Goal: Task Accomplishment & Management: Use online tool/utility

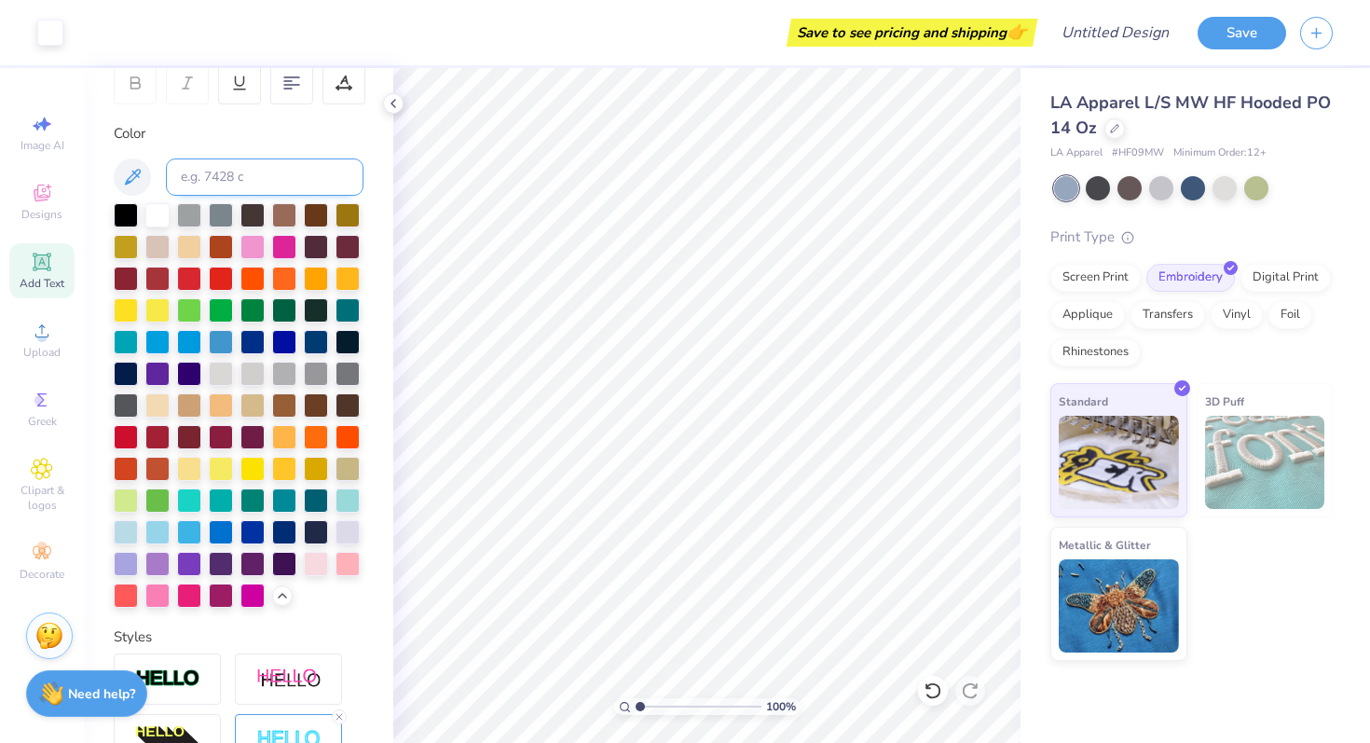
scroll to position [562, 0]
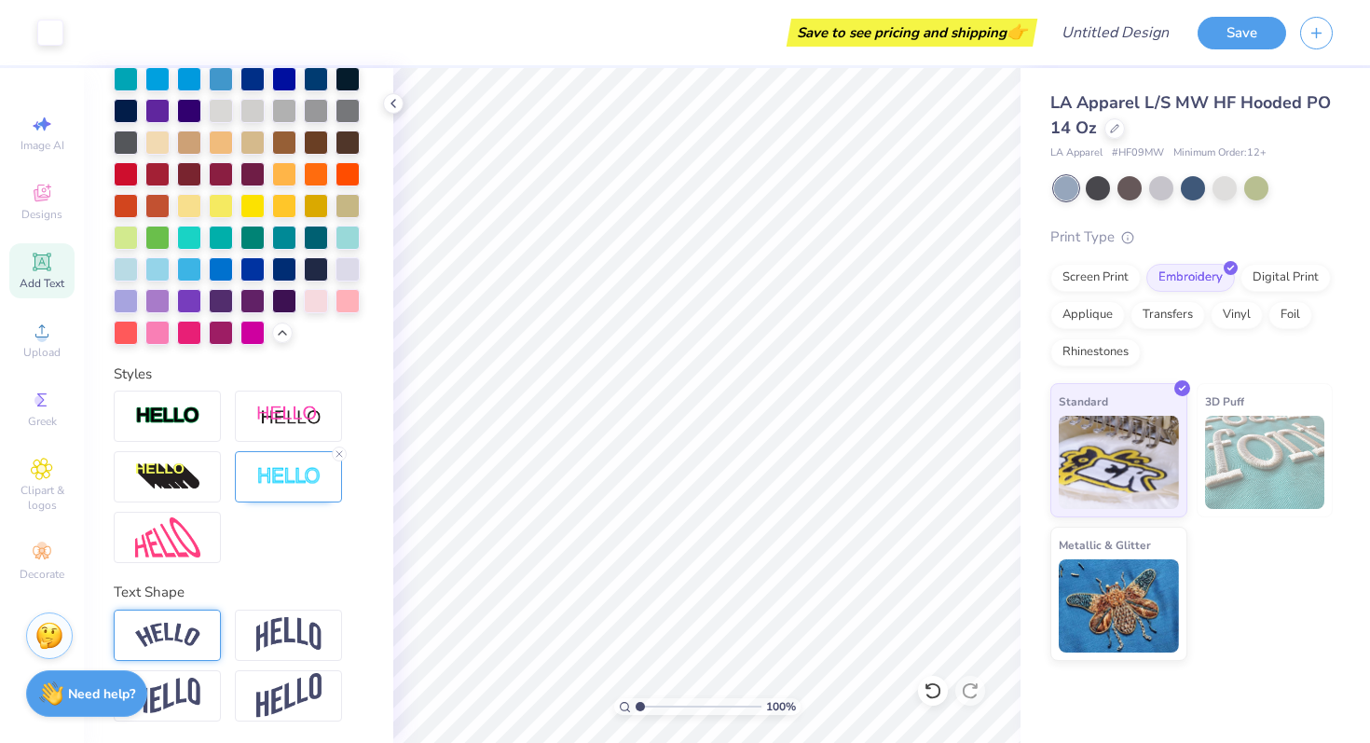
click at [191, 644] on img at bounding box center [167, 634] width 65 height 25
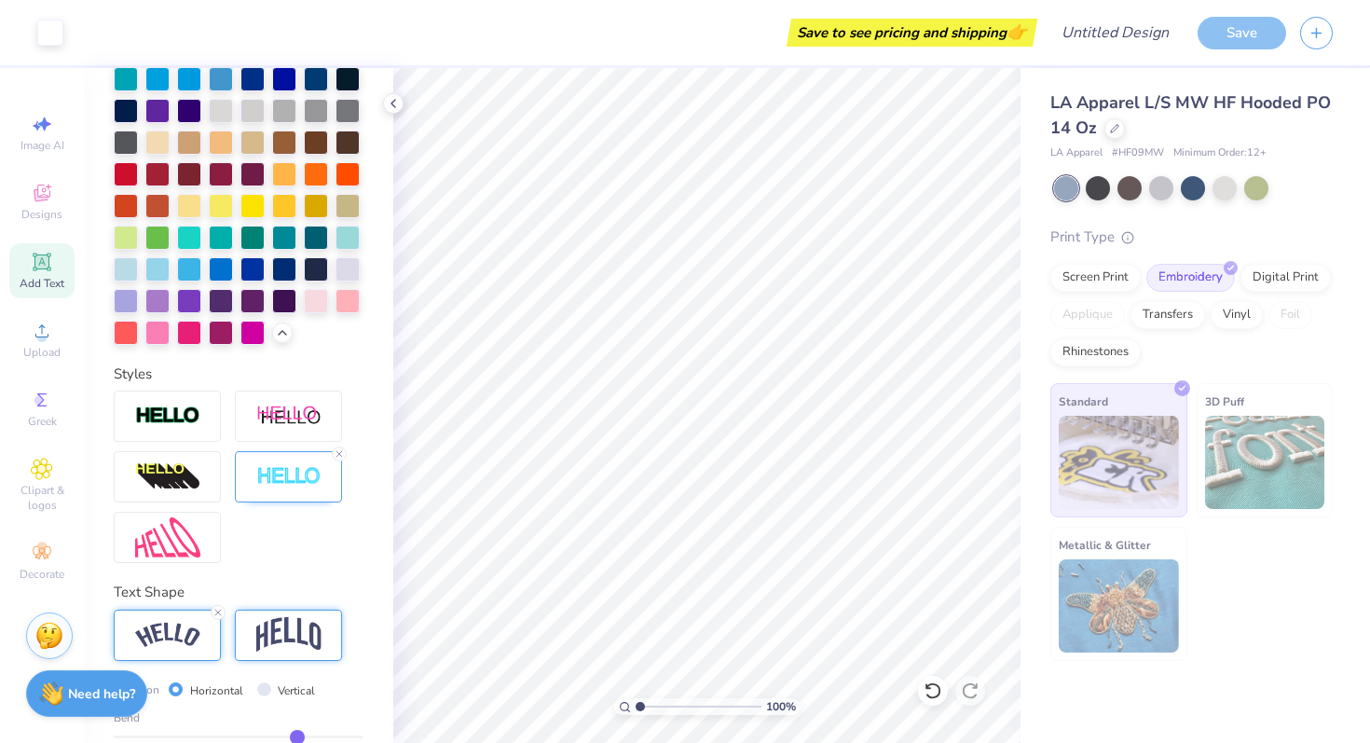
click at [273, 632] on img at bounding box center [288, 634] width 65 height 35
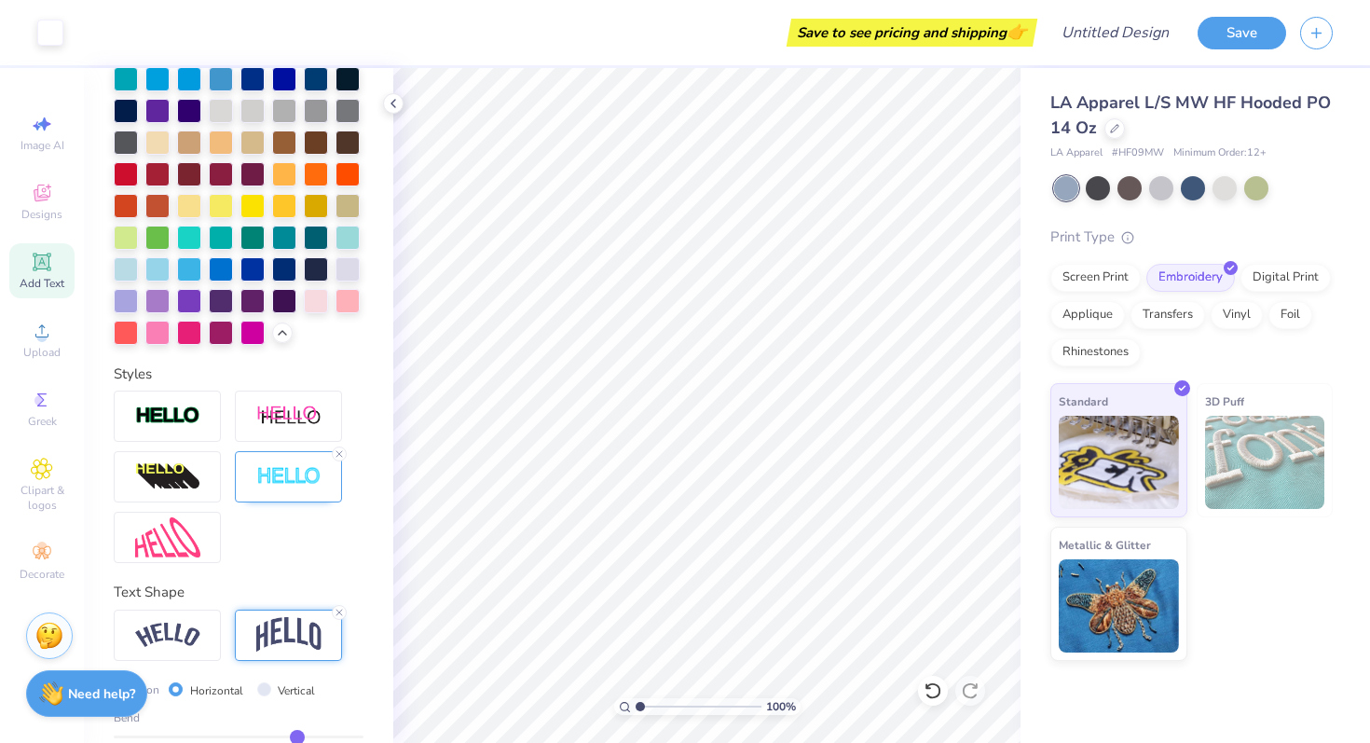
scroll to position [671, 0]
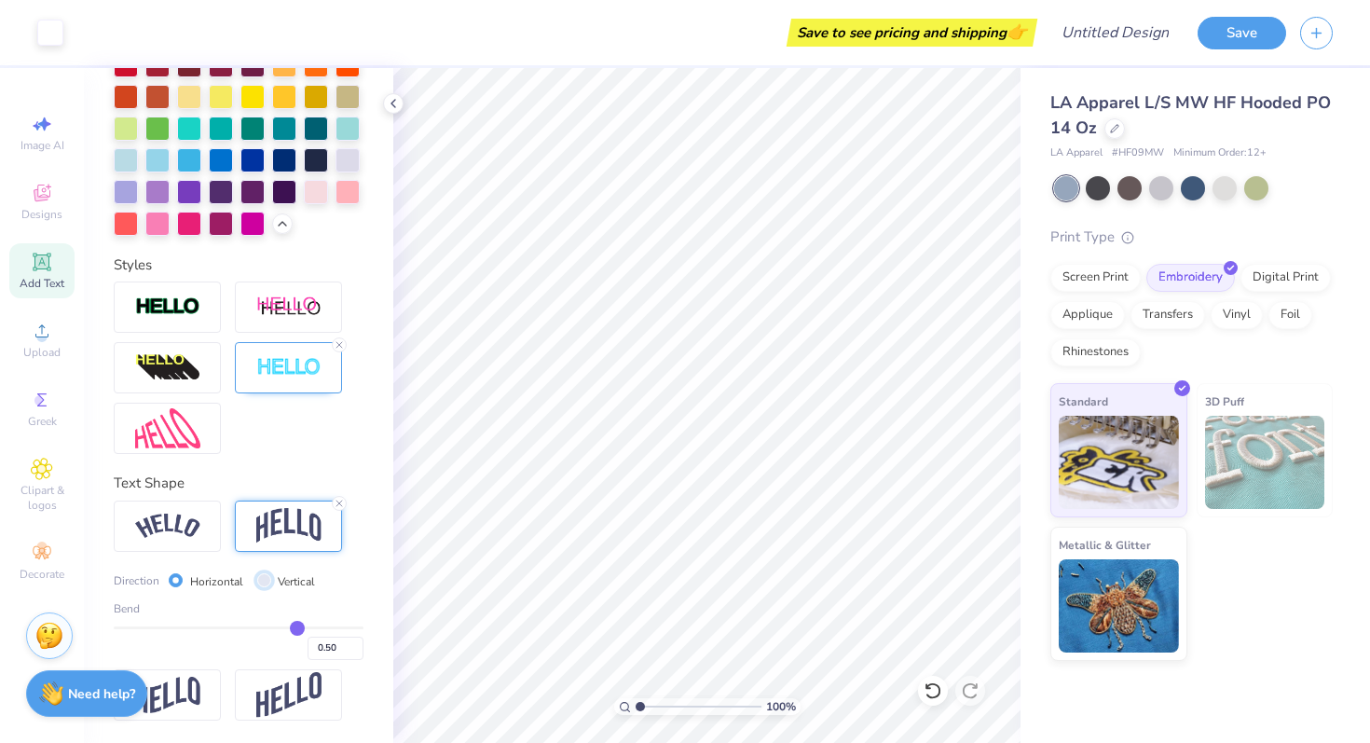
click at [267, 583] on input "Vertical" at bounding box center [264, 580] width 14 height 14
radio input "true"
click at [179, 576] on input "Horizontal" at bounding box center [176, 580] width 14 height 14
radio input "true"
type input "3.00"
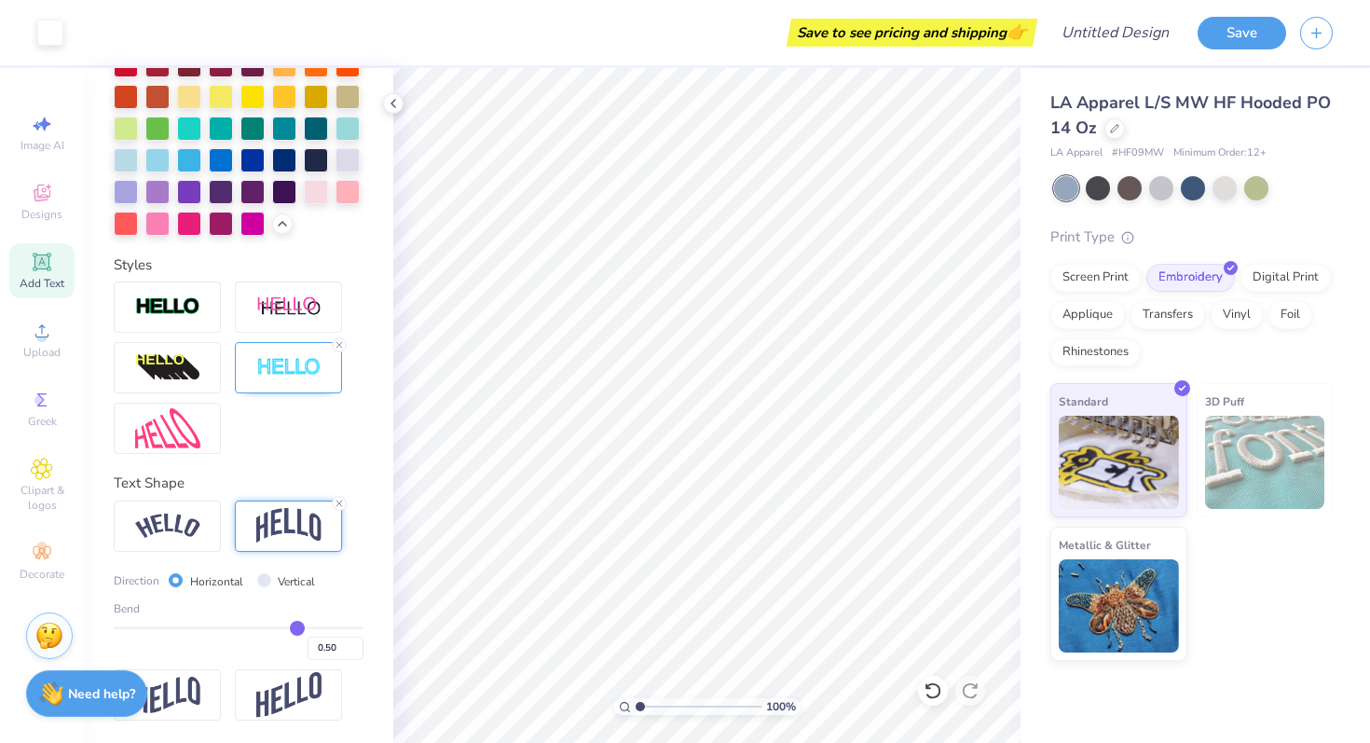
click at [42, 286] on span "Add Text" at bounding box center [42, 283] width 45 height 15
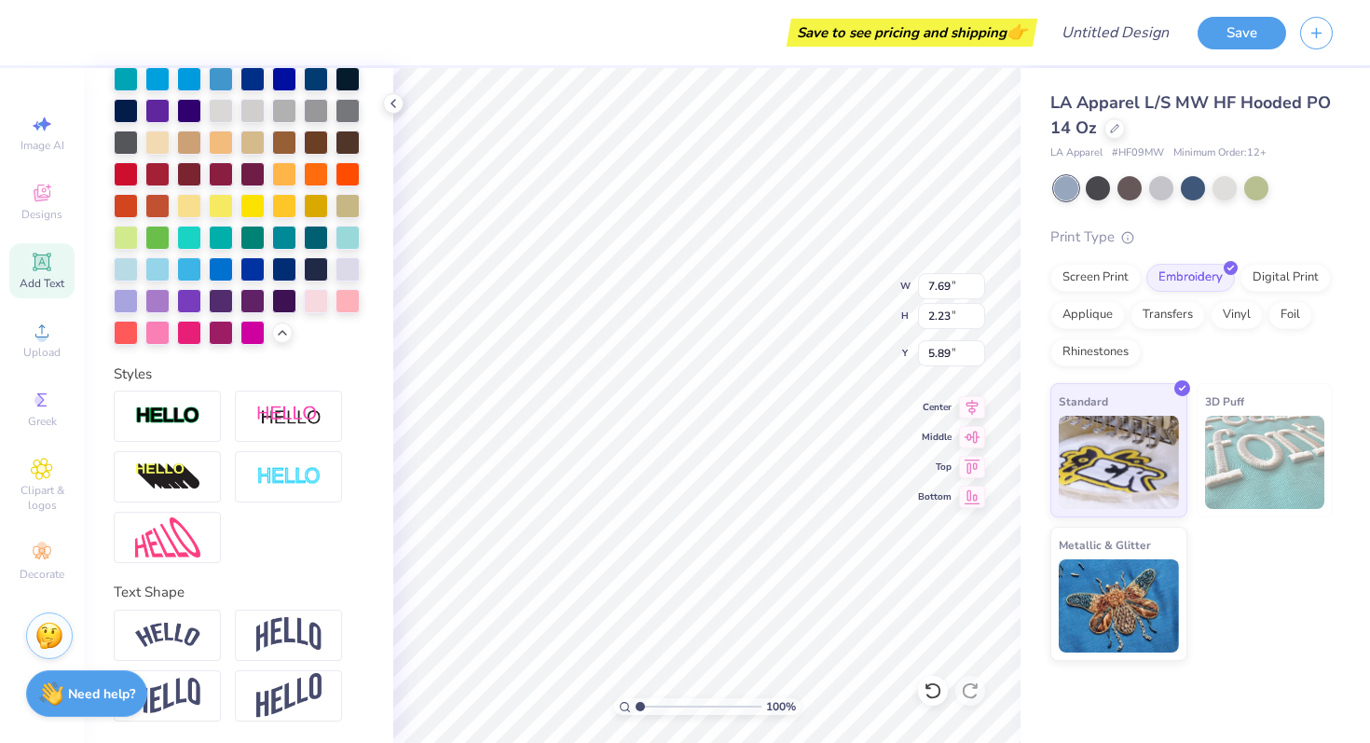
scroll to position [0, 0]
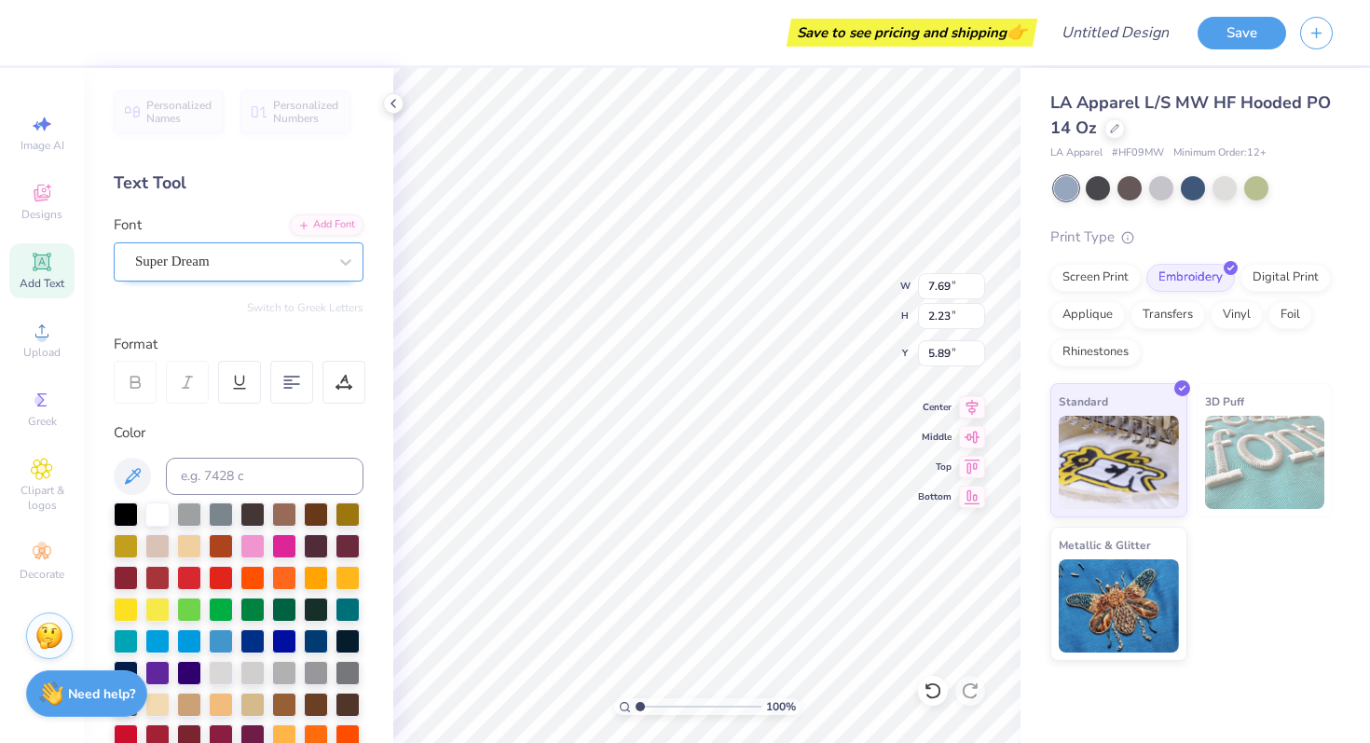
click at [250, 260] on div "Super Dream" at bounding box center [231, 261] width 196 height 29
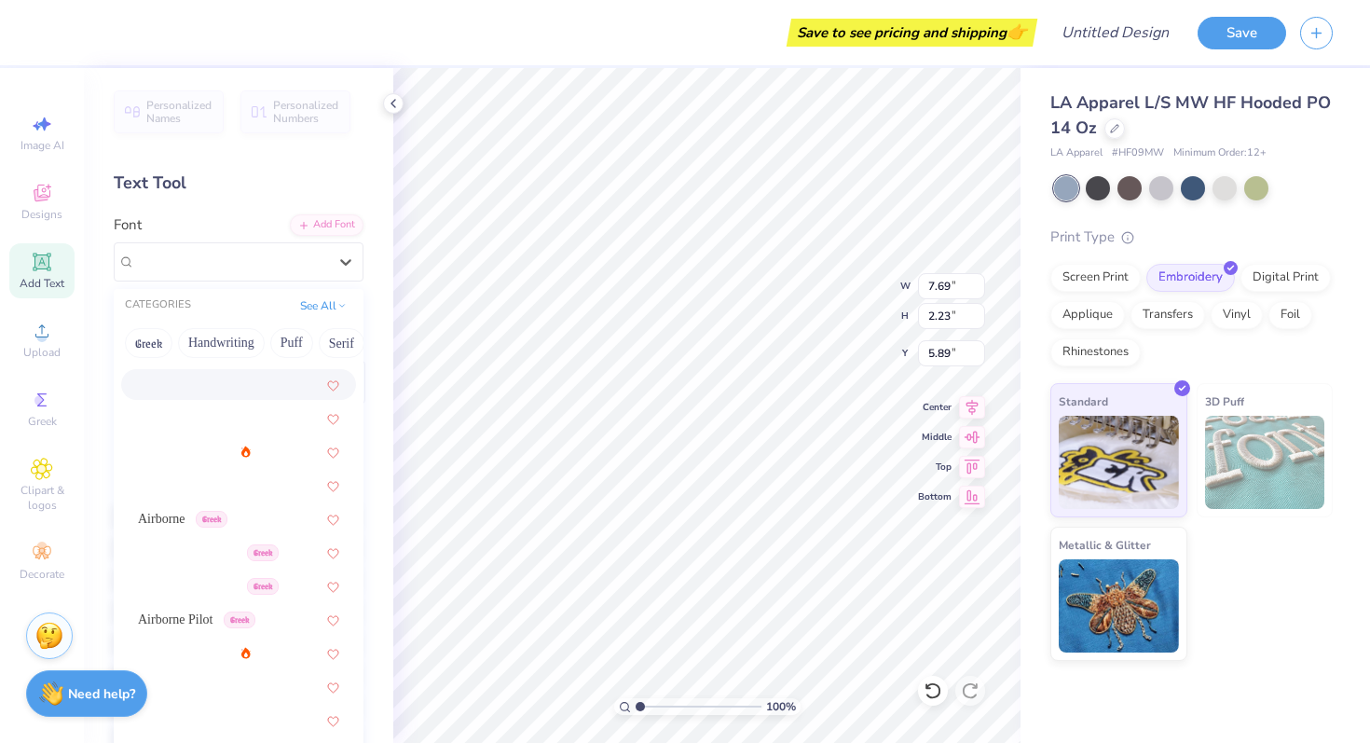
scroll to position [266, 0]
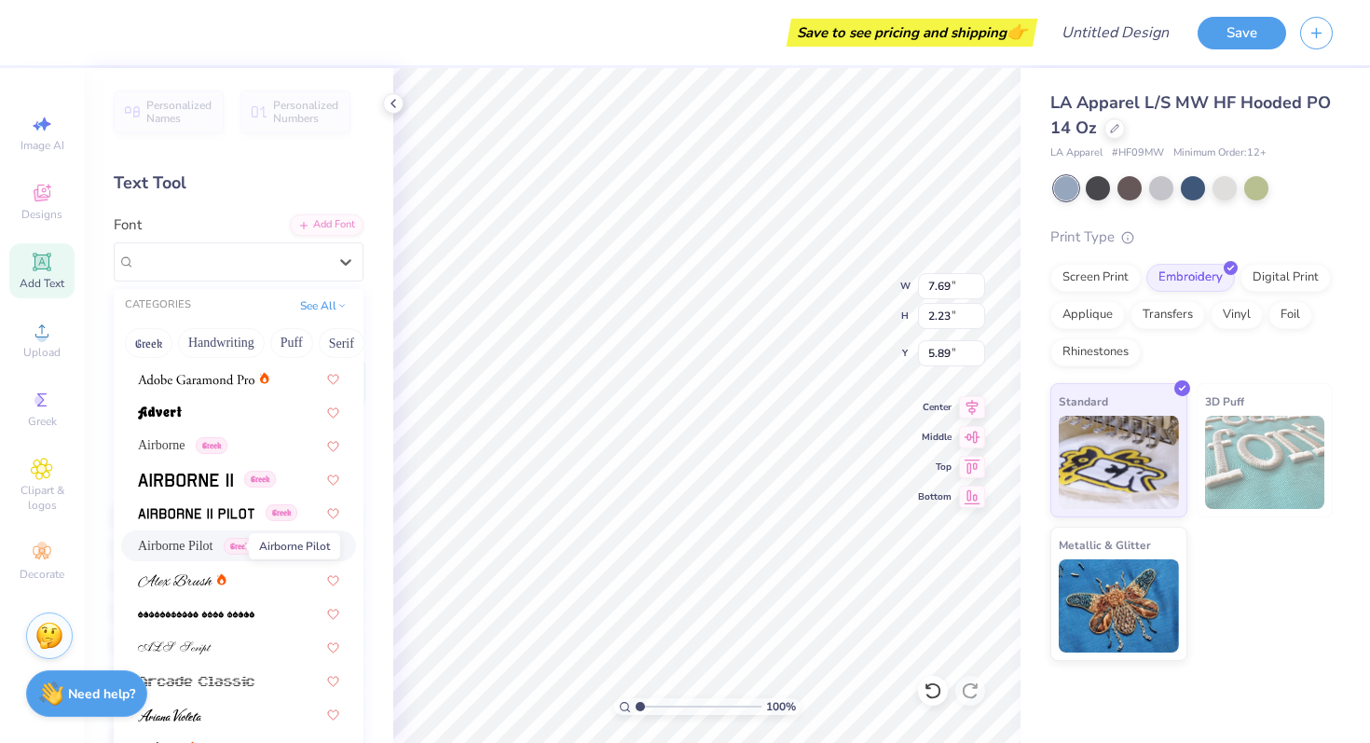
click at [213, 544] on span "Airborne Pilot" at bounding box center [175, 546] width 75 height 20
type input "7.35"
type input "2.33"
type input "5.84"
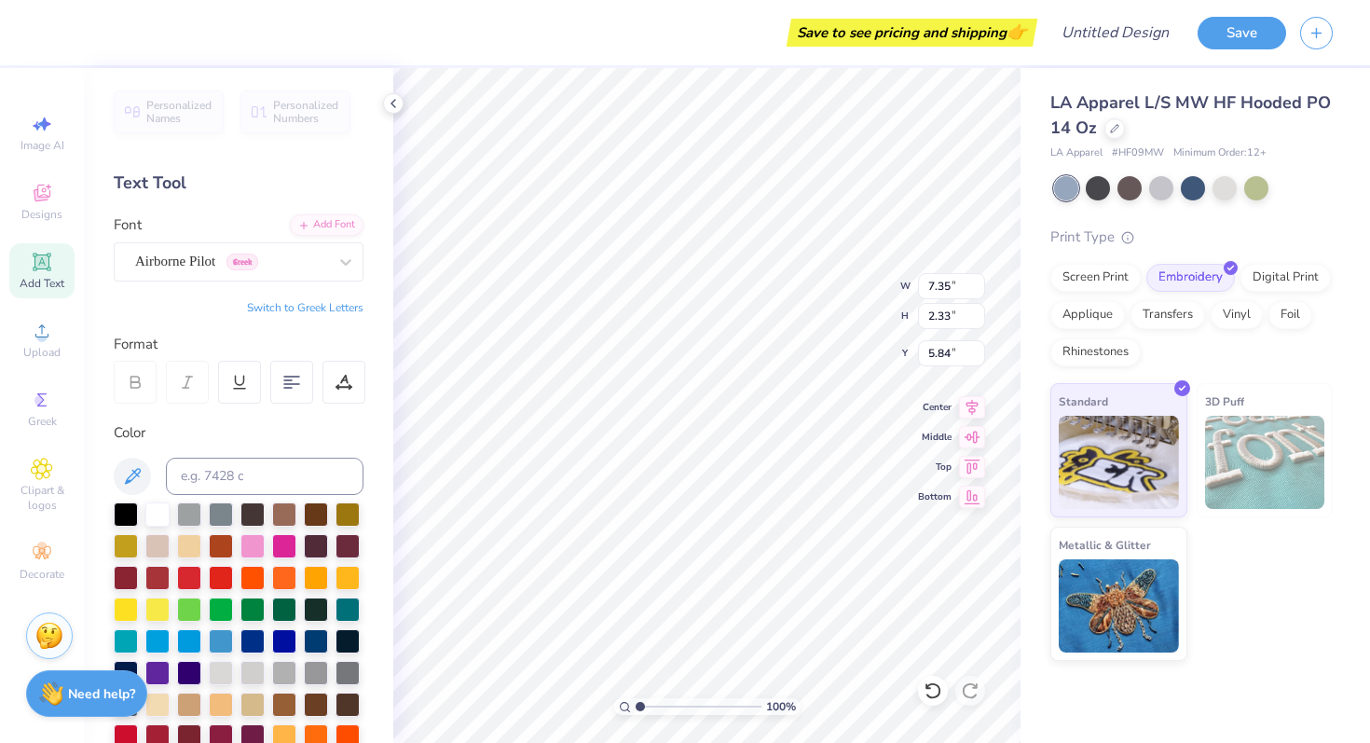
type textarea "T"
type textarea "1885"
type input "8.50"
type input "3.95"
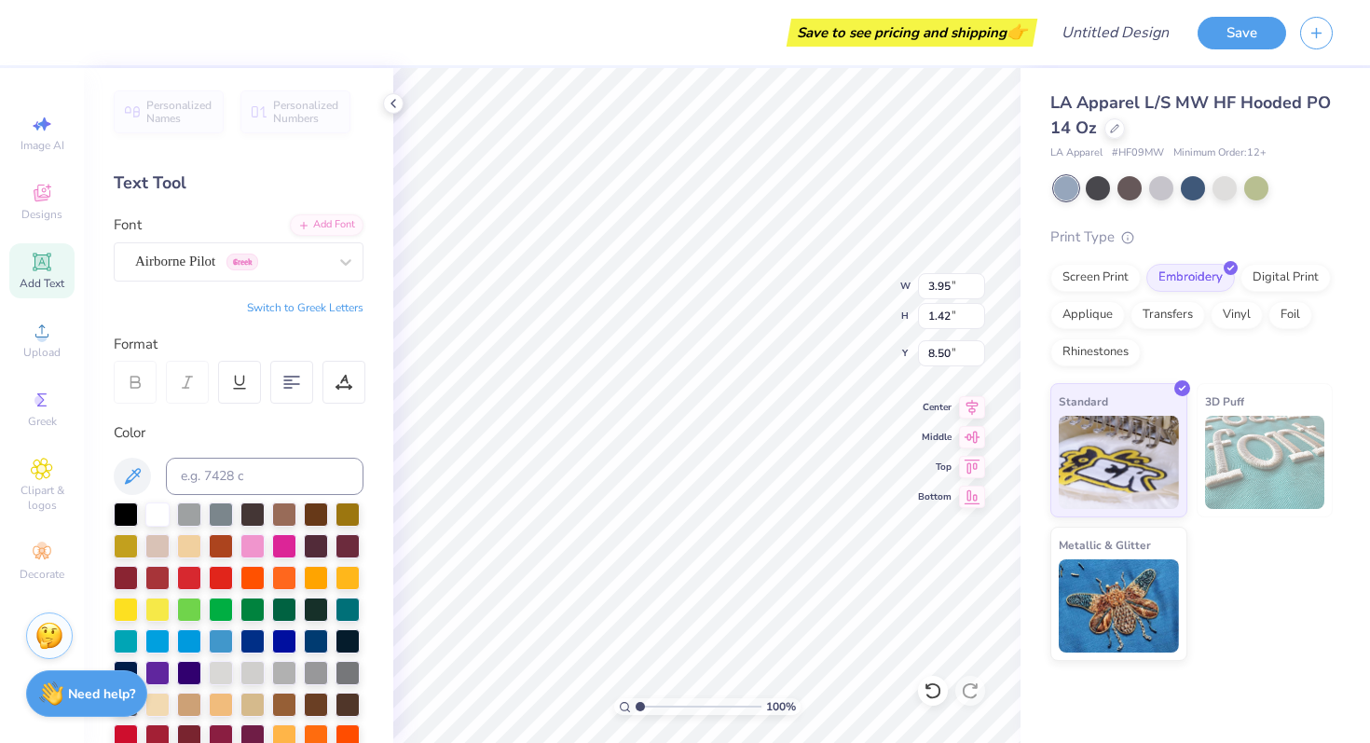
type input "1.42"
type input "8.95"
click at [34, 279] on span "Add Text" at bounding box center [42, 283] width 45 height 15
type input "7.69"
type input "2.23"
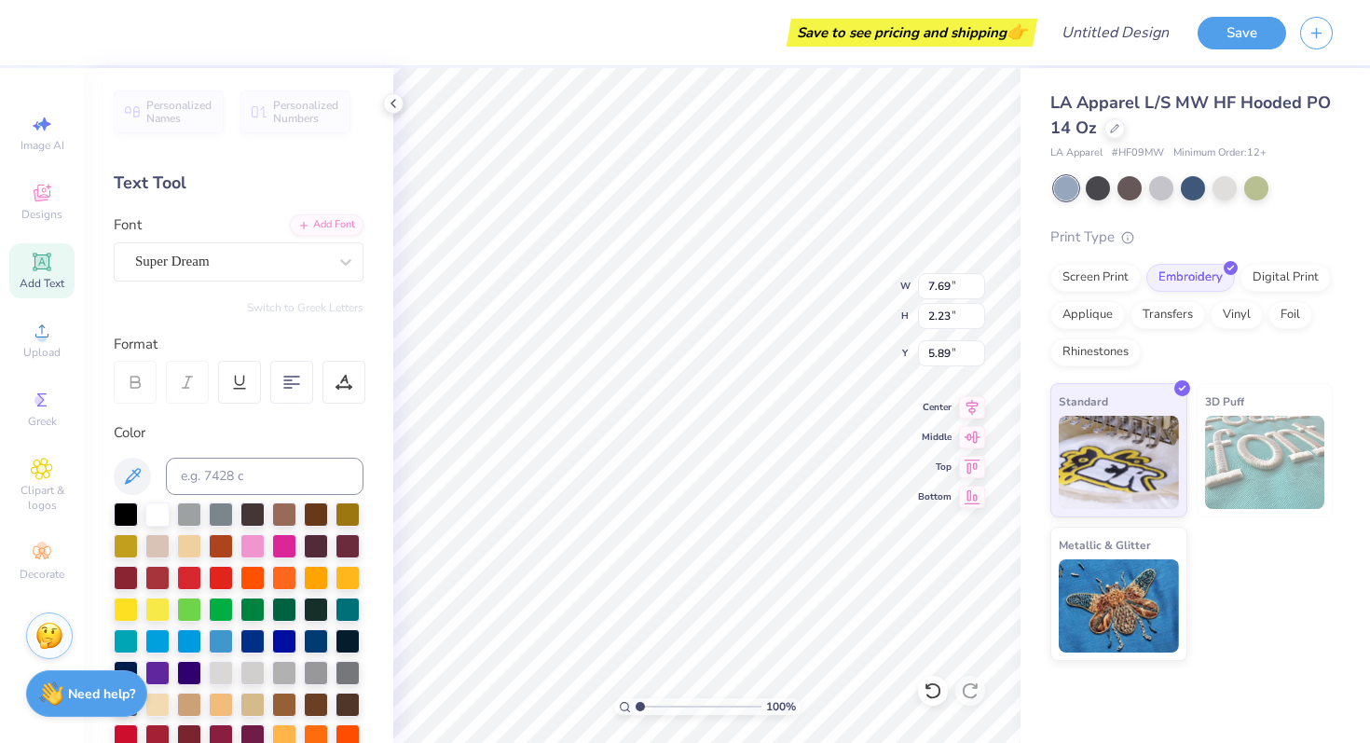
type input "5.89"
click at [249, 261] on div "Super Dream" at bounding box center [231, 261] width 196 height 29
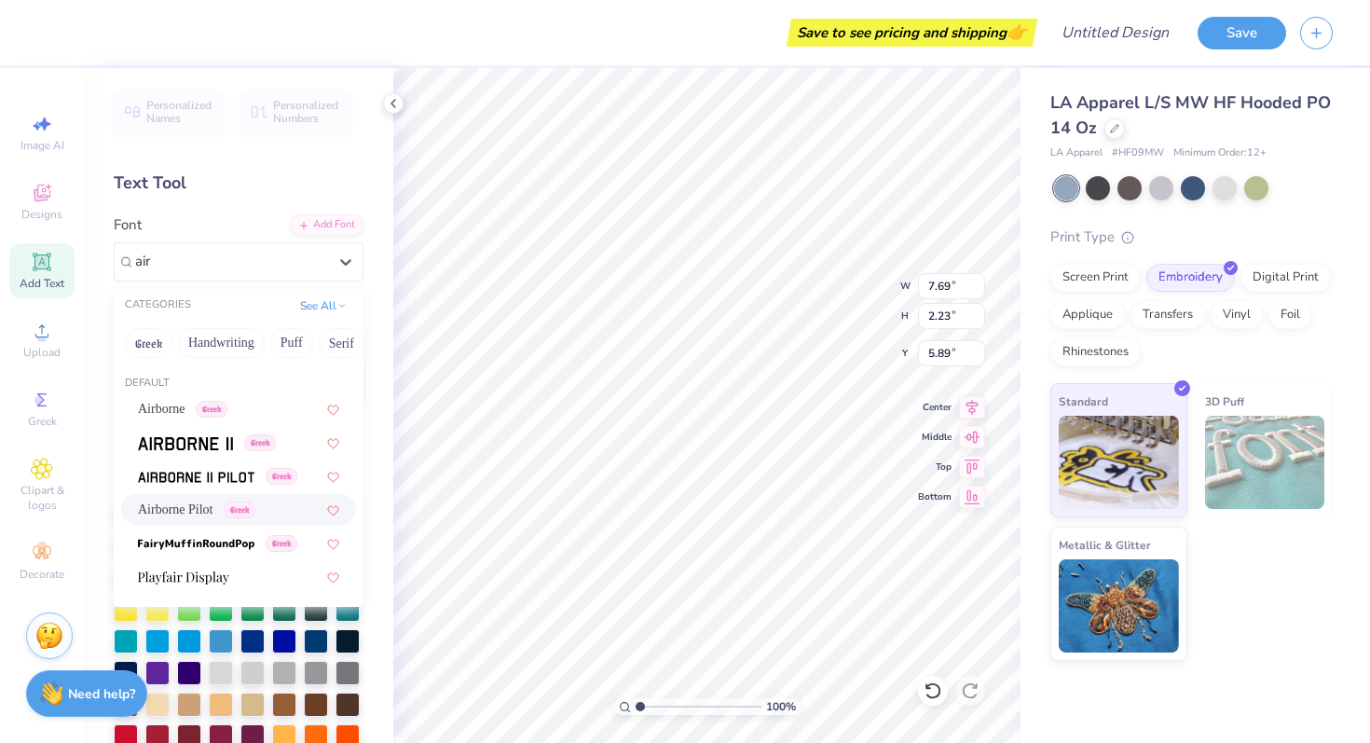
click at [199, 519] on div "Airborne Pilot Greek" at bounding box center [238, 509] width 235 height 31
type input "air"
type input "7.35"
type input "2.33"
type input "5.84"
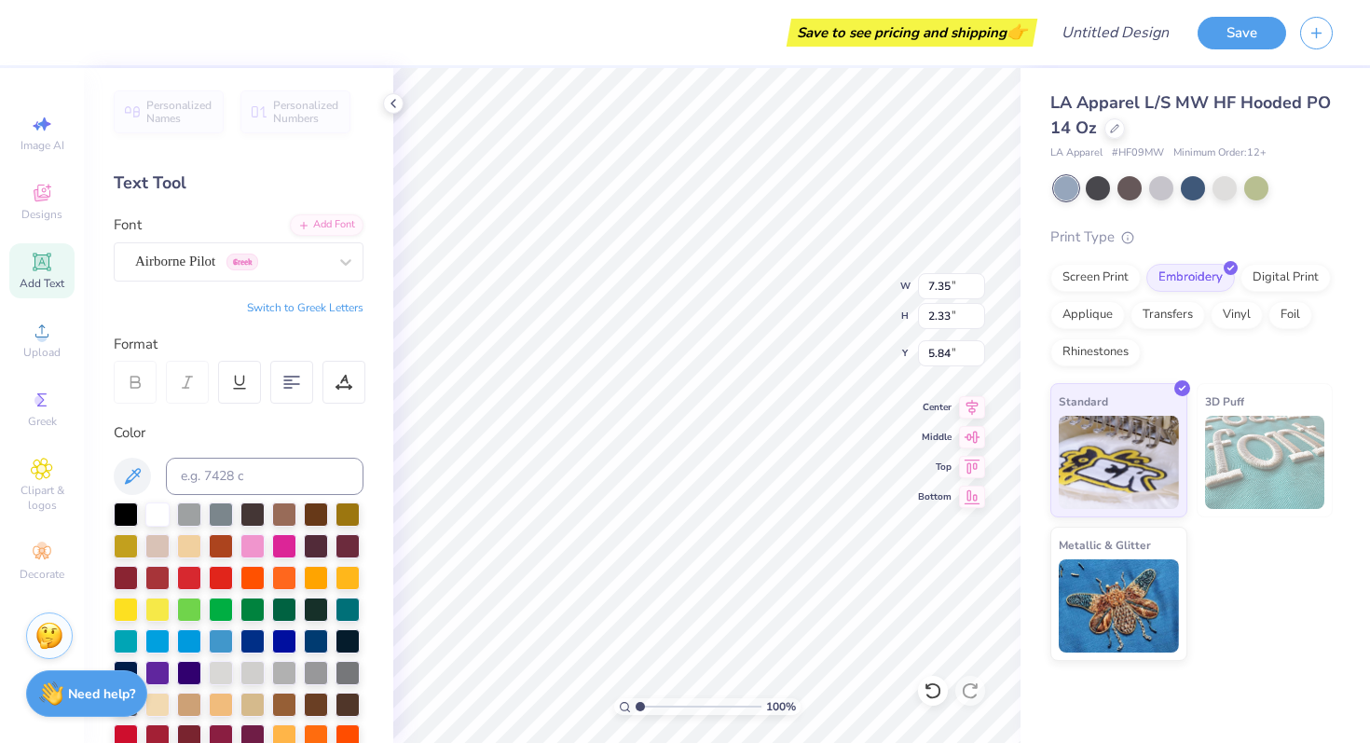
type textarea "EST"
click at [391, 105] on icon at bounding box center [393, 103] width 15 height 15
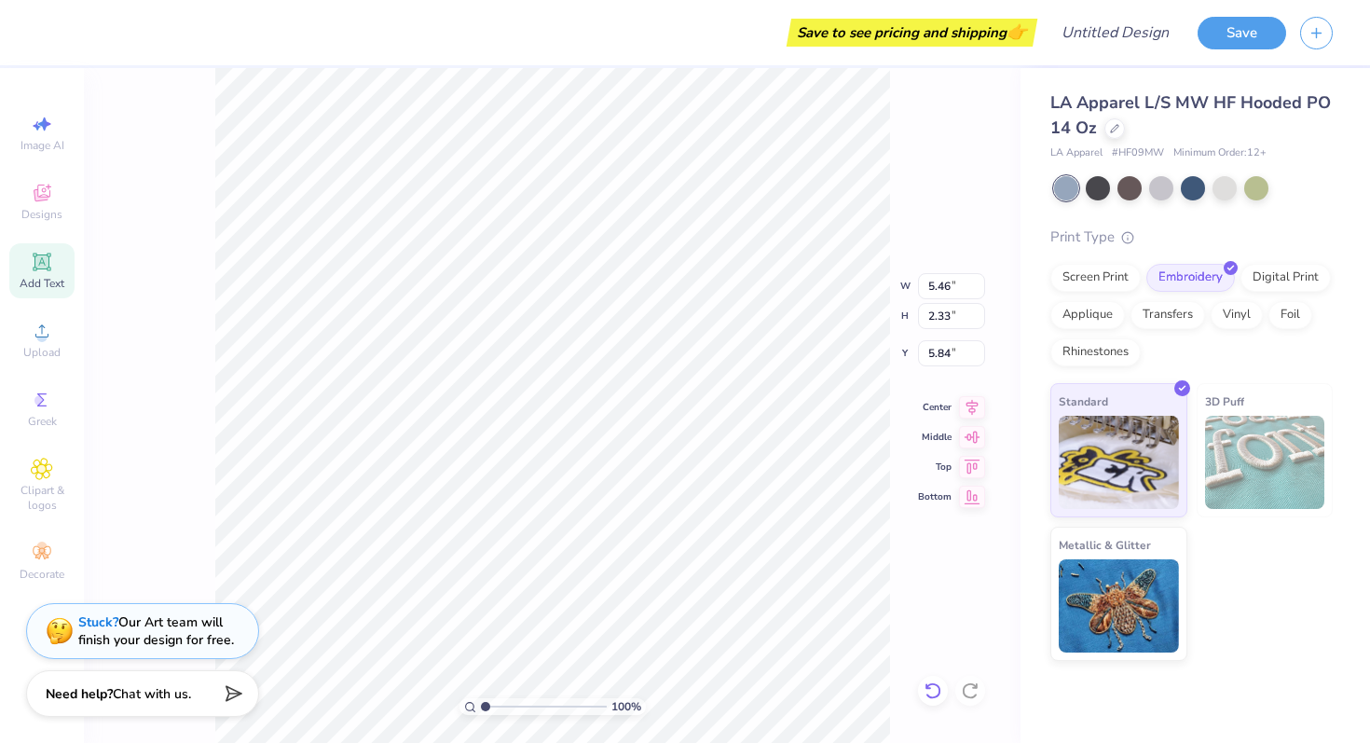
click at [935, 699] on icon at bounding box center [932, 690] width 19 height 19
type input "7.69"
type input "2.23"
type input "5.89"
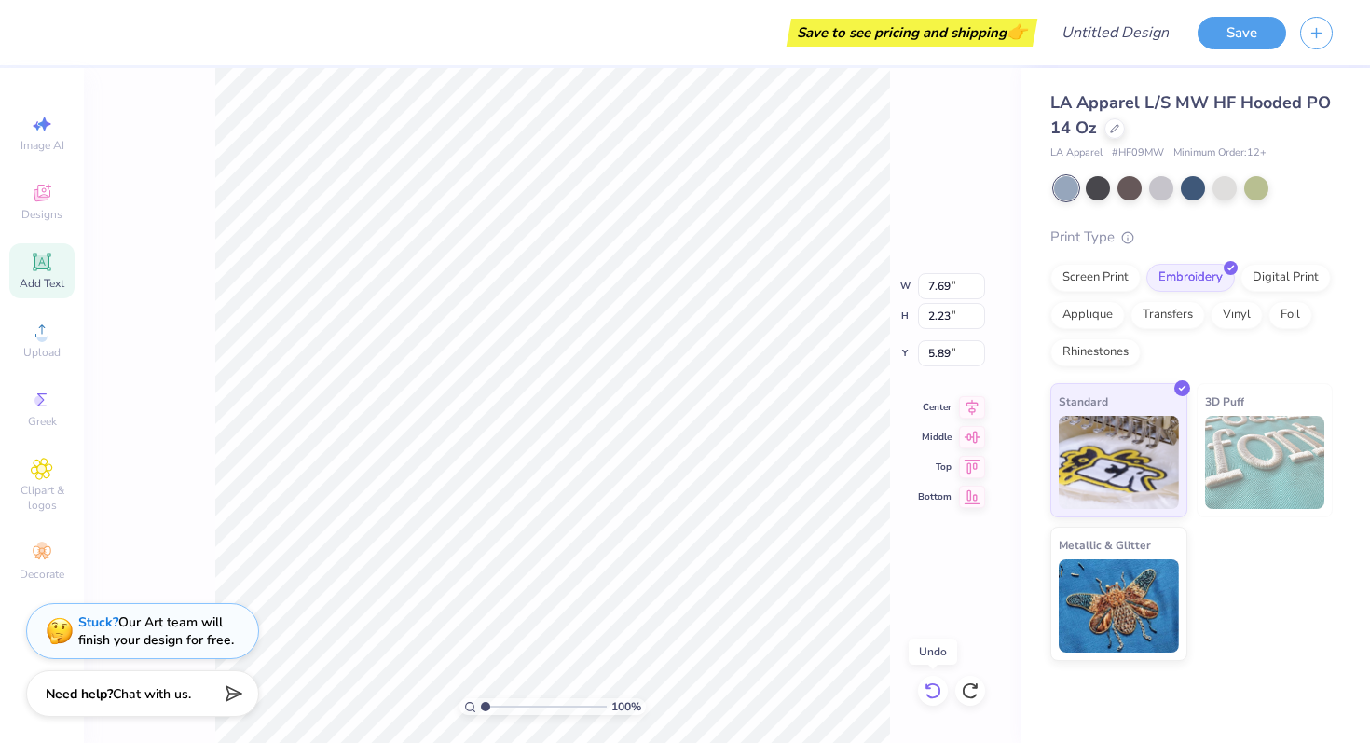
click at [935, 699] on icon at bounding box center [932, 690] width 19 height 19
click at [977, 698] on icon at bounding box center [970, 690] width 19 height 19
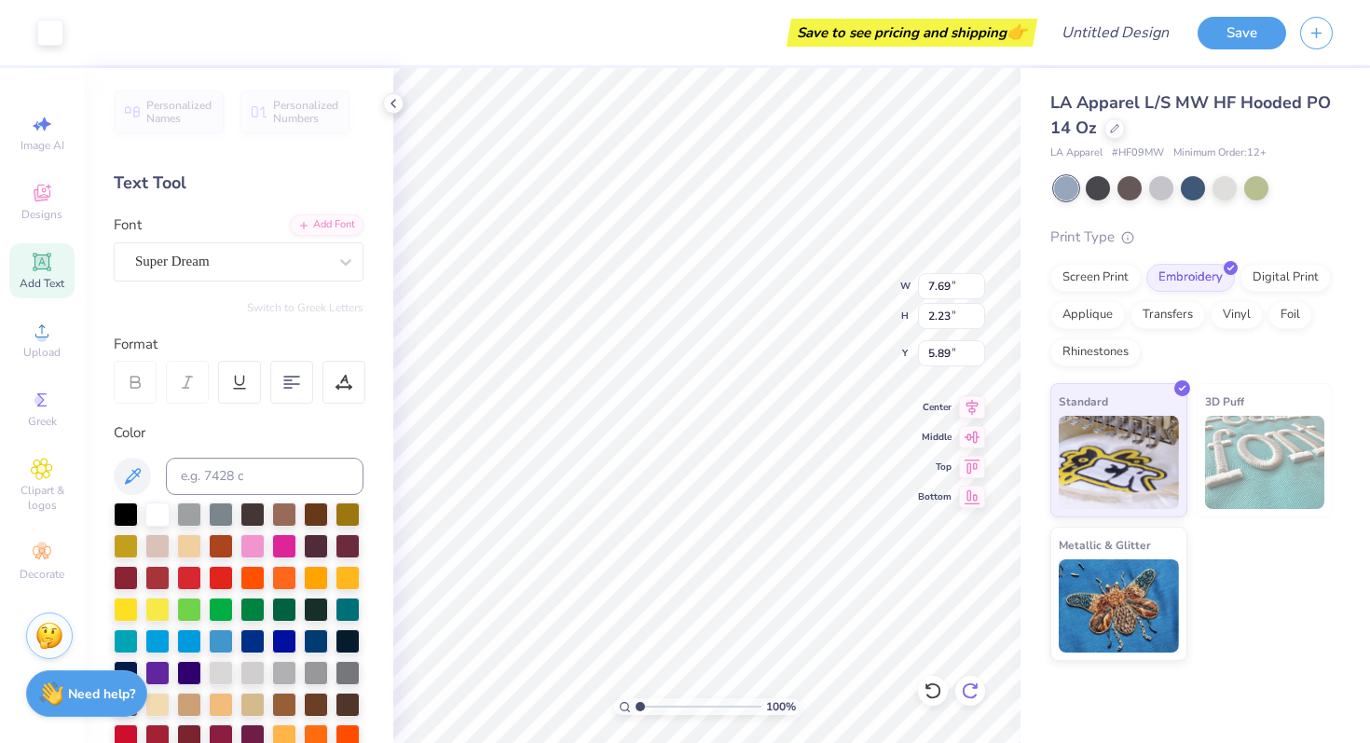
click at [977, 698] on icon at bounding box center [970, 690] width 19 height 19
type input "7.35"
type input "2.33"
type input "5.84"
click at [977, 698] on icon at bounding box center [970, 690] width 19 height 19
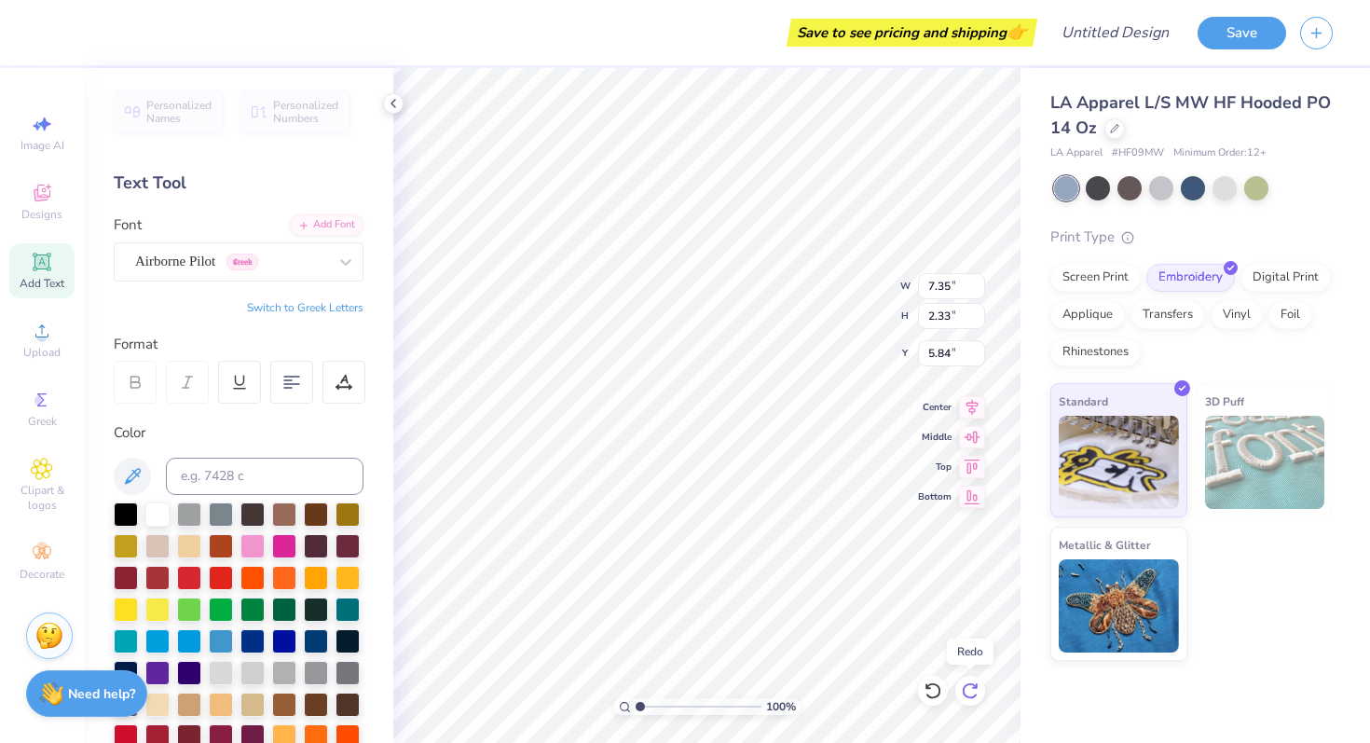
type input "5.46"
click at [395, 104] on icon at bounding box center [393, 103] width 15 height 15
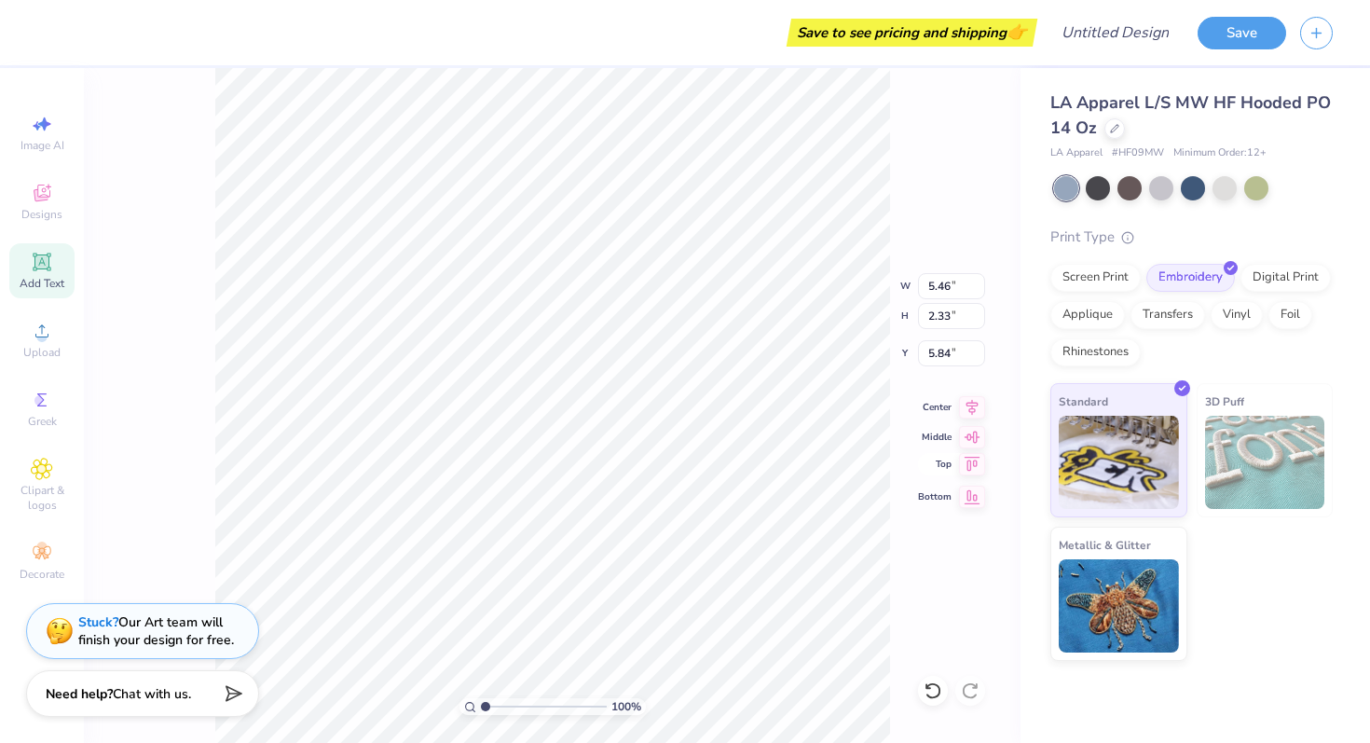
click at [975, 464] on icon at bounding box center [972, 464] width 26 height 22
click at [963, 498] on icon at bounding box center [972, 494] width 26 height 22
type input "11.17"
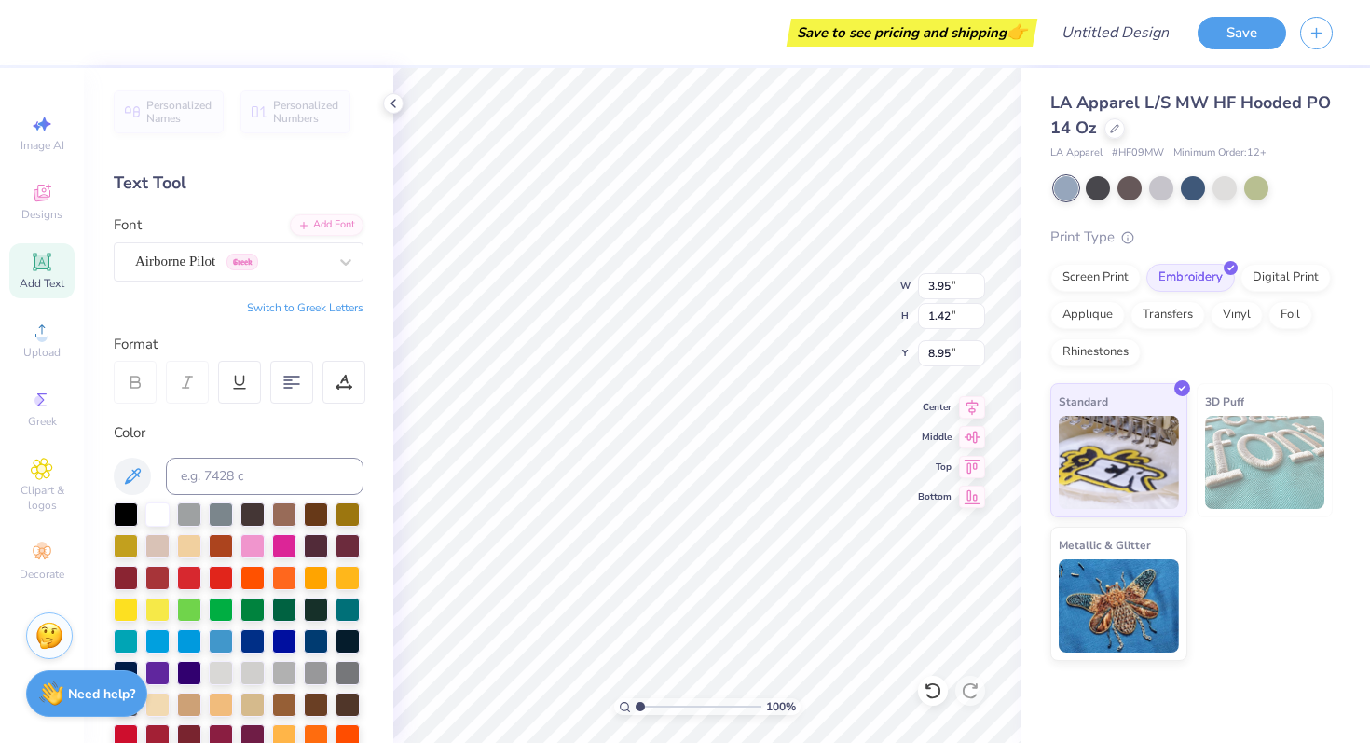
type input "5.46"
type input "2.33"
type input "11.17"
type input "3.95"
type input "1.42"
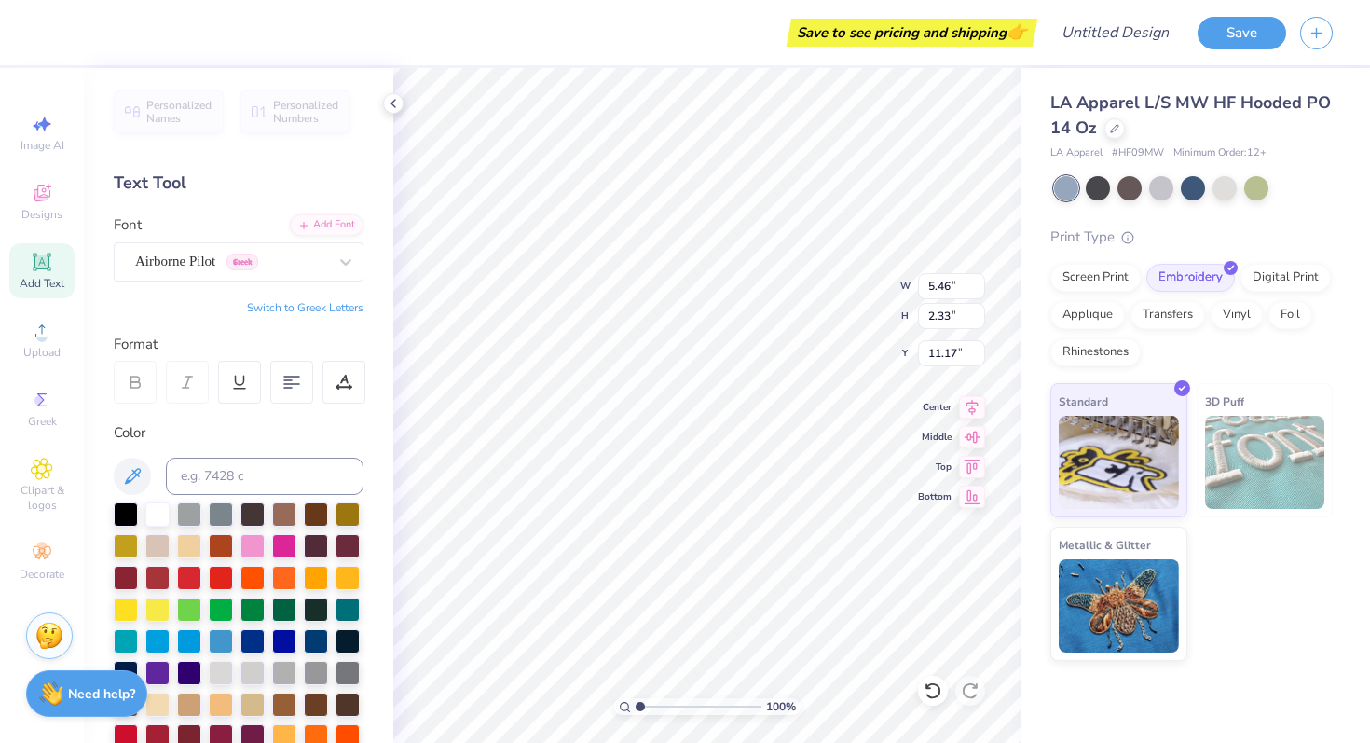
type input "8.95"
type input "5.46"
type input "2.33"
type input "11.17"
type input "2.73"
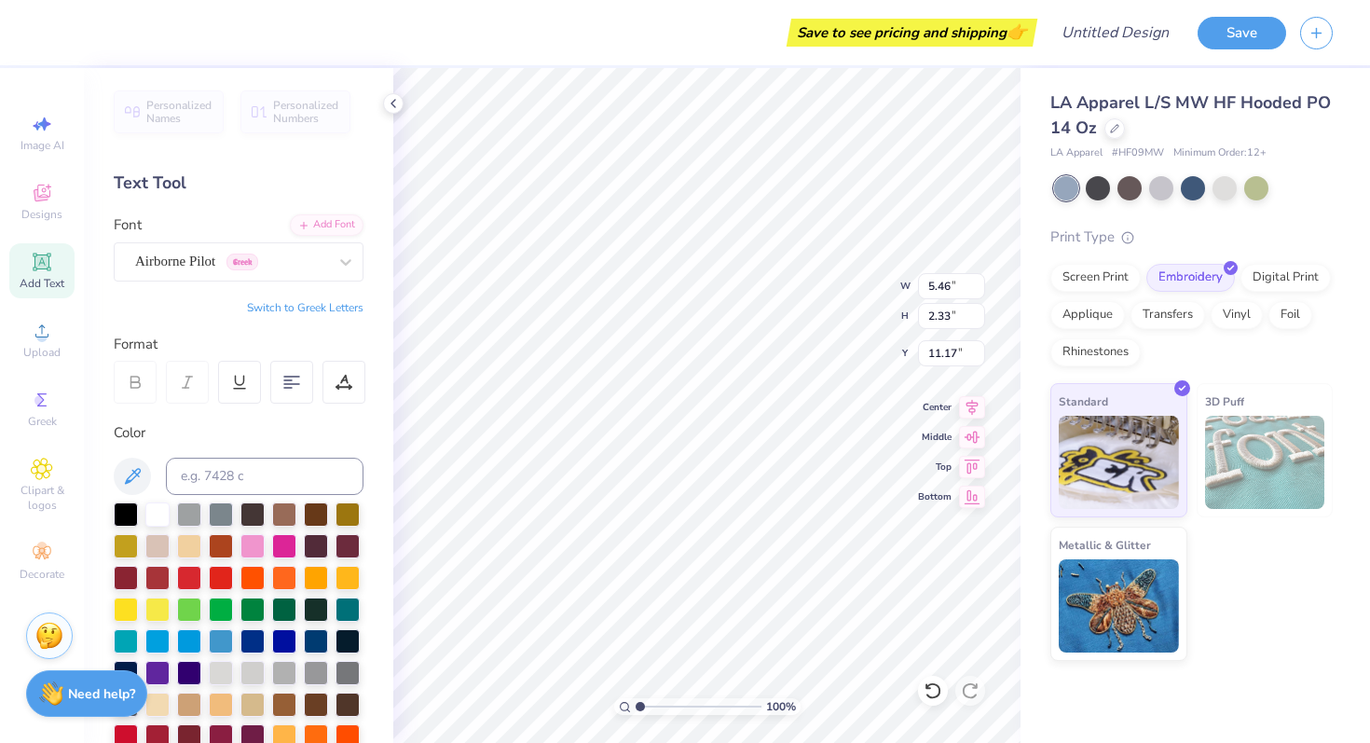
type input "1.16"
type input "3.95"
type input "1.42"
type input "8.95"
type input "2.73"
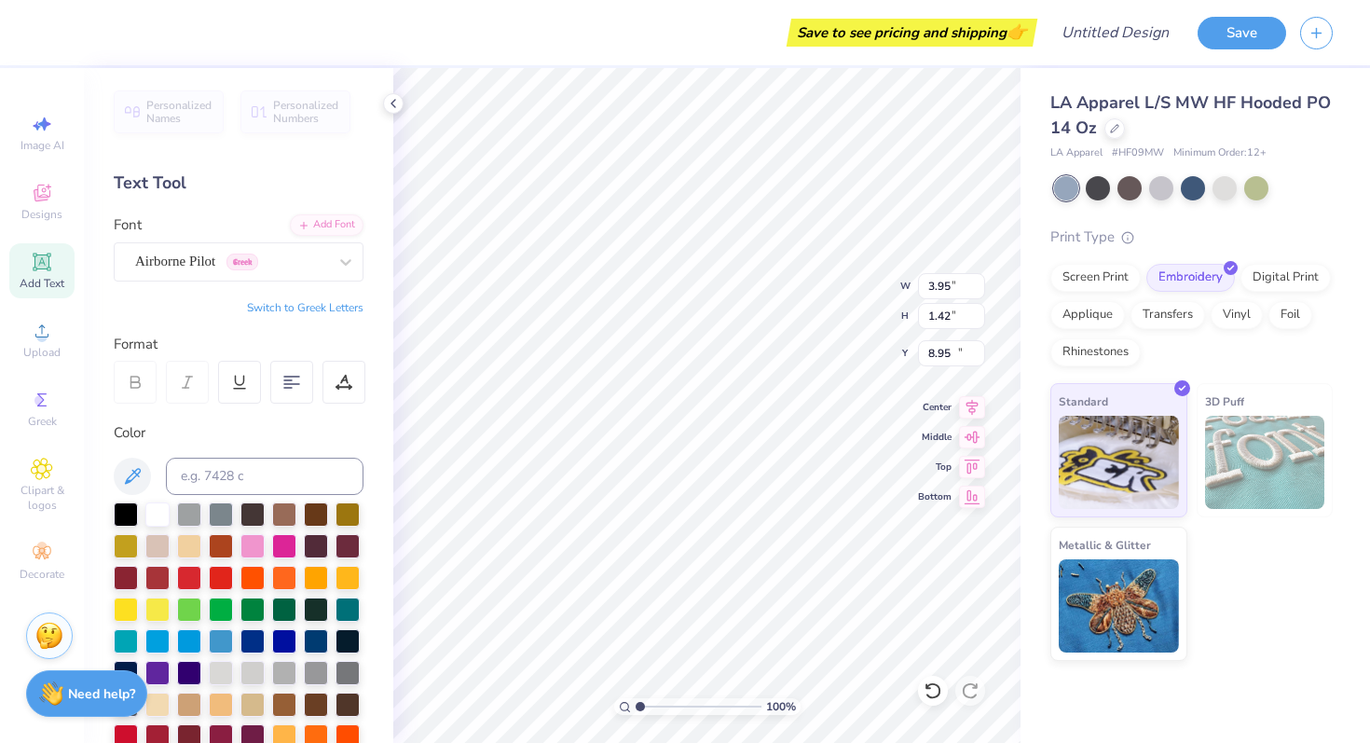
type input "1.16"
type input "11.17"
type input "4.59"
type input "1.95"
type input "3.73"
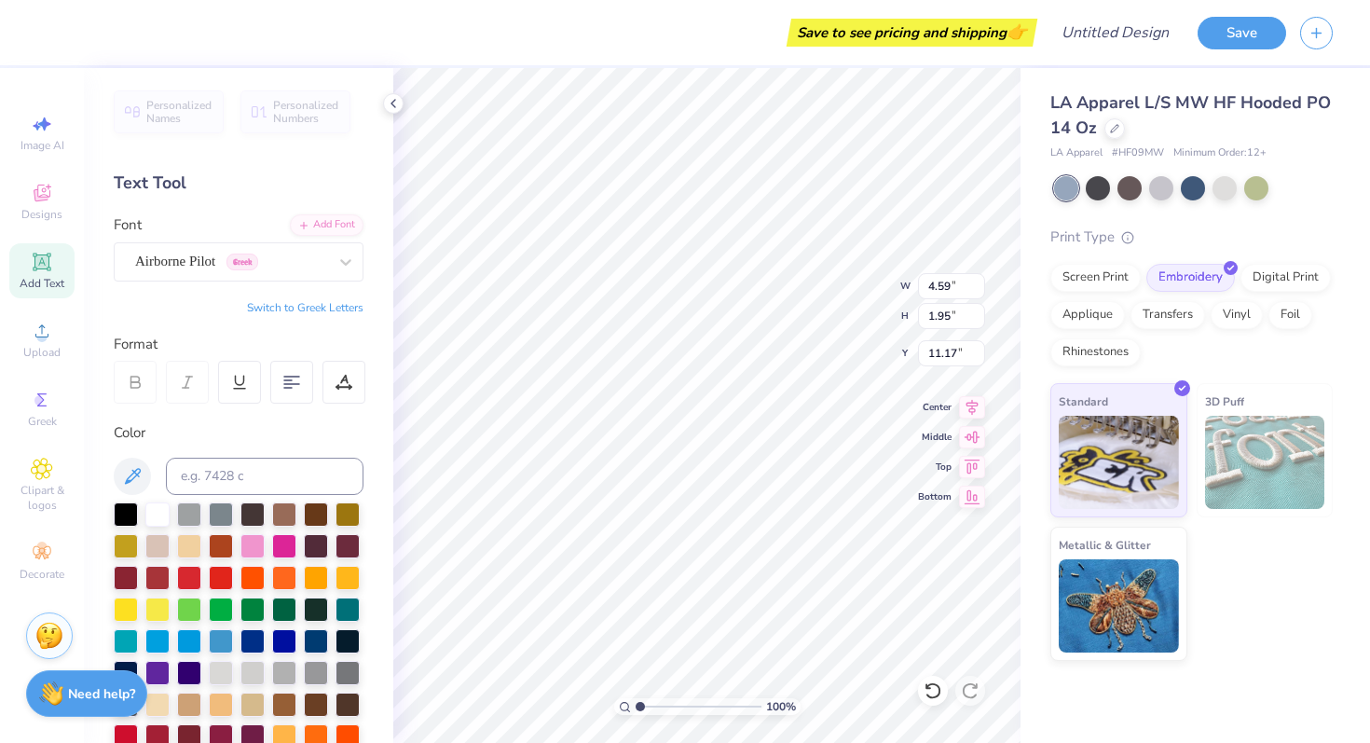
type input "1.59"
type input "3.95"
type input "1.42"
type input "8.95"
type input "3.73"
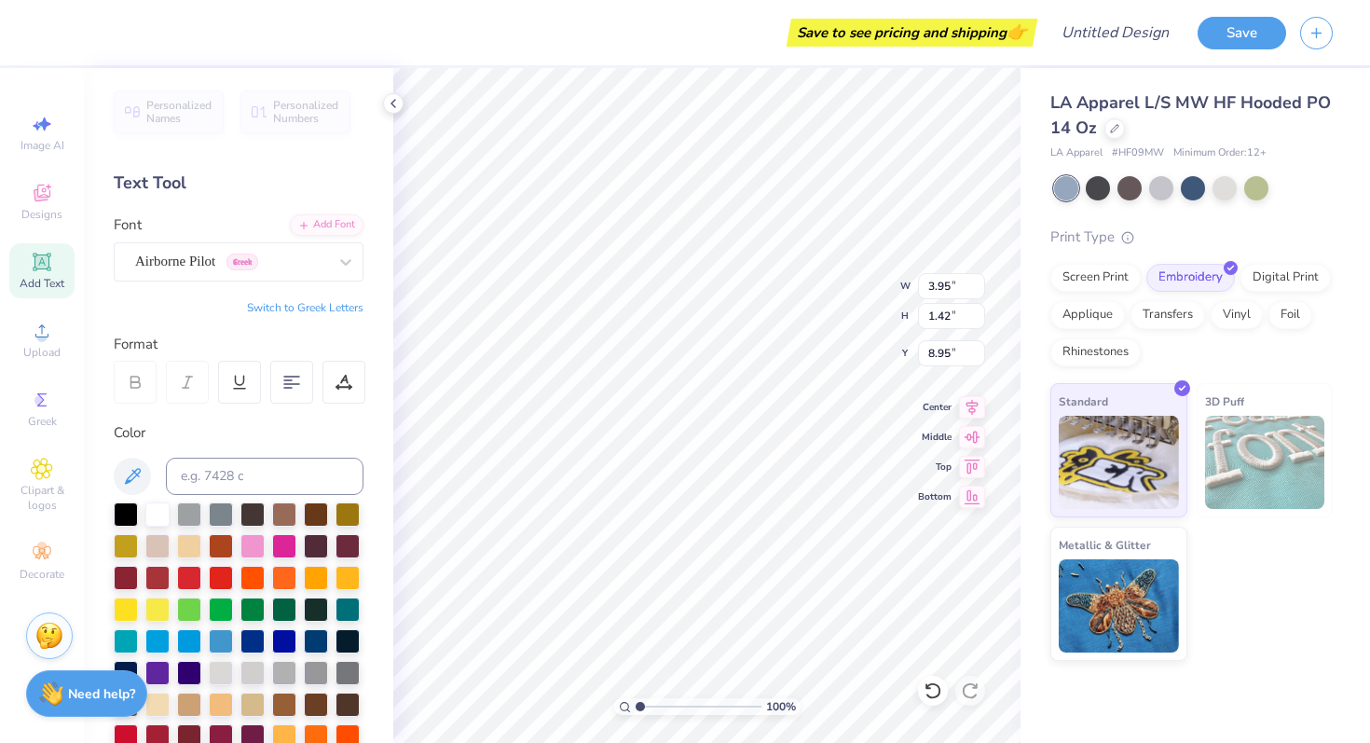
type input "1.59"
type input "11.17"
click at [957, 293] on input "3.73" at bounding box center [951, 286] width 67 height 26
type input "3.95"
type input "1.42"
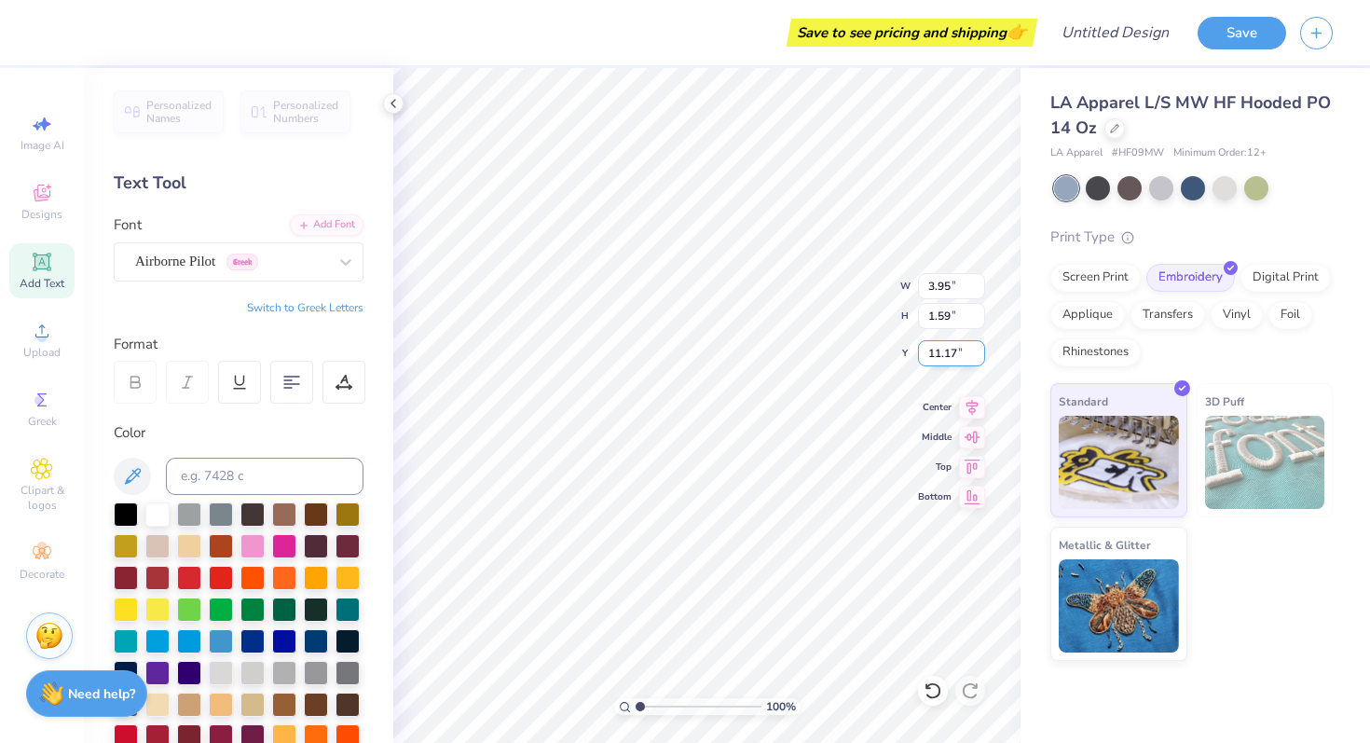
type input "8.95"
click at [947, 320] on input "1.59" at bounding box center [951, 316] width 67 height 26
type input "1.42"
type input "3.95"
type input "8.95"
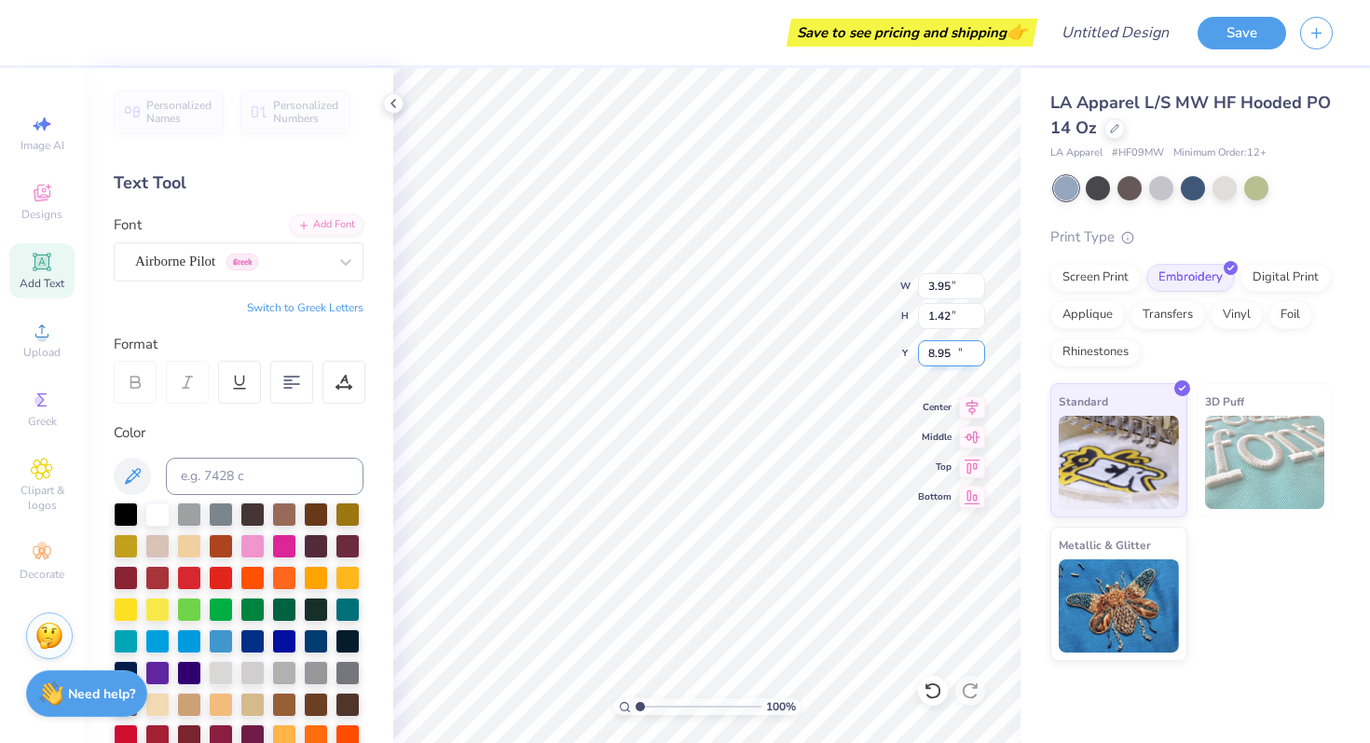
type input "3.73"
type input "1.59"
click at [955, 358] on input "11.17" at bounding box center [951, 353] width 67 height 26
type input "1"
type input "9.58"
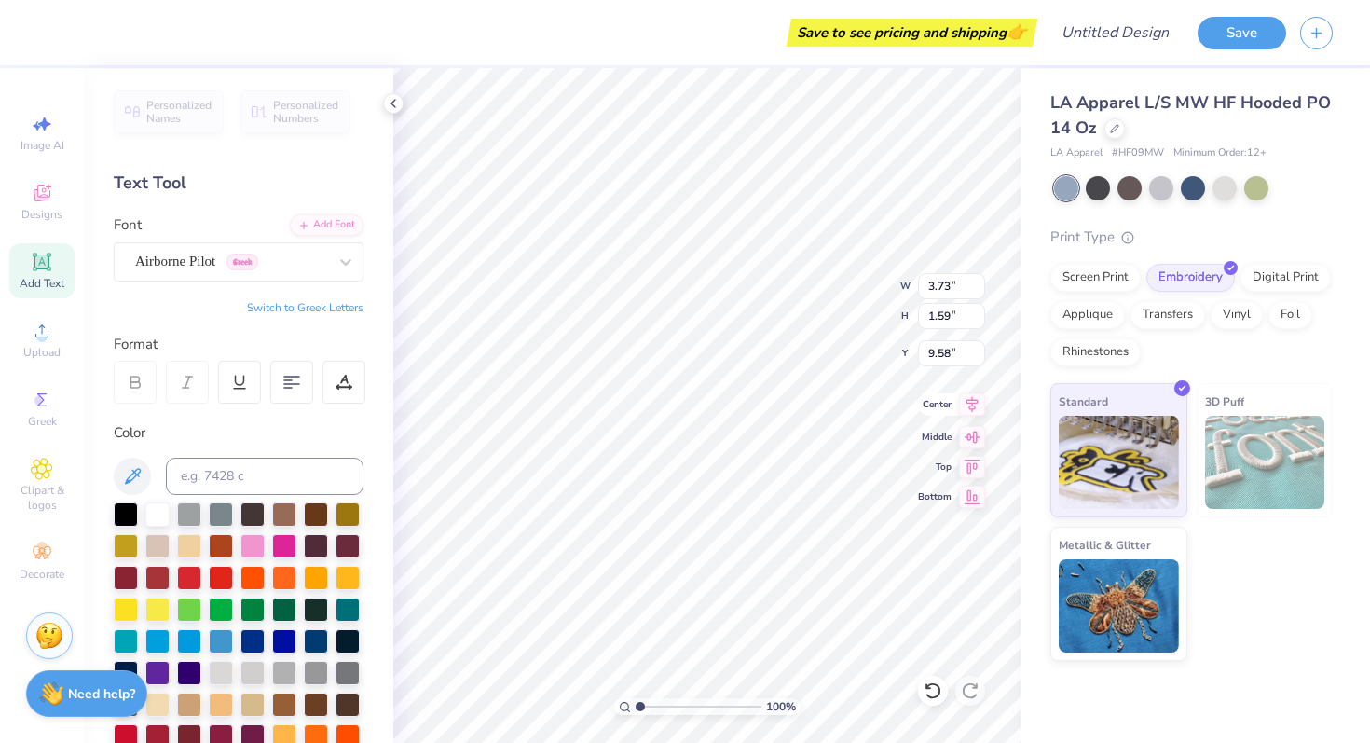
type input "3.95"
type input "1.42"
type input "10.46"
type input "3.73"
type input "1.59"
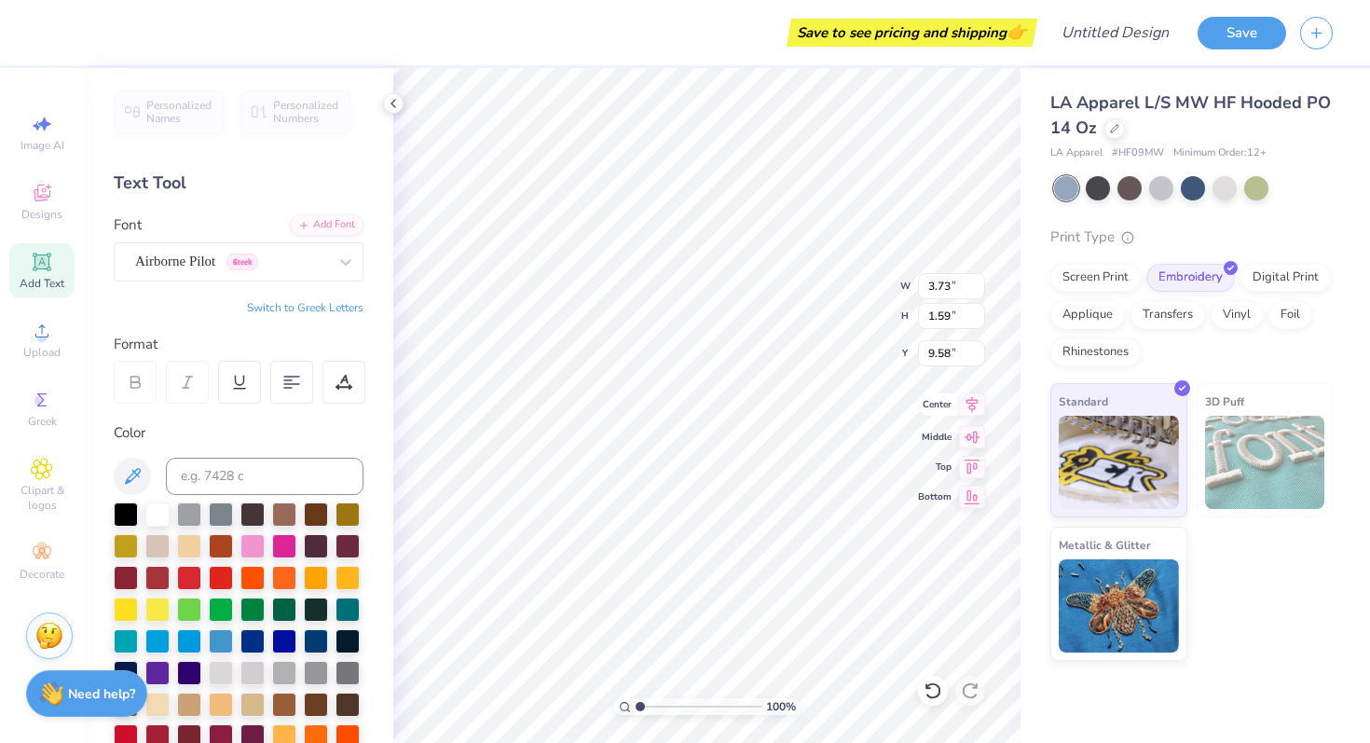
type input "8.07"
type input "2.56"
type input "1.09"
type input "8.18"
type input "3.95"
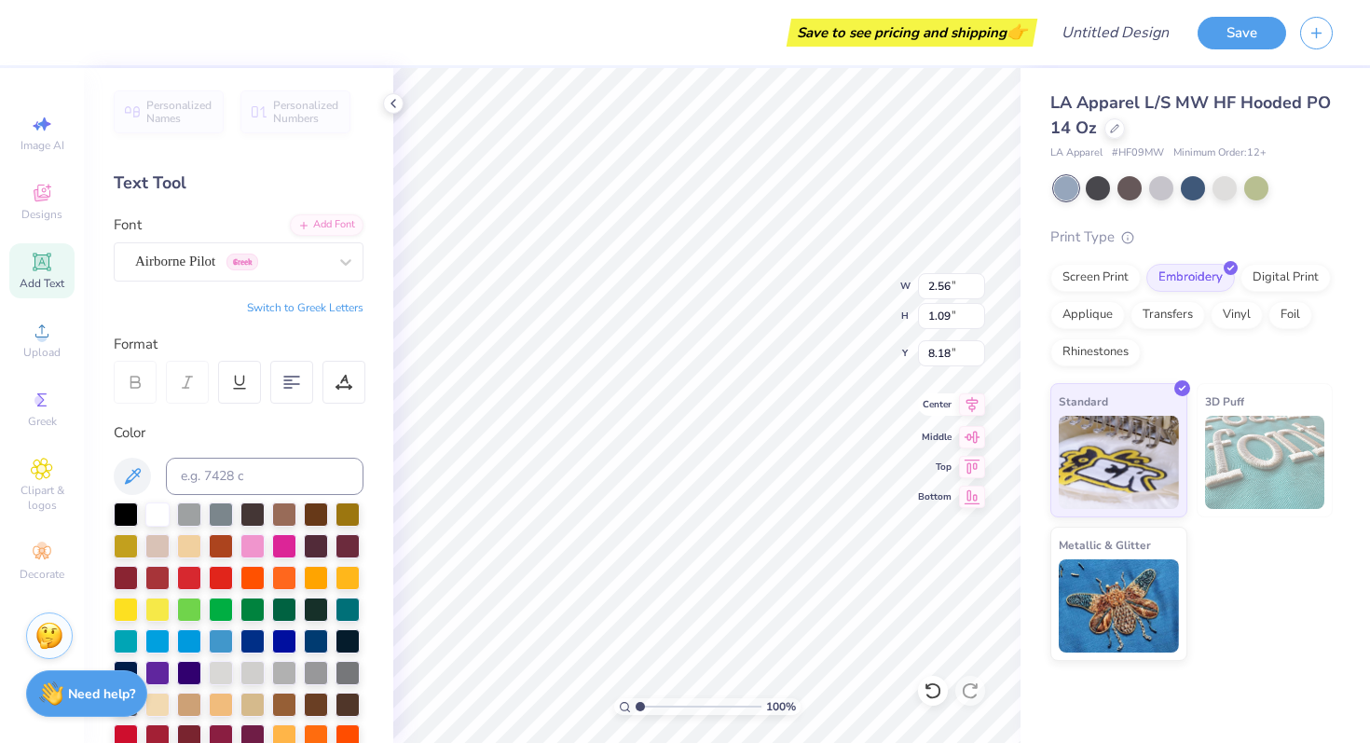
type input "1.42"
type input "9.66"
click at [55, 490] on span "Clipart & logos" at bounding box center [41, 498] width 65 height 30
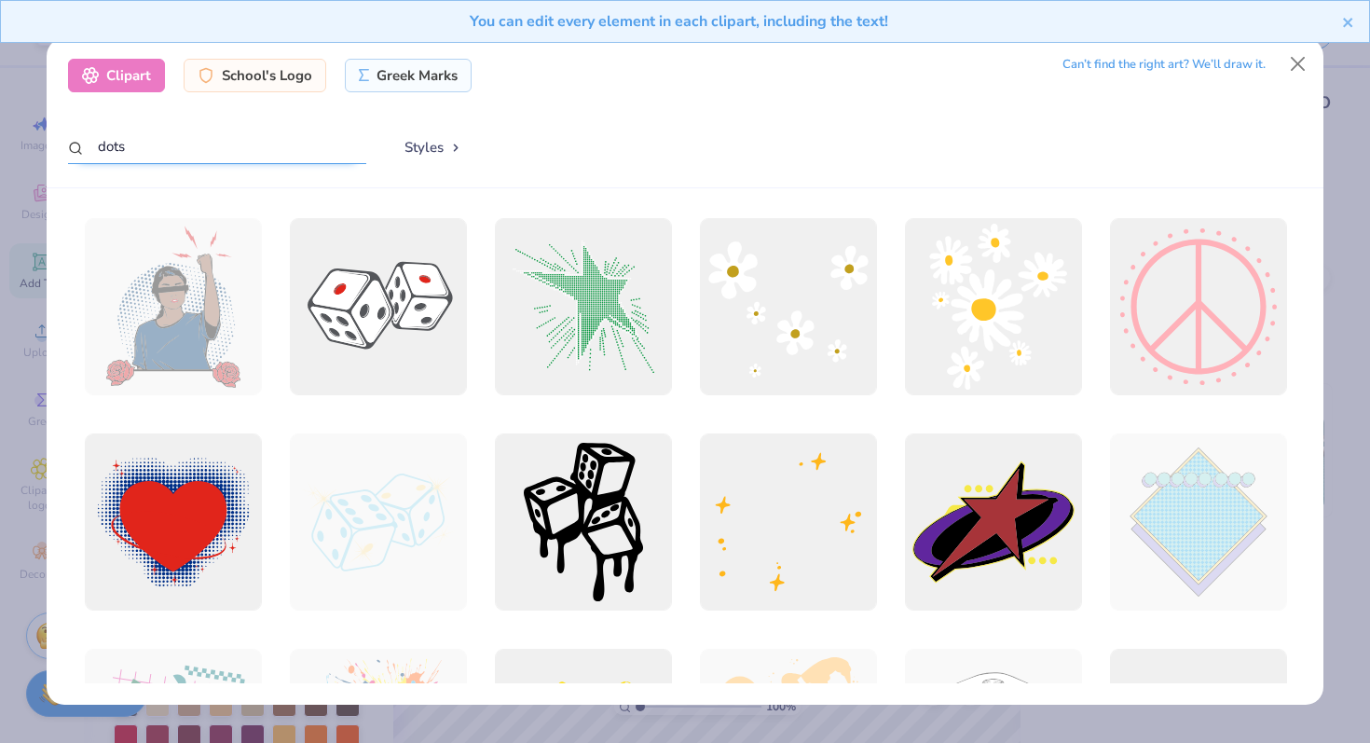
click at [235, 133] on input "dots" at bounding box center [217, 147] width 298 height 34
type input "hdots"
click at [225, 133] on input "hdots" at bounding box center [217, 147] width 298 height 34
drag, startPoint x: 178, startPoint y: 147, endPoint x: 8, endPoint y: 153, distance: 169.7
click at [8, 153] on div "Clipart School's Logo Greek Marks Can’t find the right art? We’ll draw it. hdot…" at bounding box center [685, 371] width 1370 height 743
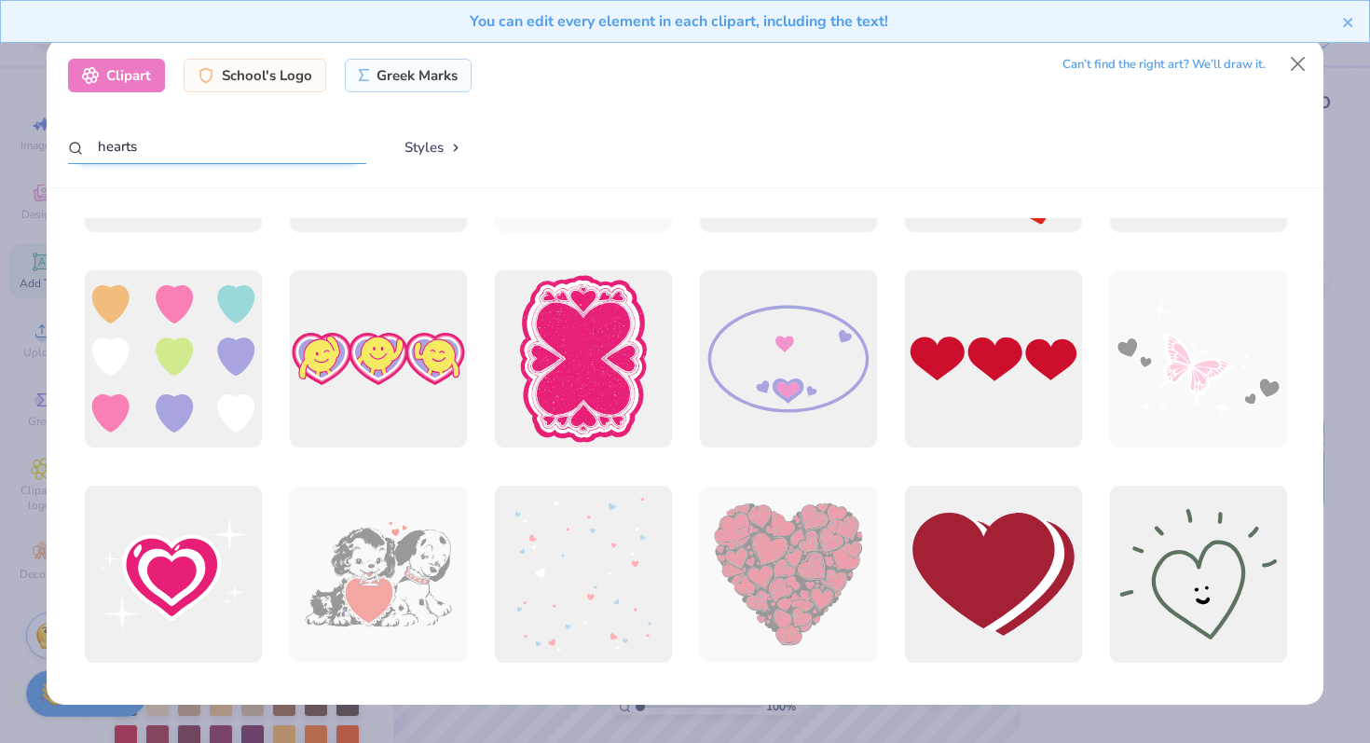
scroll to position [154, 0]
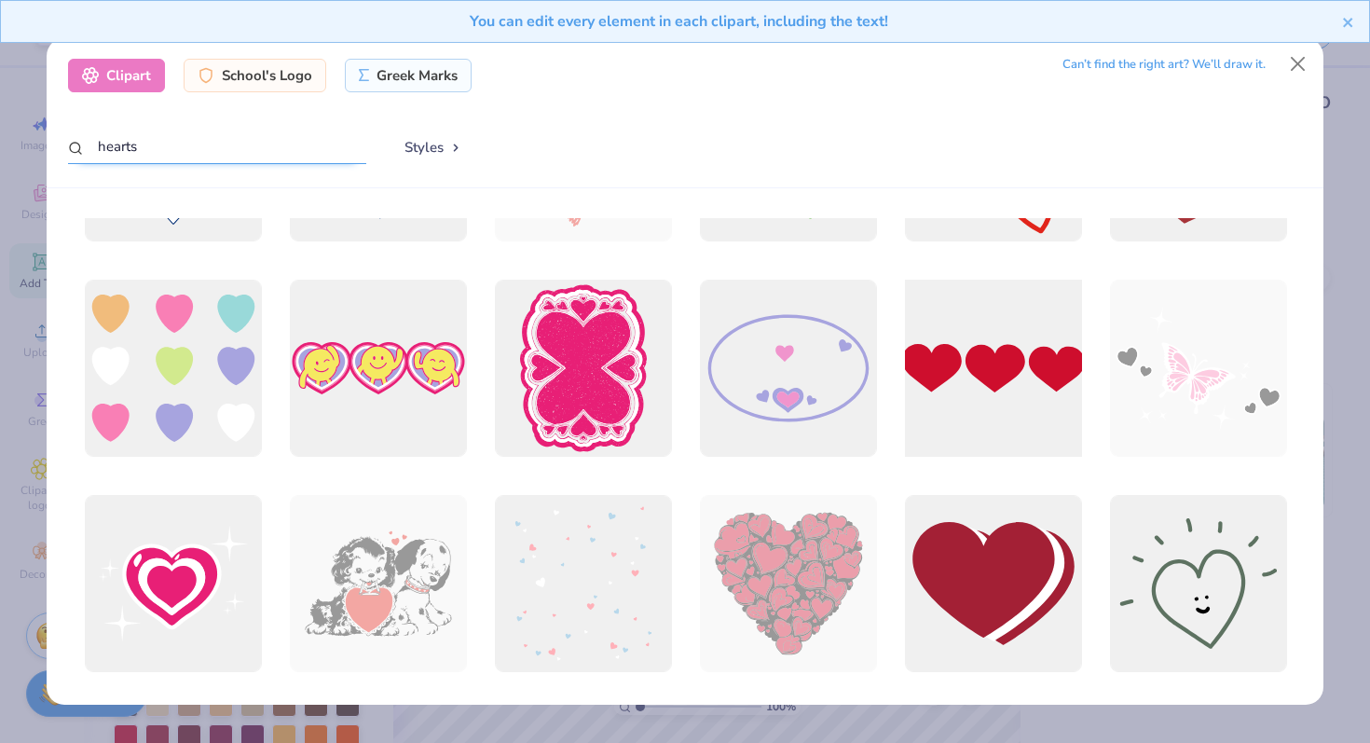
type input "hearts"
click at [997, 368] on div at bounding box center [992, 368] width 195 height 195
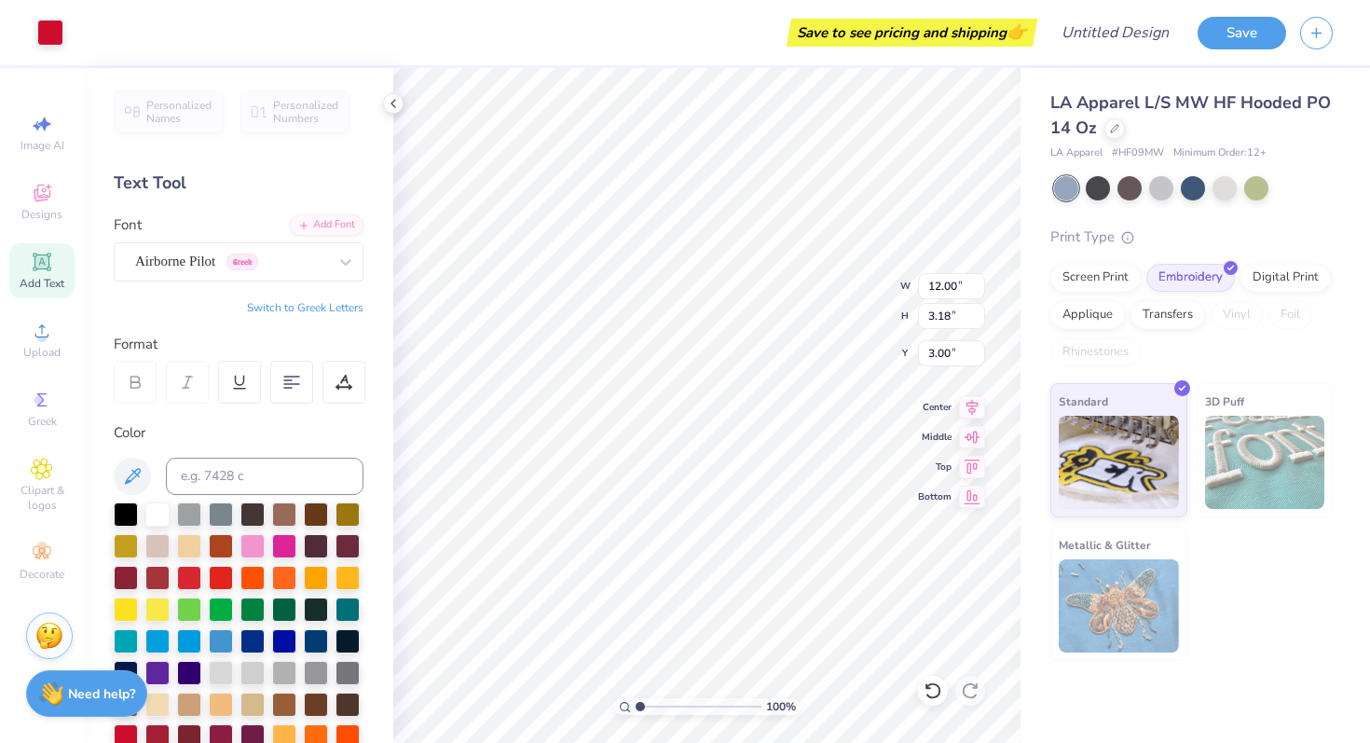
type input "6.15"
type input "1.63"
type input "8.32"
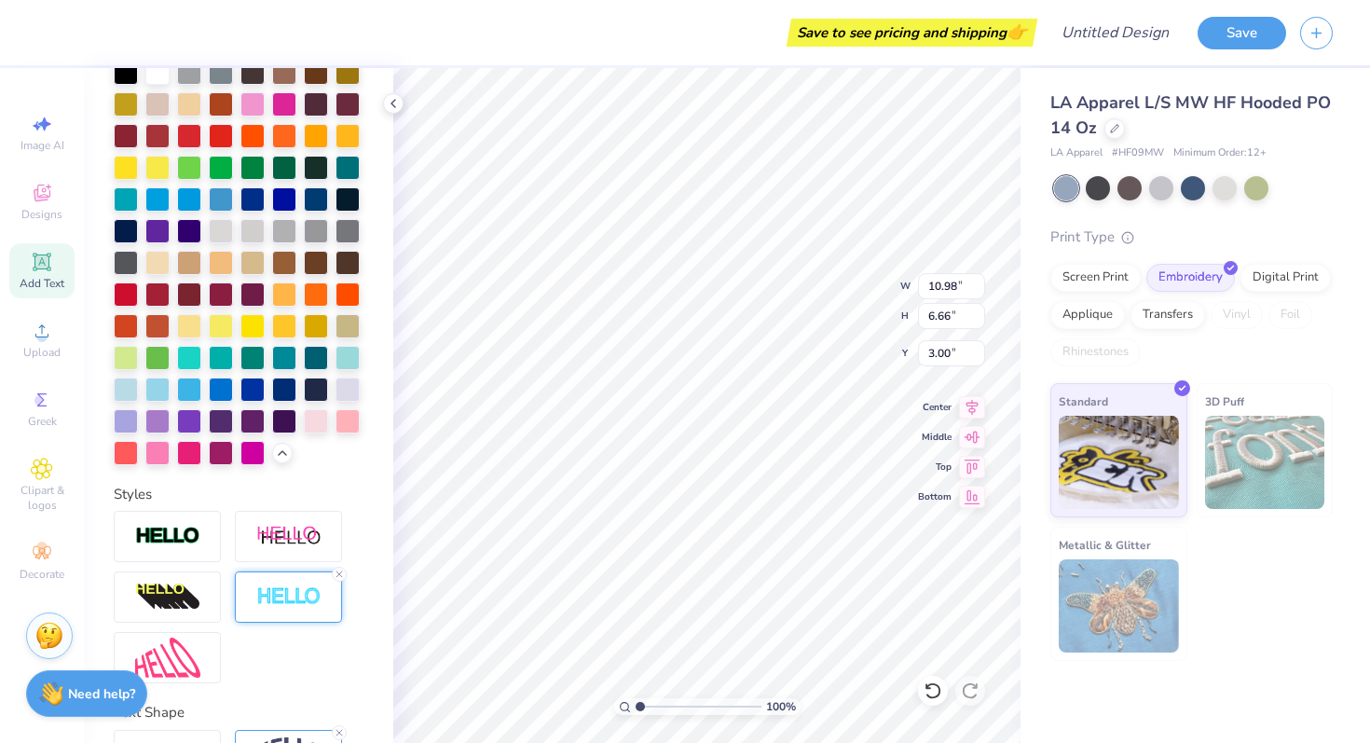
scroll to position [562, 0]
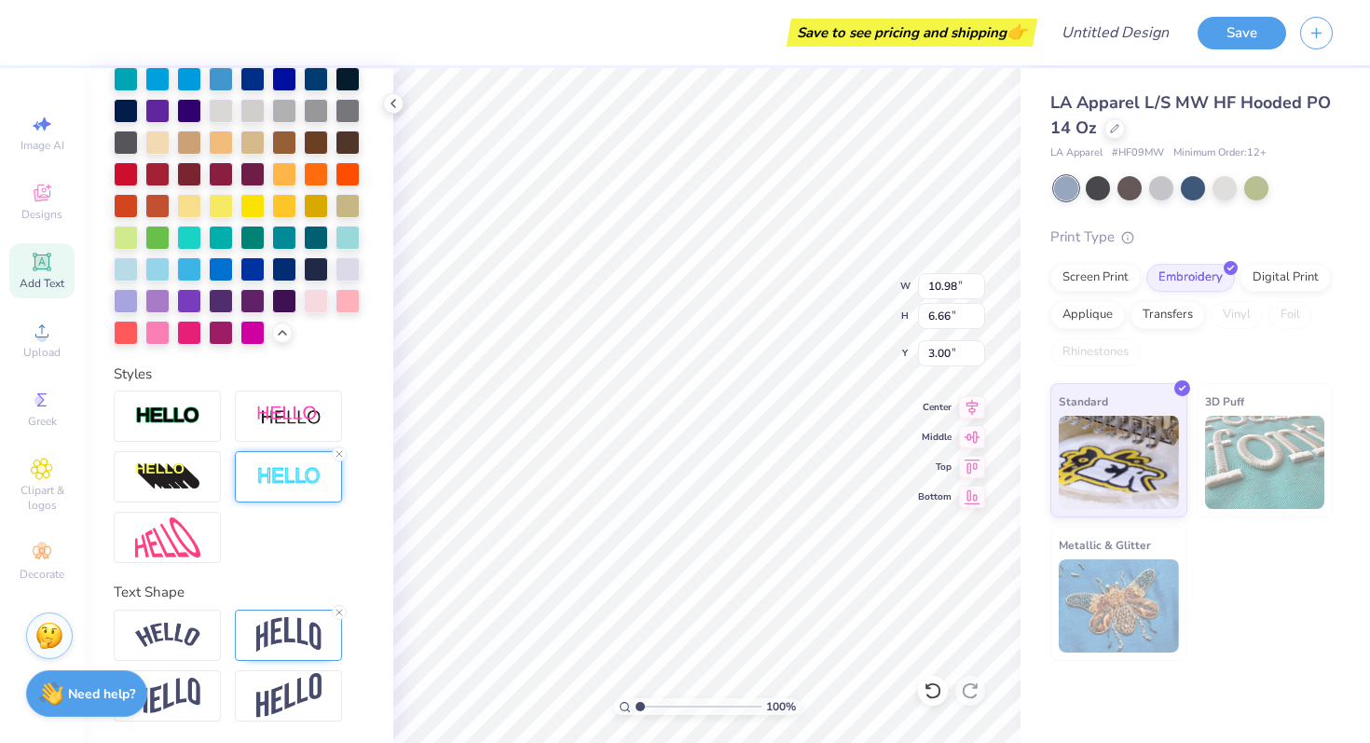
click at [301, 487] on div at bounding box center [288, 476] width 107 height 51
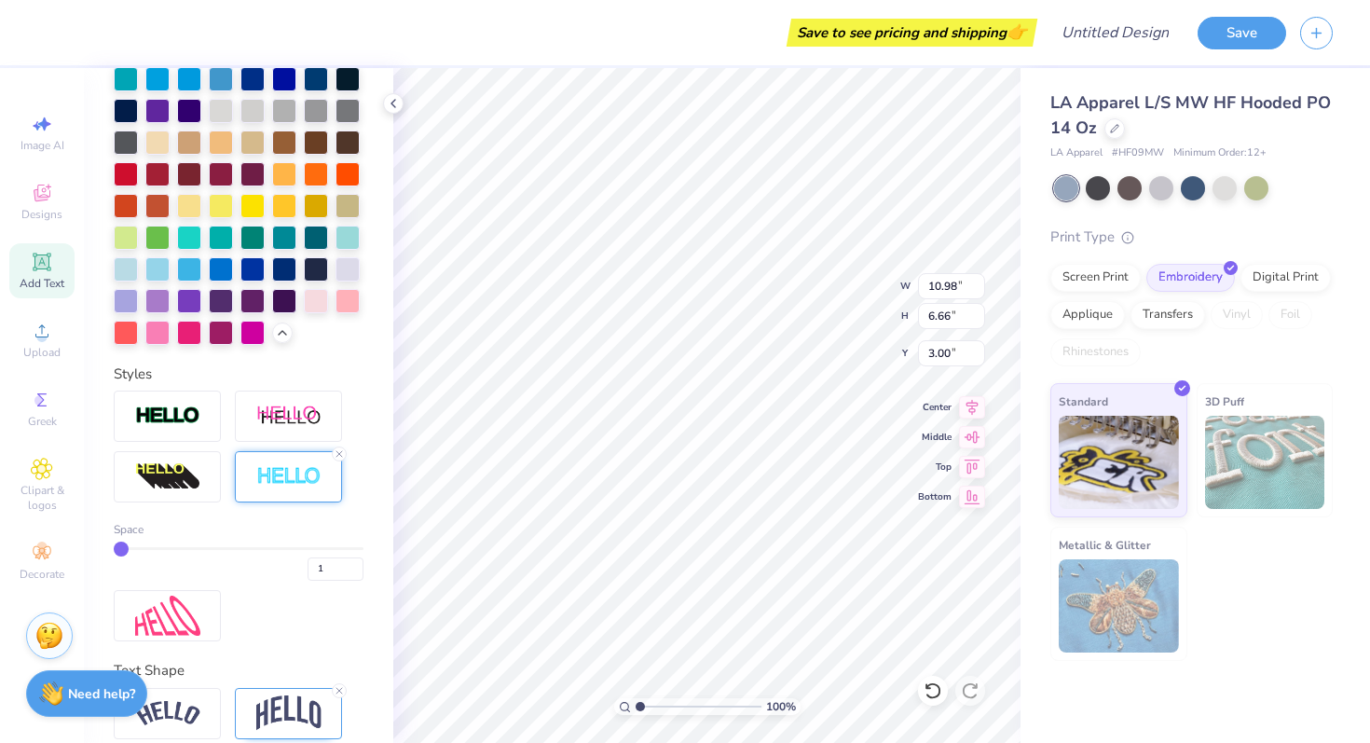
type input "2"
type input "3"
drag, startPoint x: 124, startPoint y: 542, endPoint x: 146, endPoint y: 543, distance: 22.4
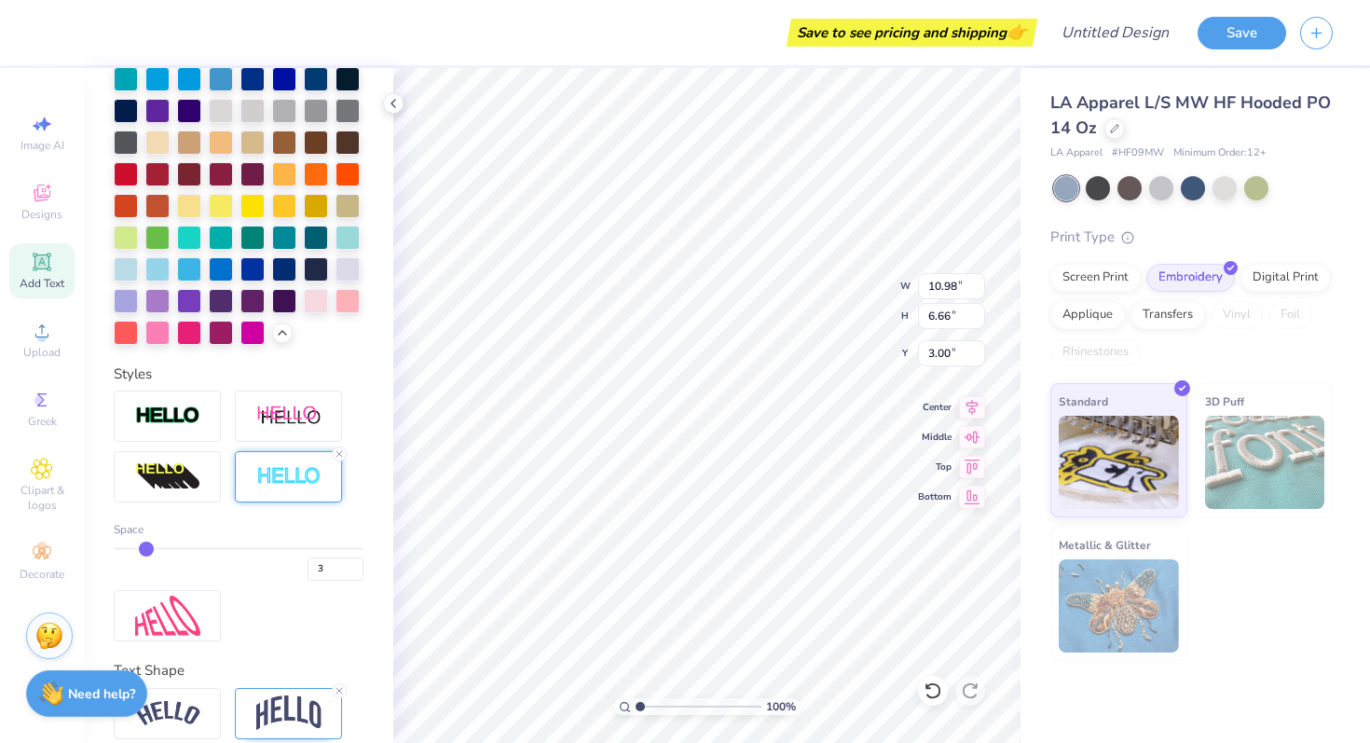
type input "3"
click at [146, 547] on input "range" at bounding box center [239, 548] width 250 height 3
type input "11.13"
type input "6.82"
type input "2.92"
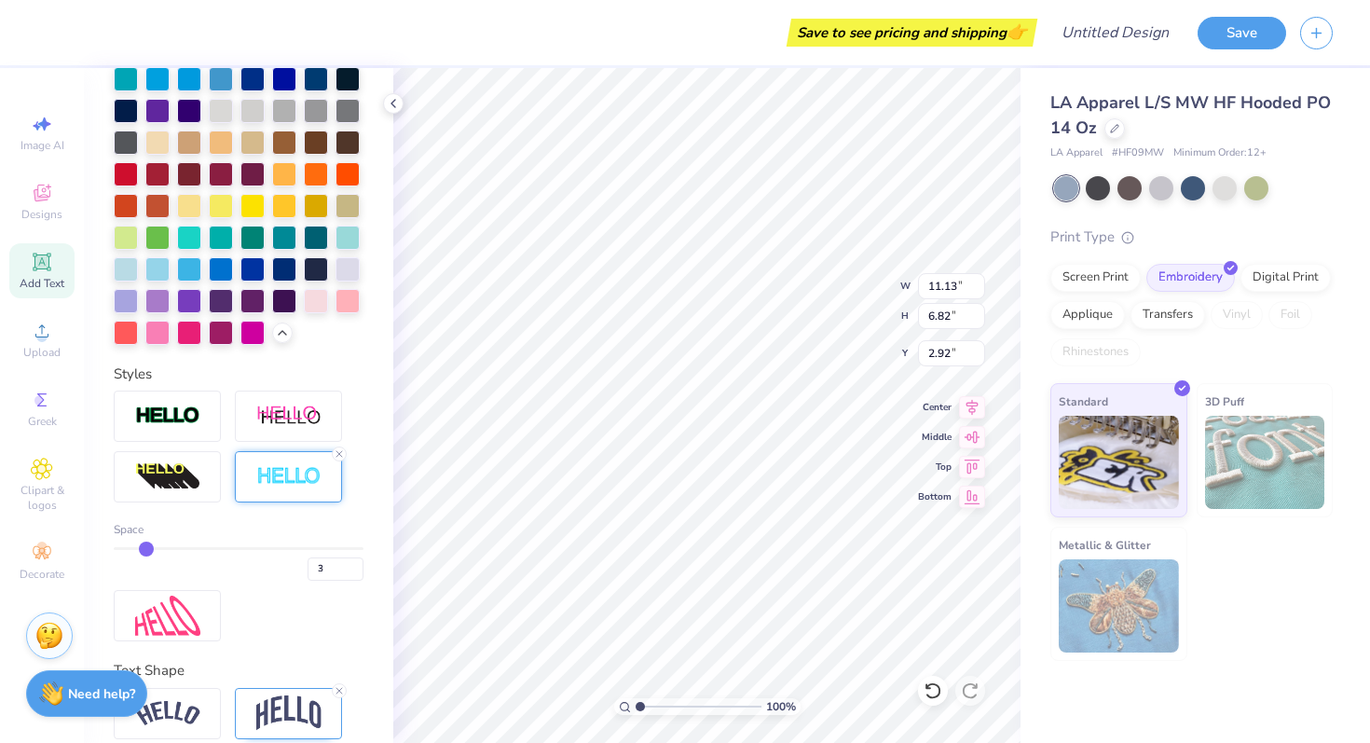
click at [291, 541] on div "Space 3" at bounding box center [239, 551] width 250 height 60
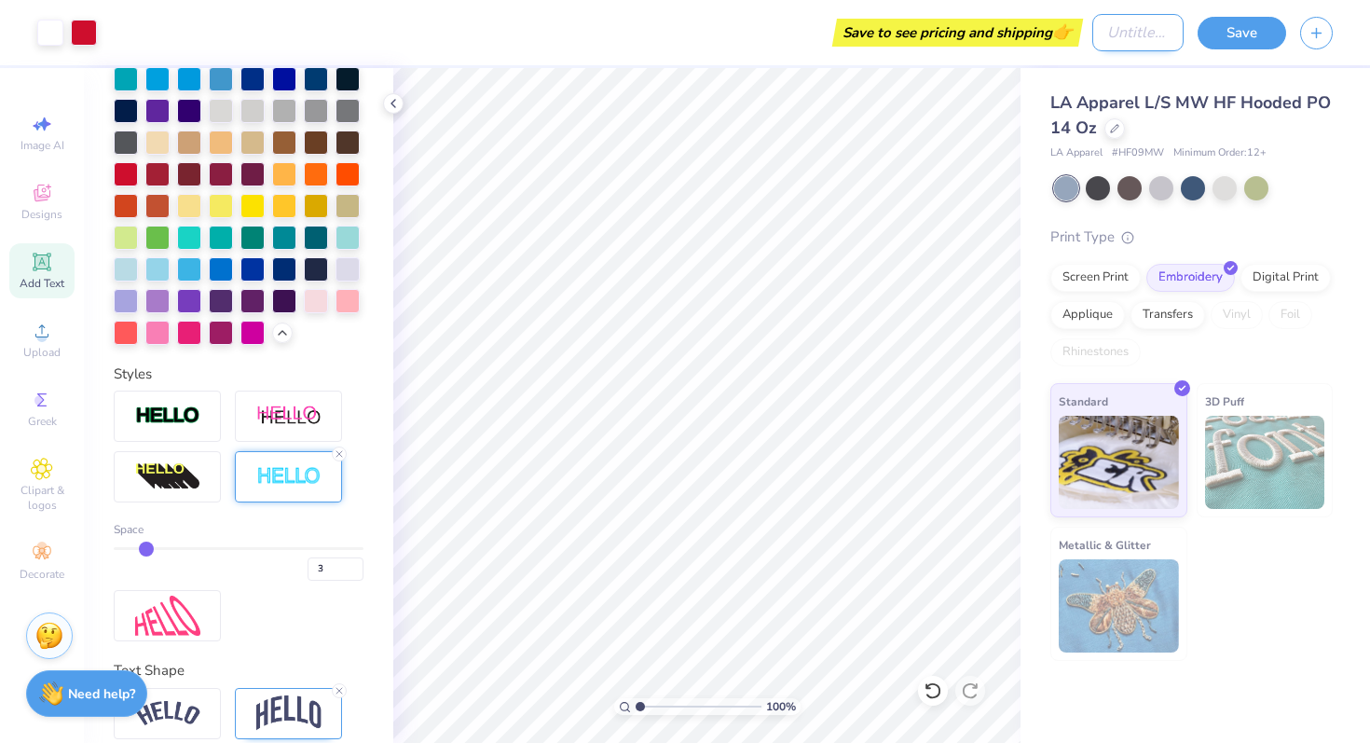
click at [1121, 42] on input "Design Title" at bounding box center [1137, 32] width 91 height 37
type input "AXO"
click at [1236, 38] on button "Save" at bounding box center [1241, 30] width 89 height 33
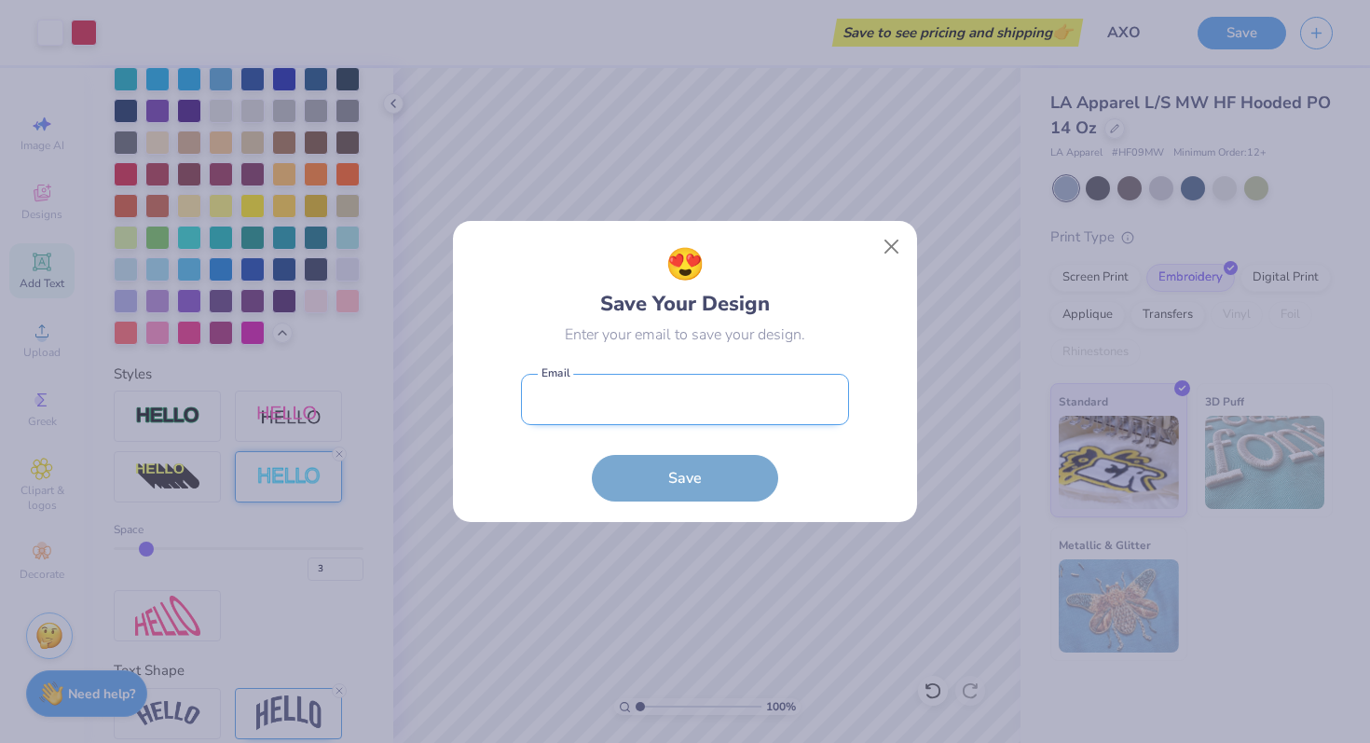
click at [744, 390] on input "email" at bounding box center [685, 399] width 328 height 51
type input "rjgandt@gmail.com"
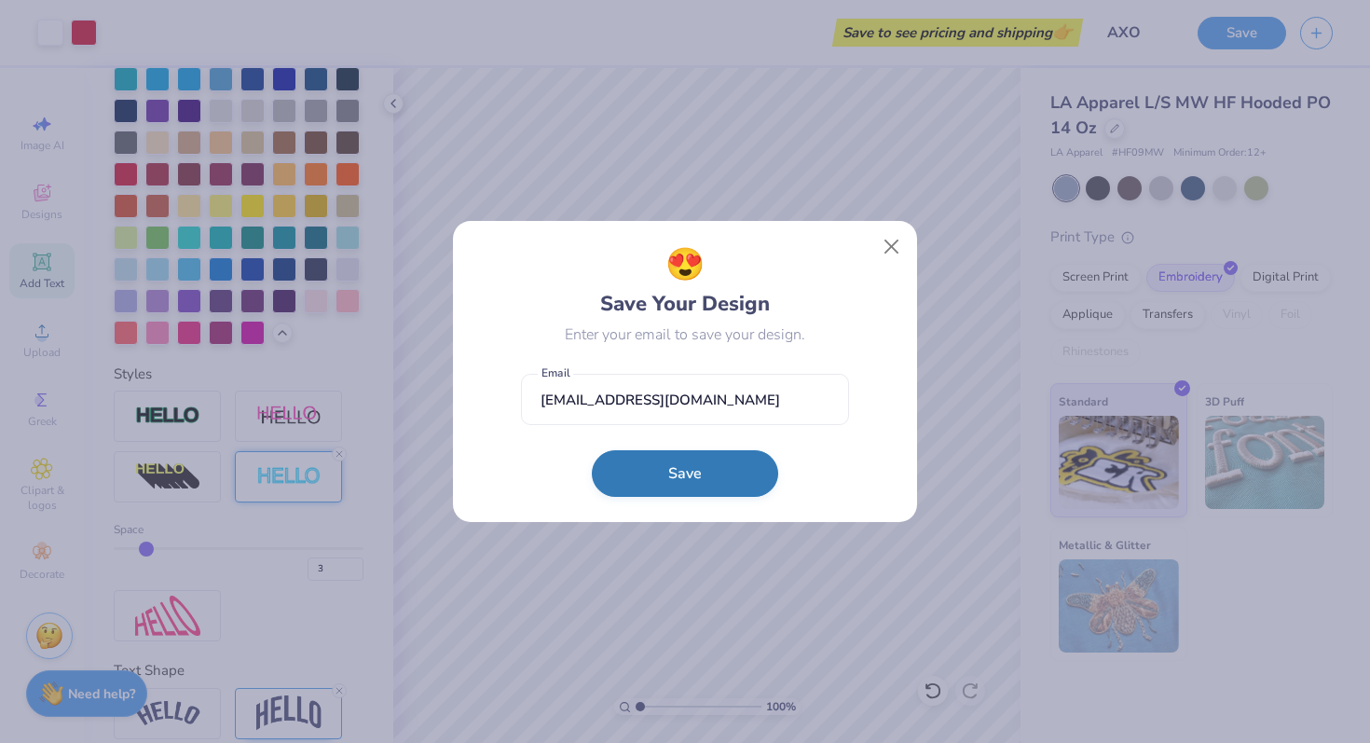
click at [715, 487] on button "Save" at bounding box center [685, 473] width 186 height 47
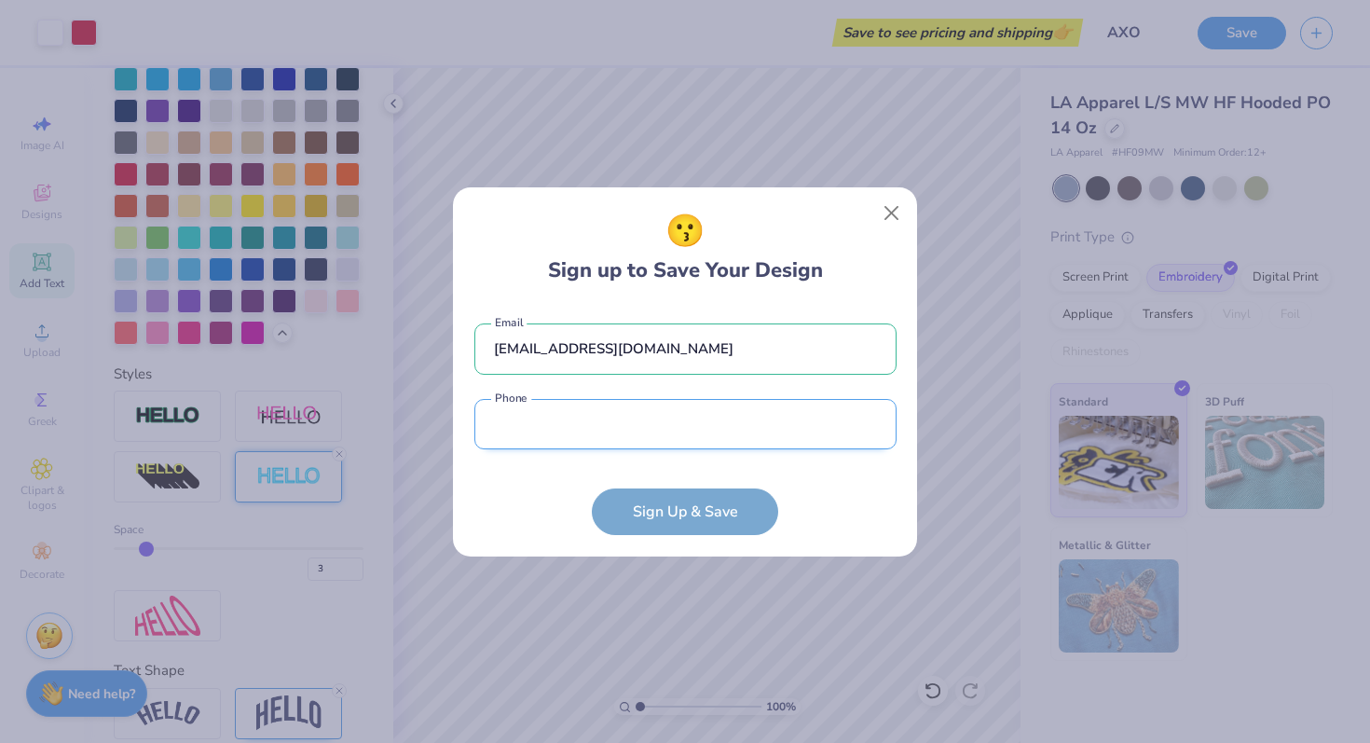
click at [735, 429] on input "tel" at bounding box center [685, 424] width 422 height 51
type input "(573) 814-9164"
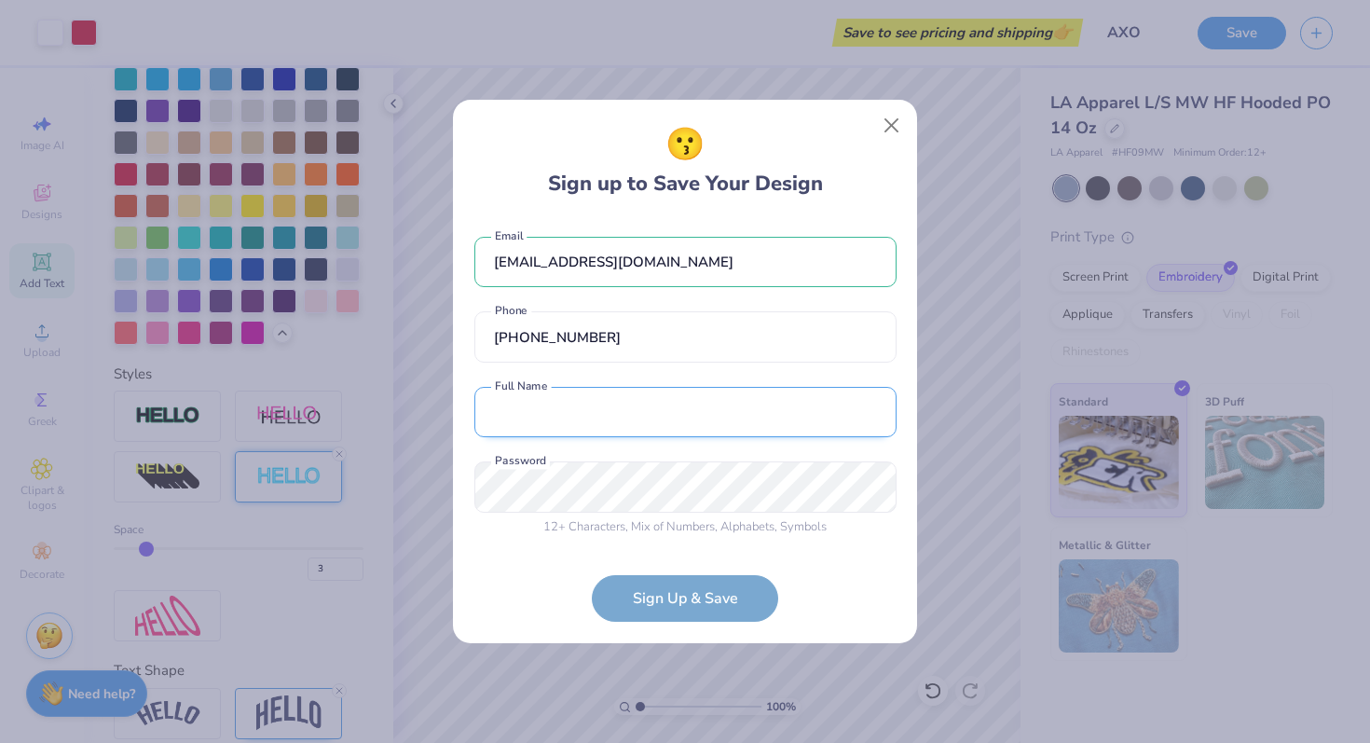
click at [675, 417] on input "text" at bounding box center [685, 412] width 422 height 51
type input "Rylie Gandt"
click at [687, 588] on form "rjgandt@gmail.com Email (573) 814-9164 Phone Rylie Gandt Full Name 12 + Charact…" at bounding box center [685, 420] width 422 height 404
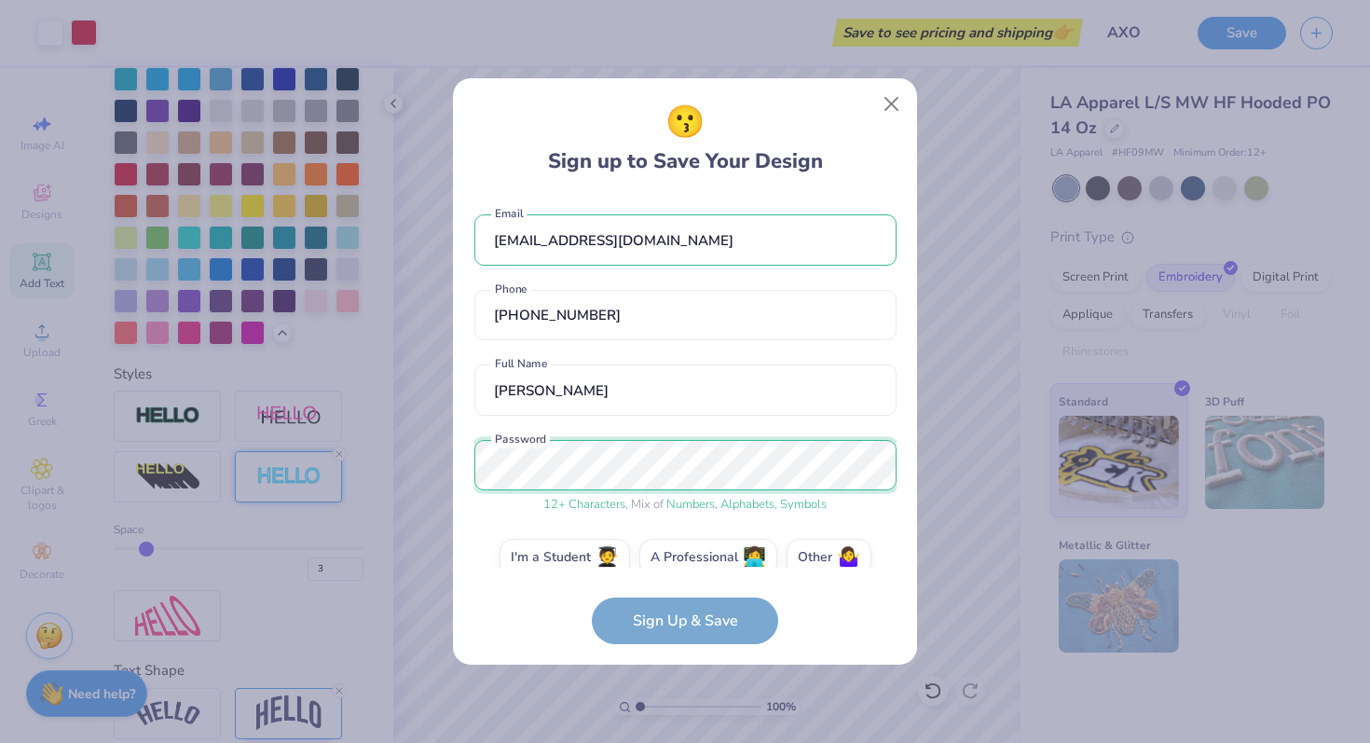
scroll to position [27, 0]
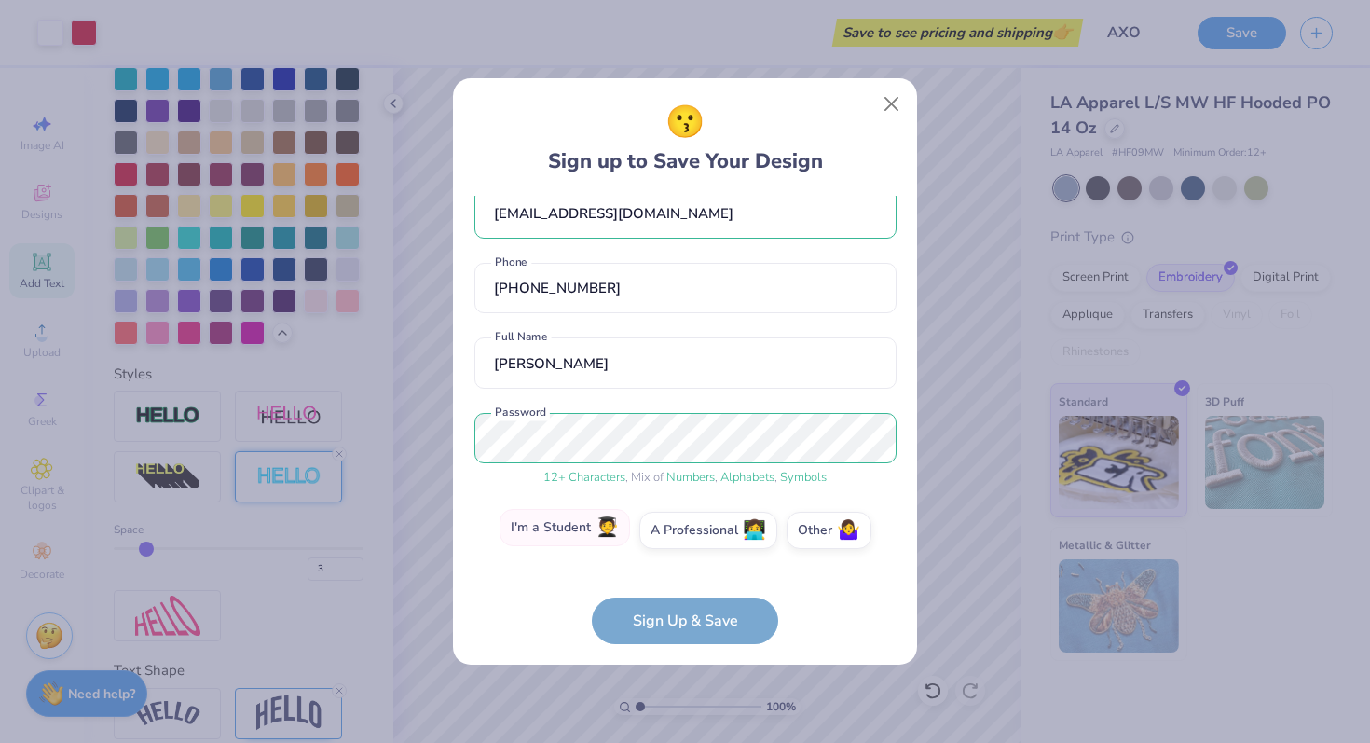
click at [573, 526] on label "I'm a Student 🧑‍🎓" at bounding box center [564, 527] width 130 height 37
click at [679, 555] on input "I'm a Student 🧑‍🎓" at bounding box center [685, 561] width 12 height 12
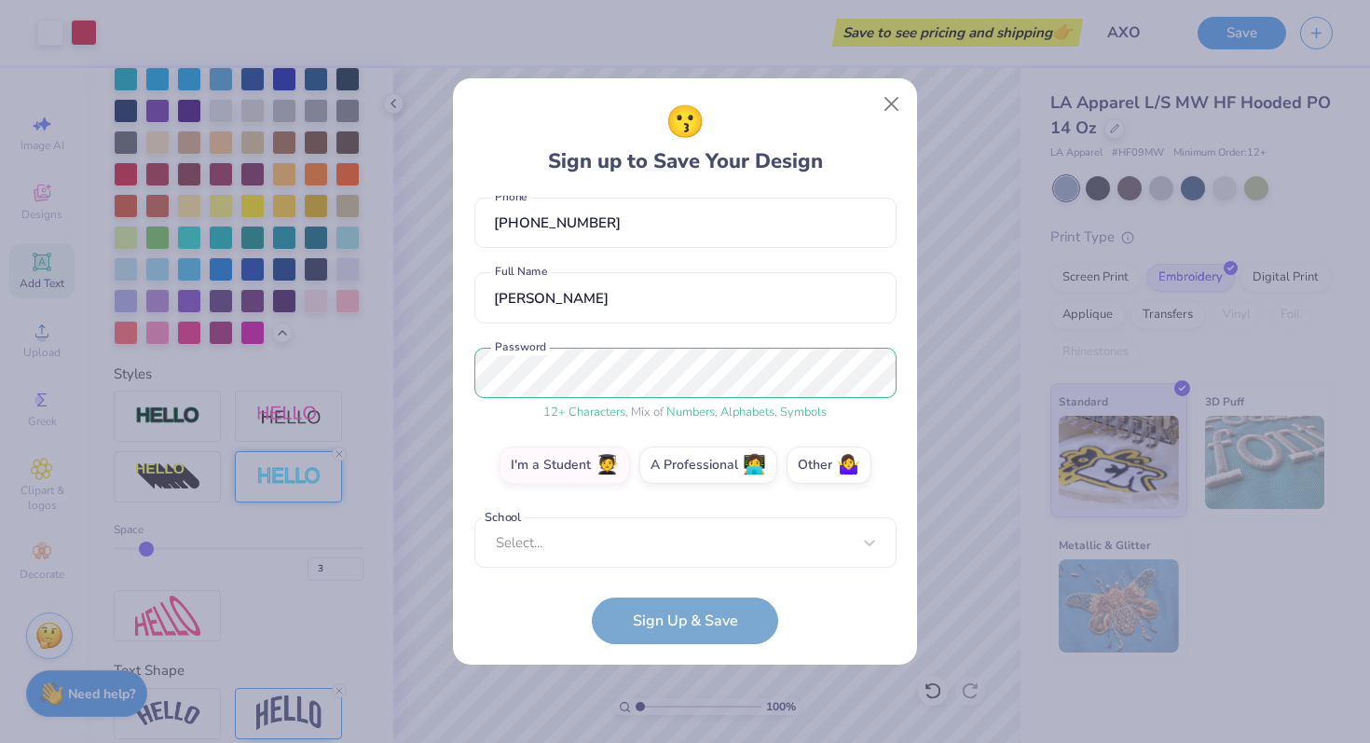
click at [703, 570] on form "rjgandt@gmail.com Email (573) 814-9164 Phone Rylie Gandt Full Name 12 + Charact…" at bounding box center [685, 420] width 422 height 448
click at [839, 474] on label "Other 🤷‍♀️" at bounding box center [828, 462] width 85 height 37
click at [691, 555] on input "Other 🤷‍♀️" at bounding box center [685, 561] width 12 height 12
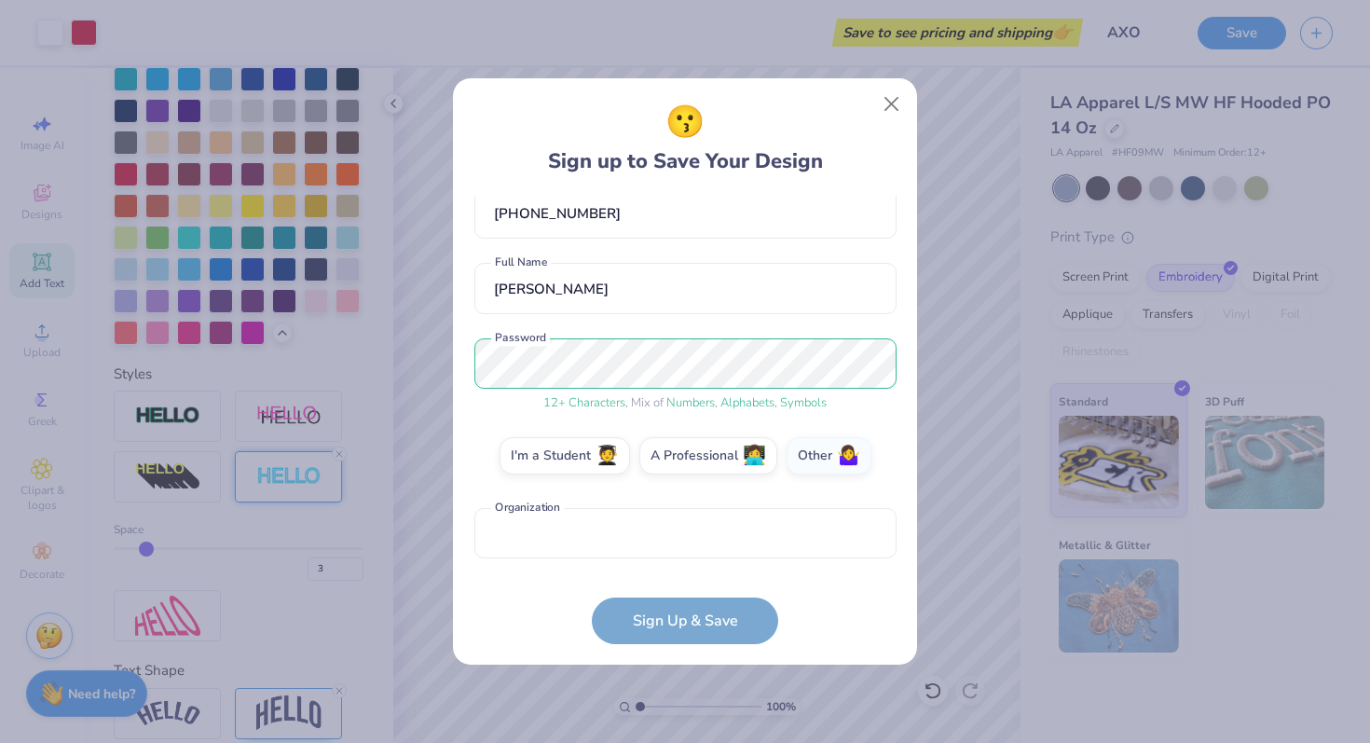
click at [685, 638] on form "rjgandt@gmail.com Email (573) 814-9164 Phone Rylie Gandt Full Name 12 + Charact…" at bounding box center [685, 420] width 422 height 448
click at [682, 625] on form "rjgandt@gmail.com Email (573) 814-9164 Phone Rylie Gandt Full Name 12 + Charact…" at bounding box center [685, 420] width 422 height 448
click at [695, 468] on label "A Professional 👩‍💻" at bounding box center [708, 452] width 138 height 37
click at [691, 555] on input "A Professional 👩‍💻" at bounding box center [685, 561] width 12 height 12
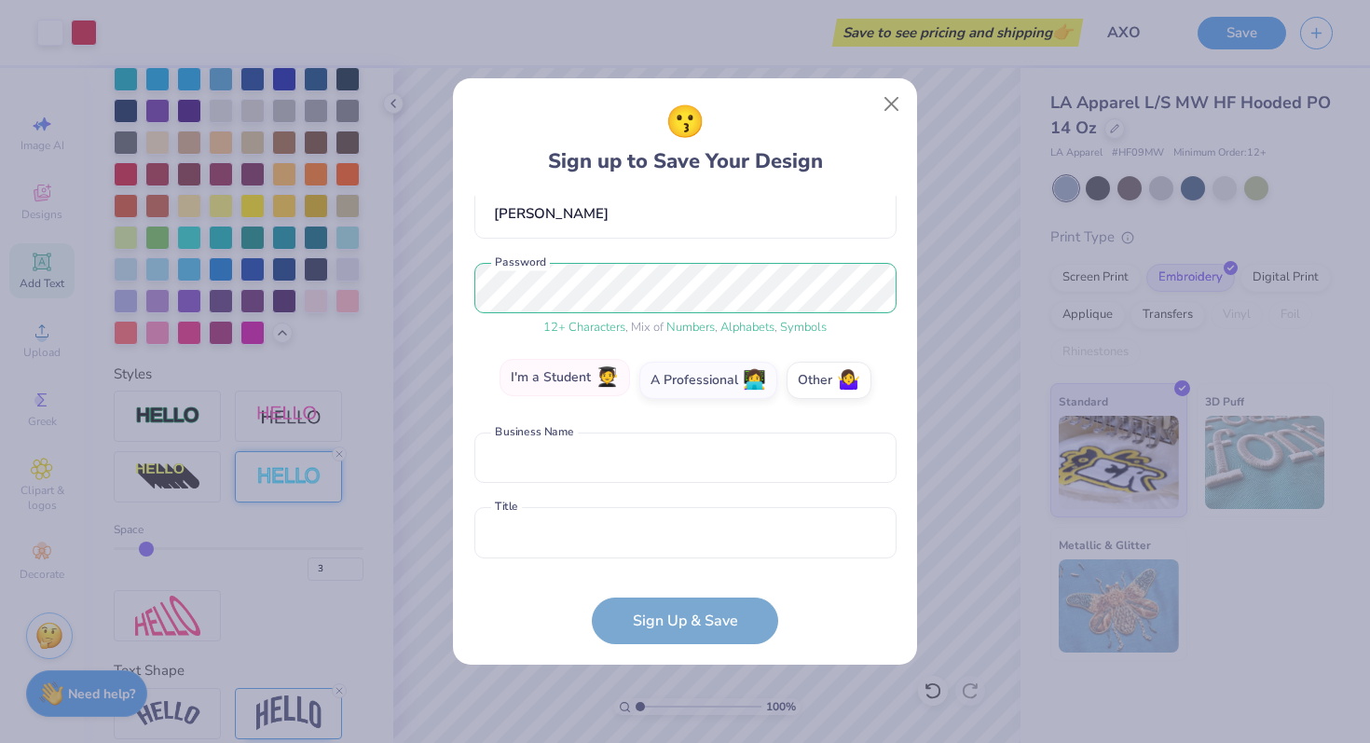
click at [579, 379] on label "I'm a Student 🧑‍🎓" at bounding box center [564, 377] width 130 height 37
click at [679, 555] on input "I'm a Student 🧑‍🎓" at bounding box center [685, 561] width 12 height 12
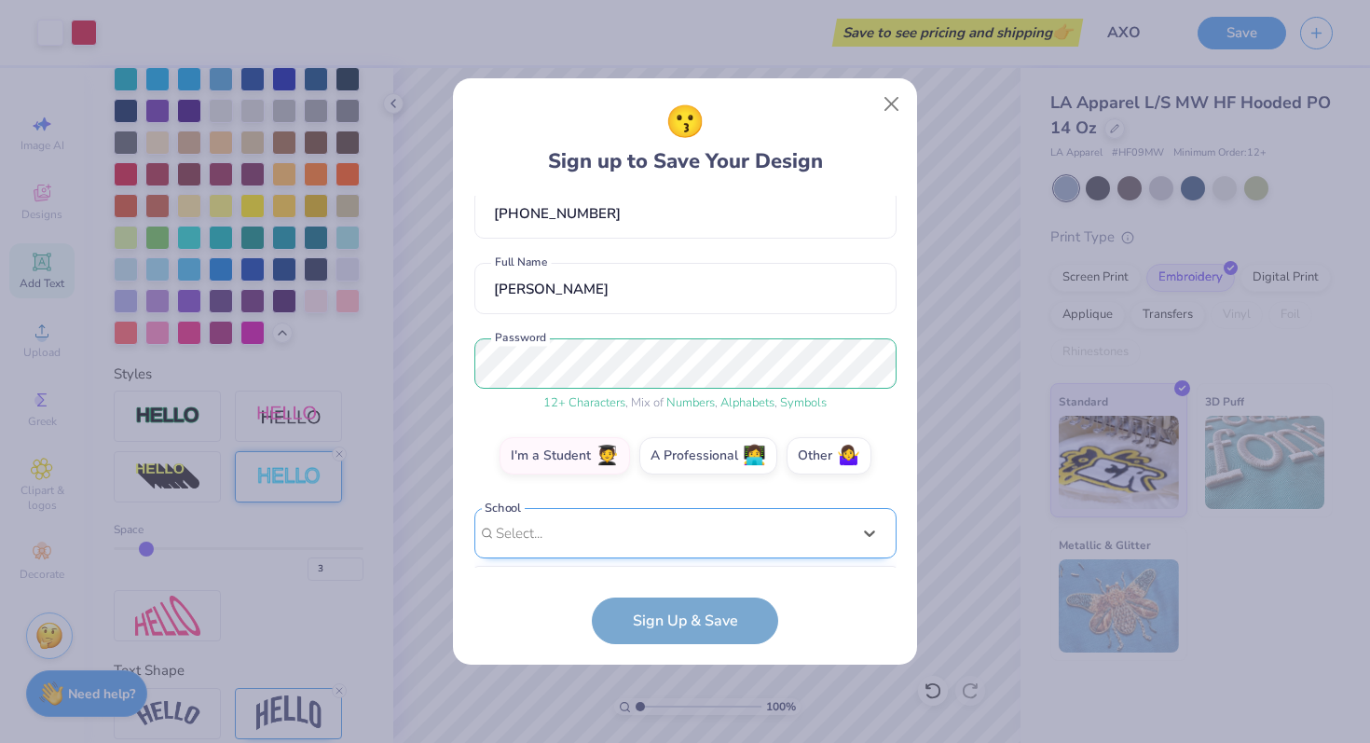
click at [619, 508] on div "option focused, 7 of 15. 15 results available. Use Up and Down to choose option…" at bounding box center [685, 678] width 422 height 340
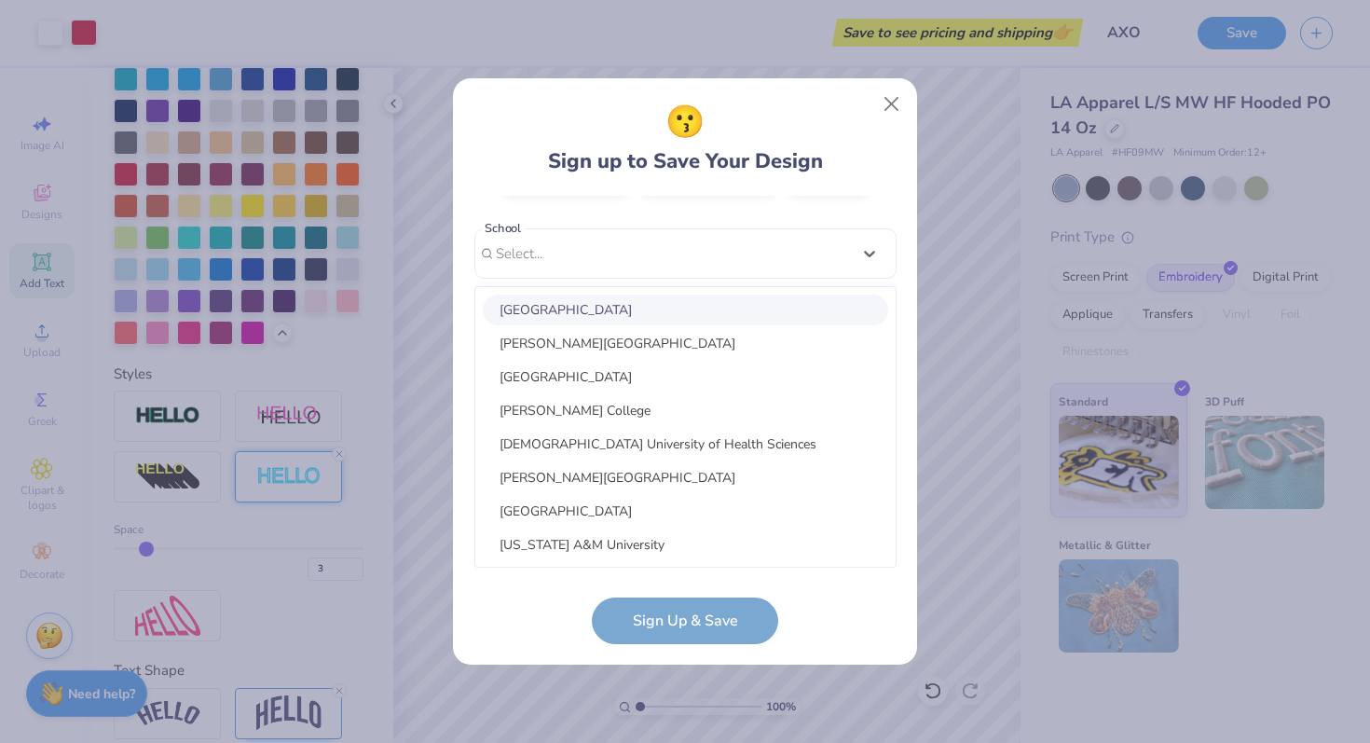
click at [662, 260] on div "rjgandt@gmail.com Email (573) 814-9164 Phone Rylie Gandt Full Name 12 + Charact…" at bounding box center [685, 382] width 422 height 372
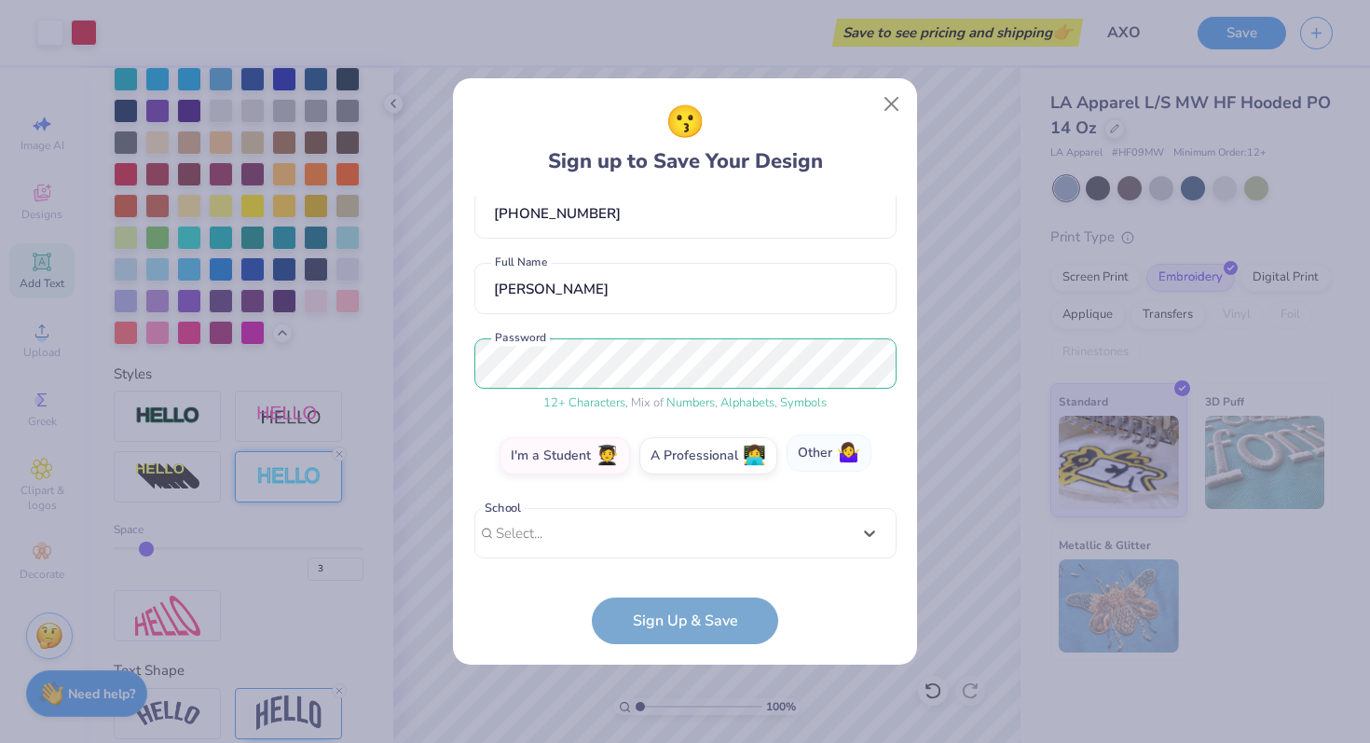
click at [816, 460] on label "Other 🤷‍♀️" at bounding box center [828, 452] width 85 height 37
click at [691, 555] on input "Other 🤷‍♀️" at bounding box center [685, 561] width 12 height 12
click at [684, 528] on input "text" at bounding box center [685, 533] width 422 height 51
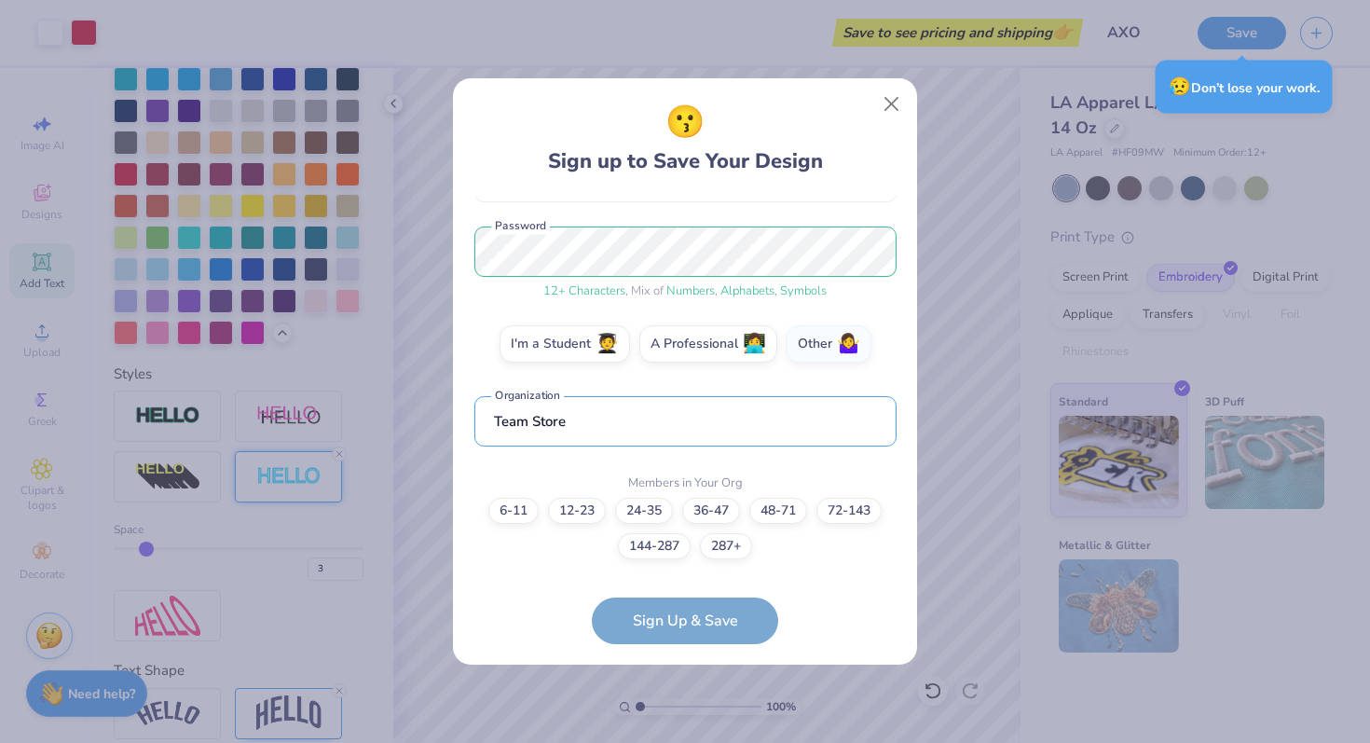
type input "Team Store"
click at [499, 523] on div "6-11 12-23 24-35 36-47 48-71 72-143 144-287 287+" at bounding box center [685, 528] width 422 height 61
click at [505, 517] on label "6-11" at bounding box center [513, 508] width 50 height 26
click at [679, 735] on input "6-11" at bounding box center [685, 741] width 12 height 12
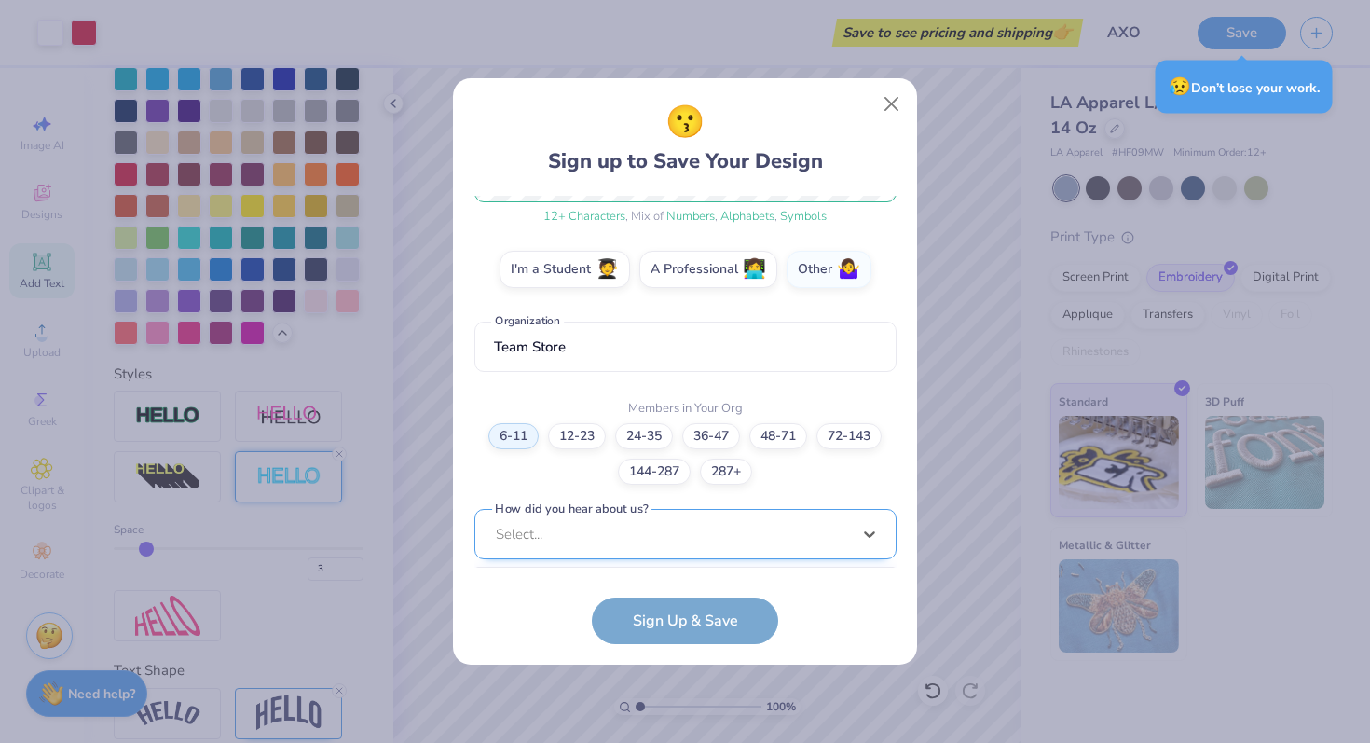
click at [651, 536] on div "option Word of Mouth focused, 8 of 15. 15 results available. Use Up and Down to…" at bounding box center [685, 679] width 422 height 340
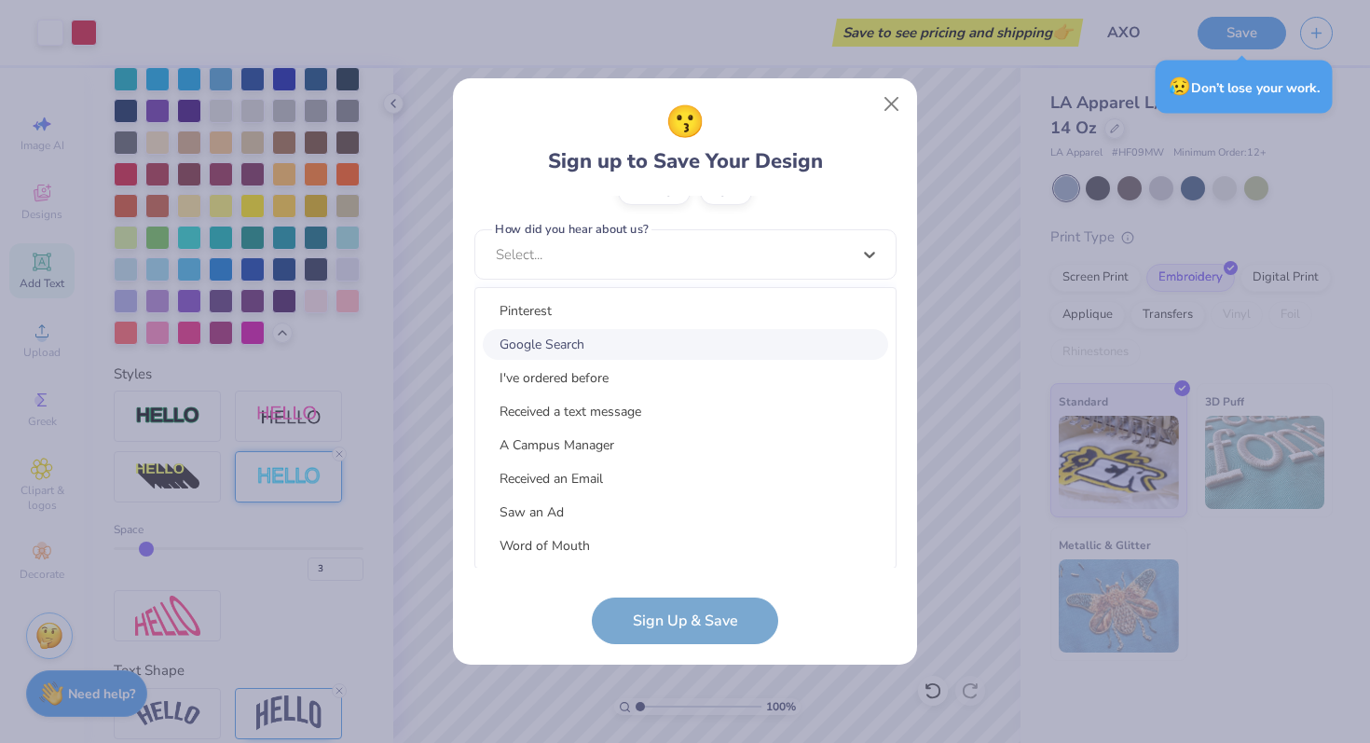
click at [621, 344] on div "Google Search" at bounding box center [685, 344] width 405 height 31
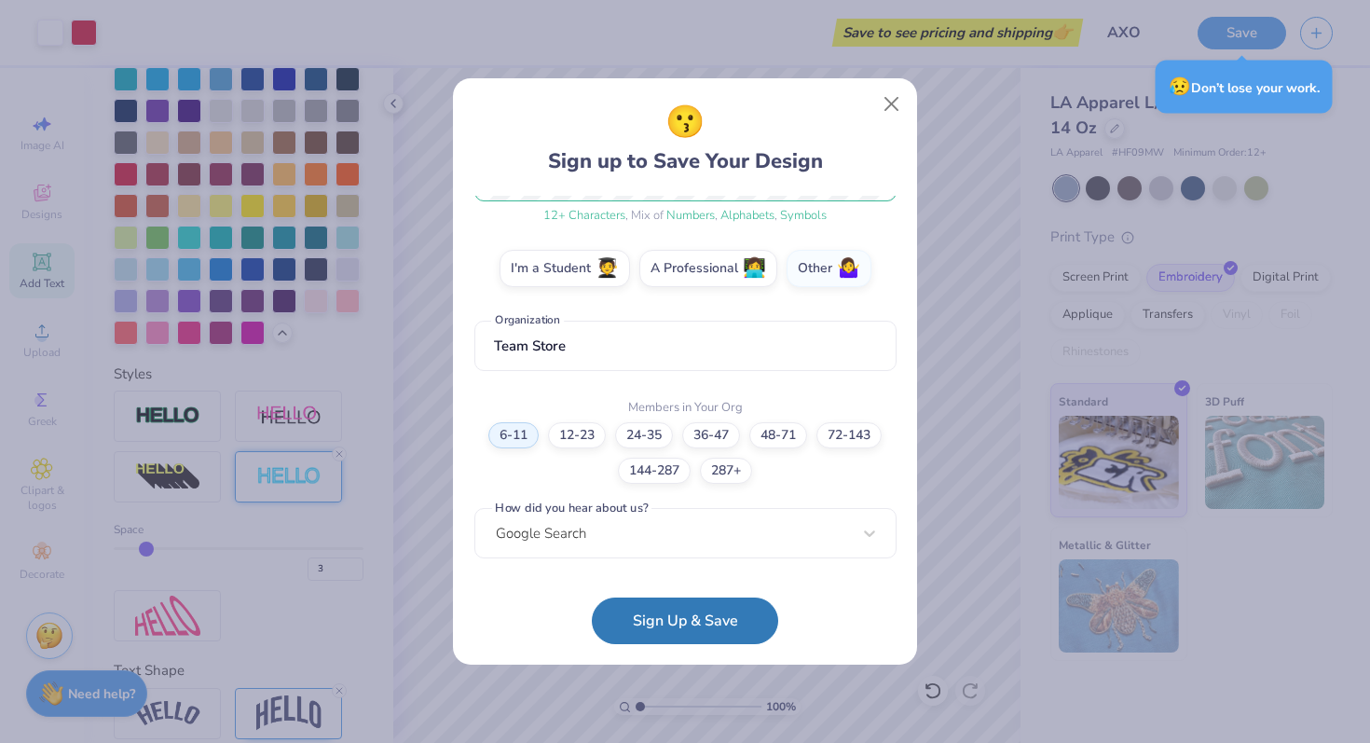
scroll to position [288, 0]
click at [711, 627] on button "Sign Up & Save" at bounding box center [685, 616] width 186 height 47
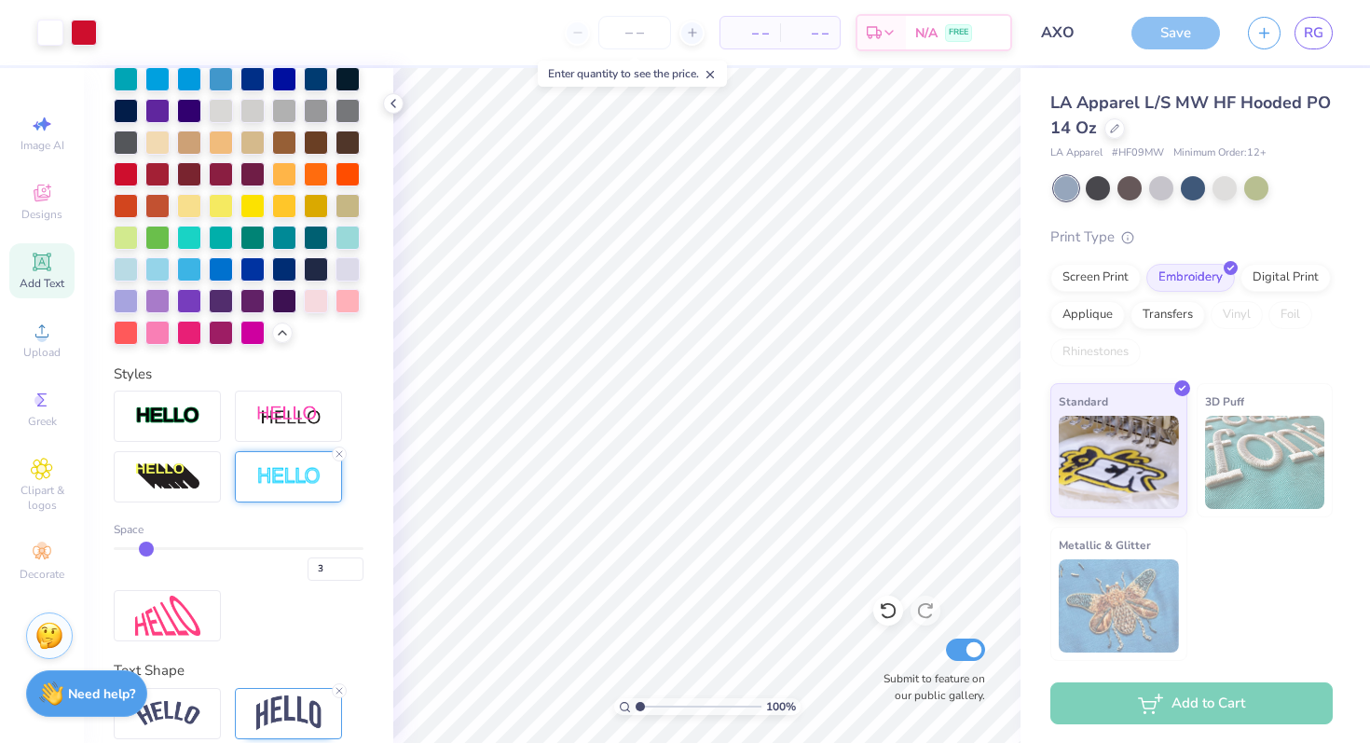
click at [1201, 33] on div "Save" at bounding box center [1175, 33] width 89 height 33
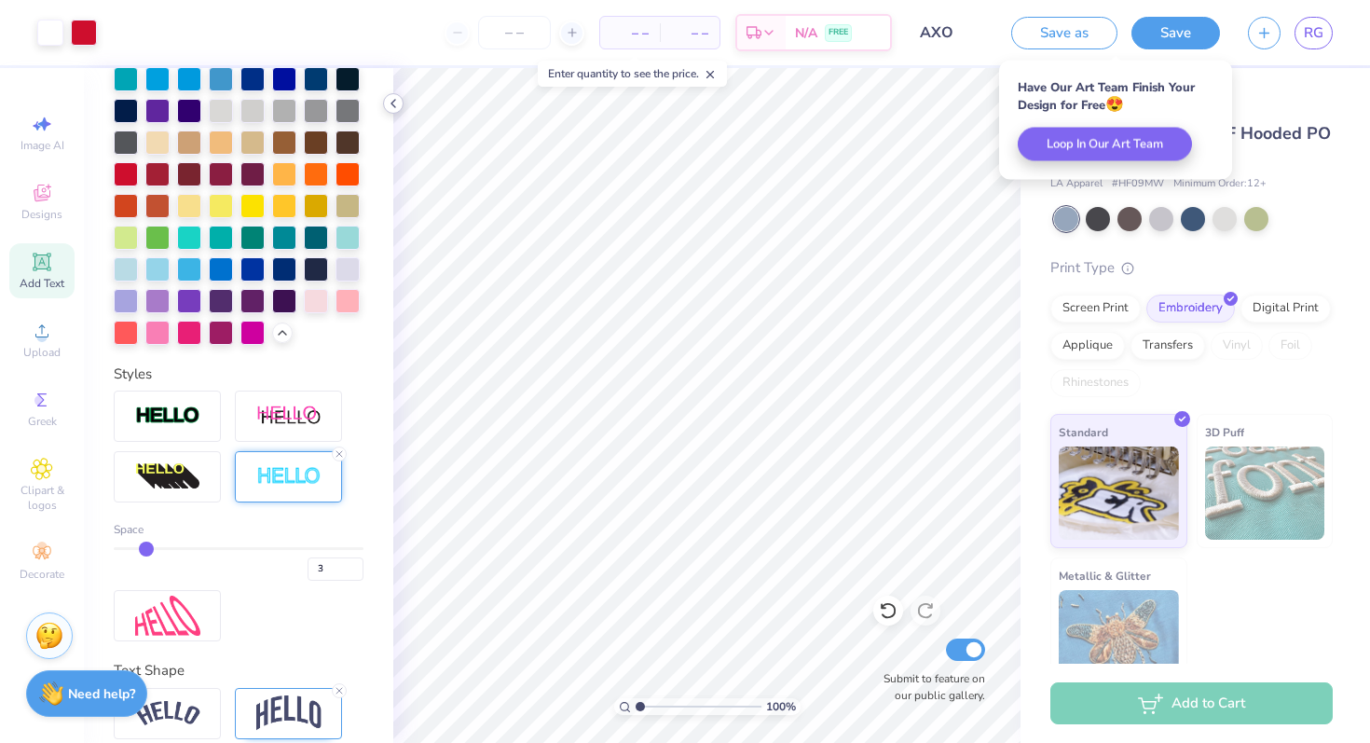
click at [394, 103] on icon at bounding box center [393, 103] width 15 height 15
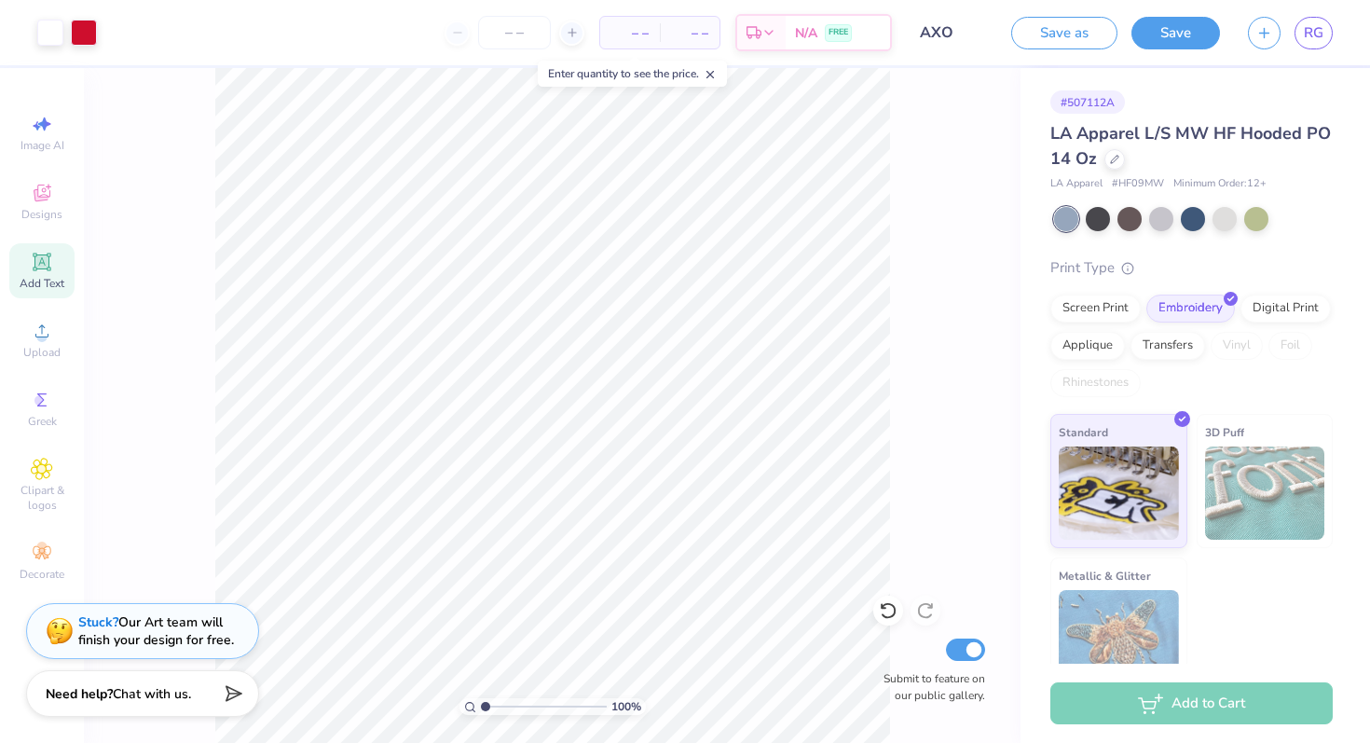
click at [49, 266] on icon at bounding box center [42, 262] width 22 height 22
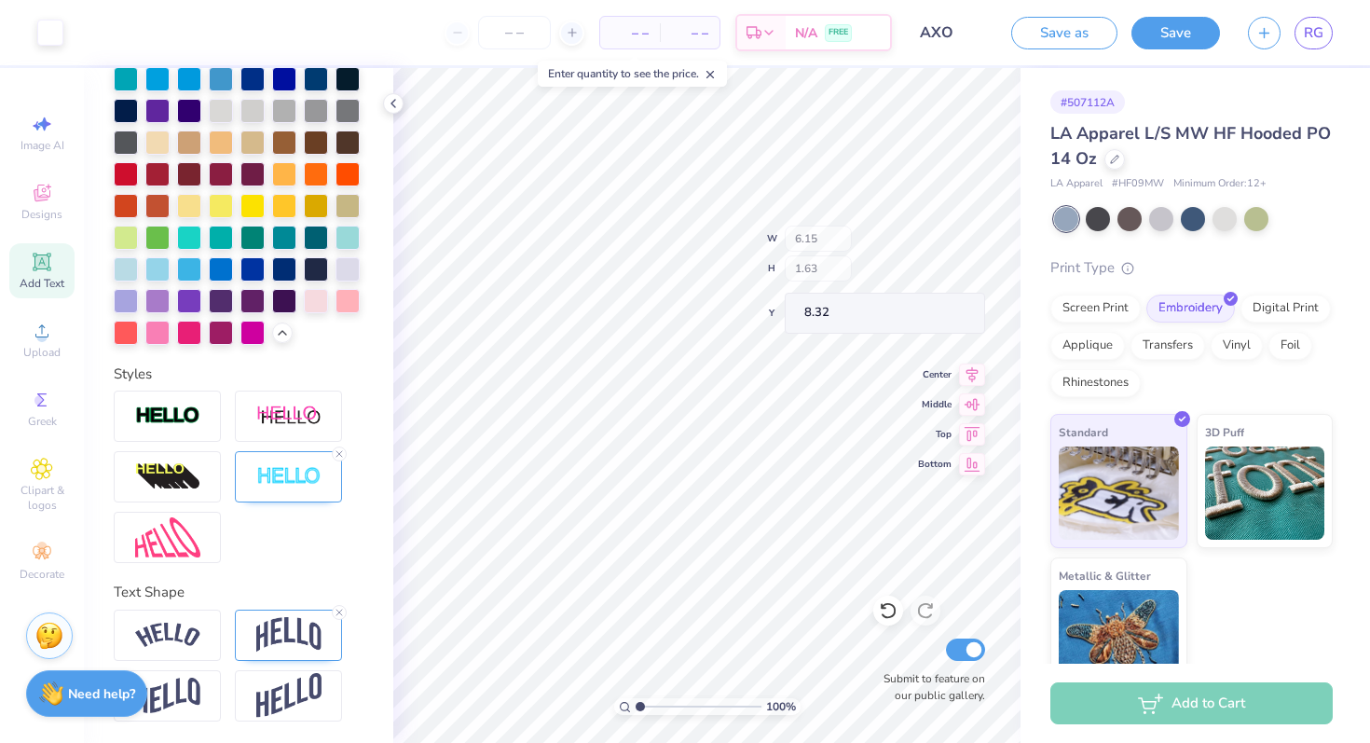
type input "8.33"
click at [49, 198] on icon at bounding box center [42, 193] width 22 height 22
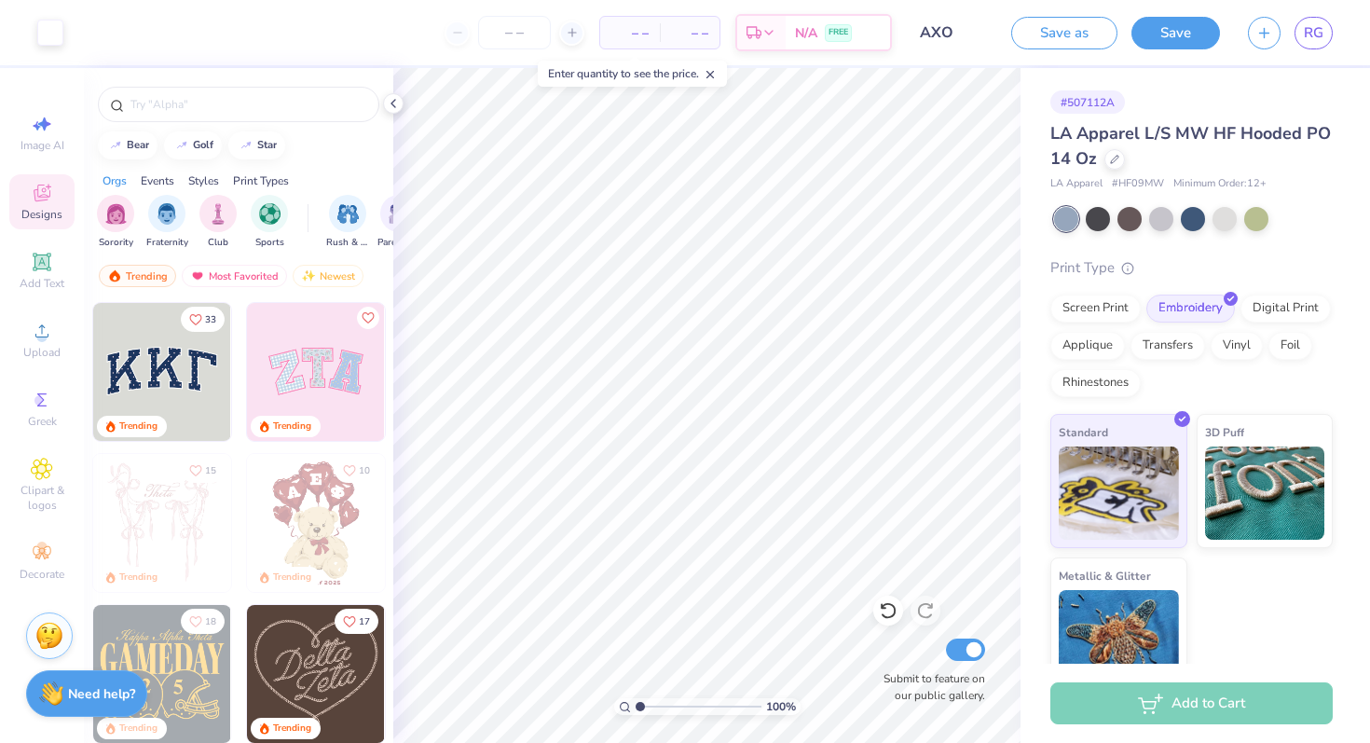
click at [174, 357] on img at bounding box center [162, 372] width 138 height 138
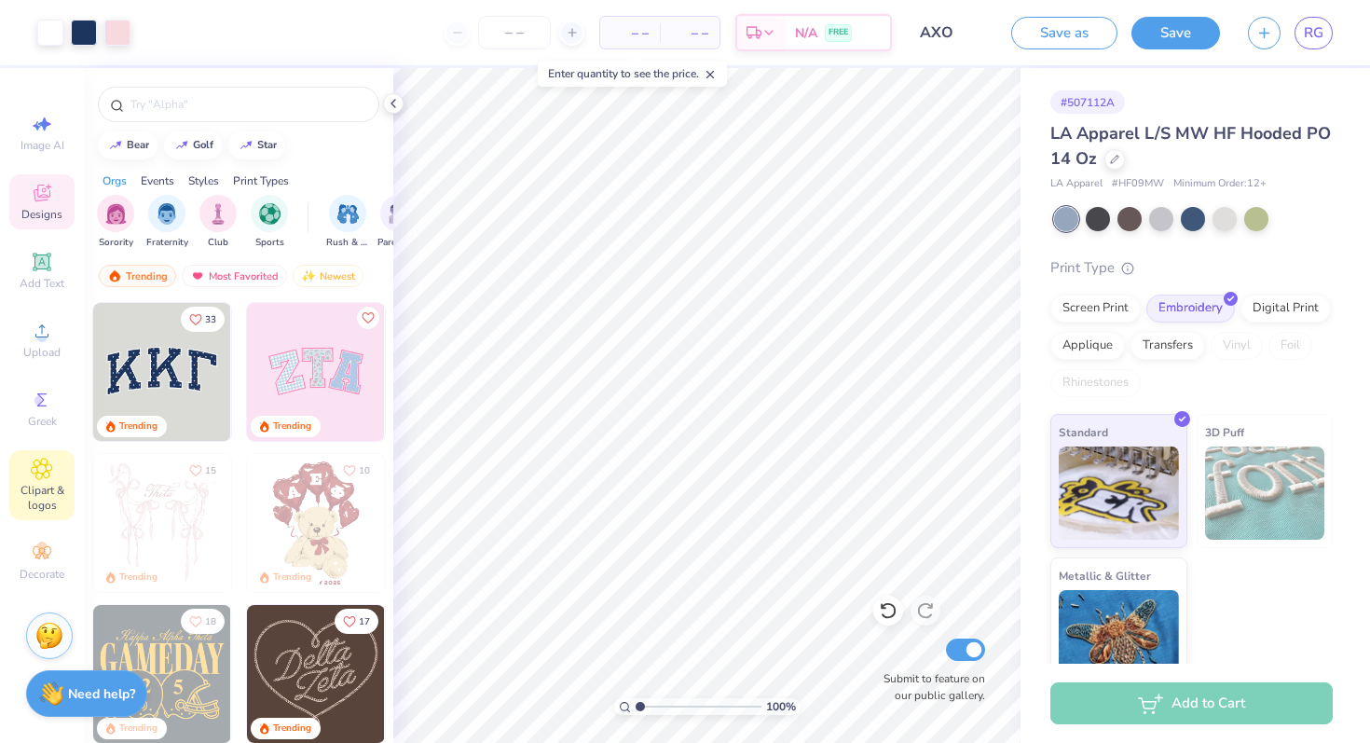
click at [56, 475] on div "Clipart & logos" at bounding box center [41, 485] width 65 height 70
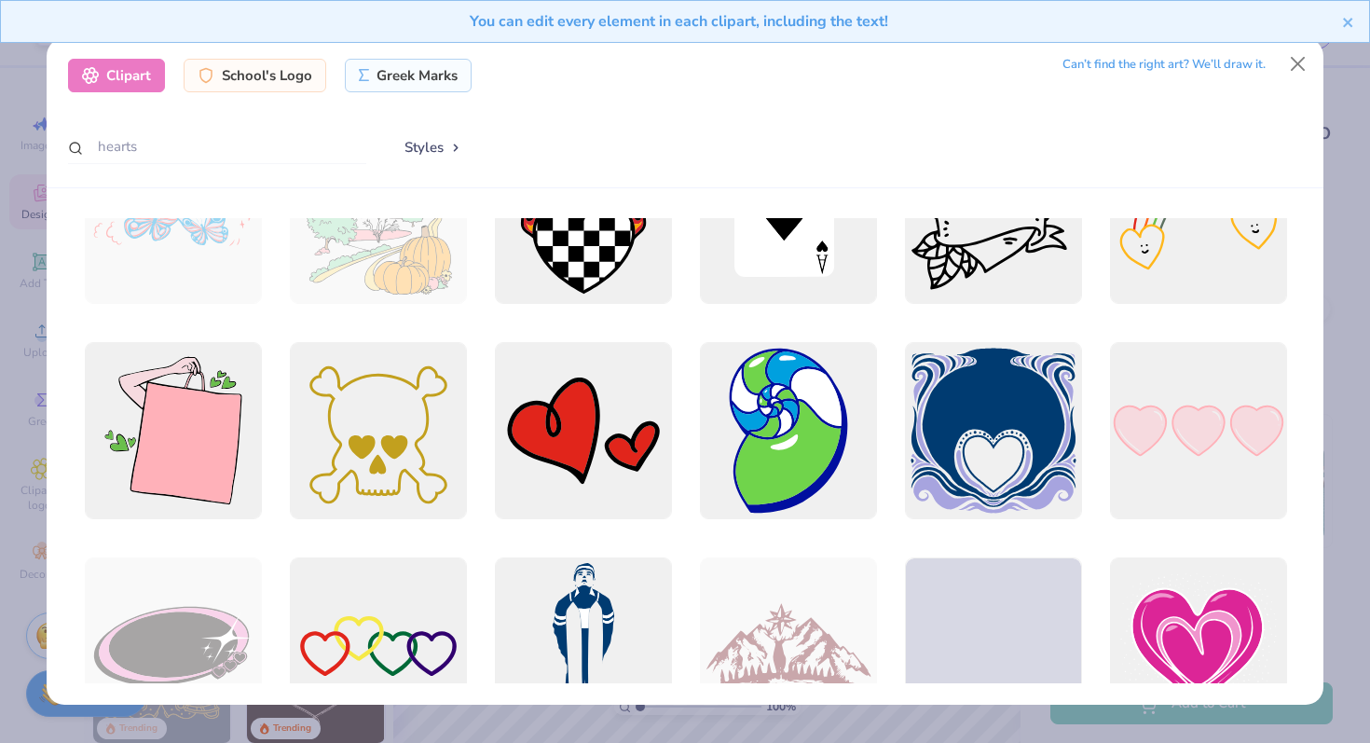
scroll to position [2926, 0]
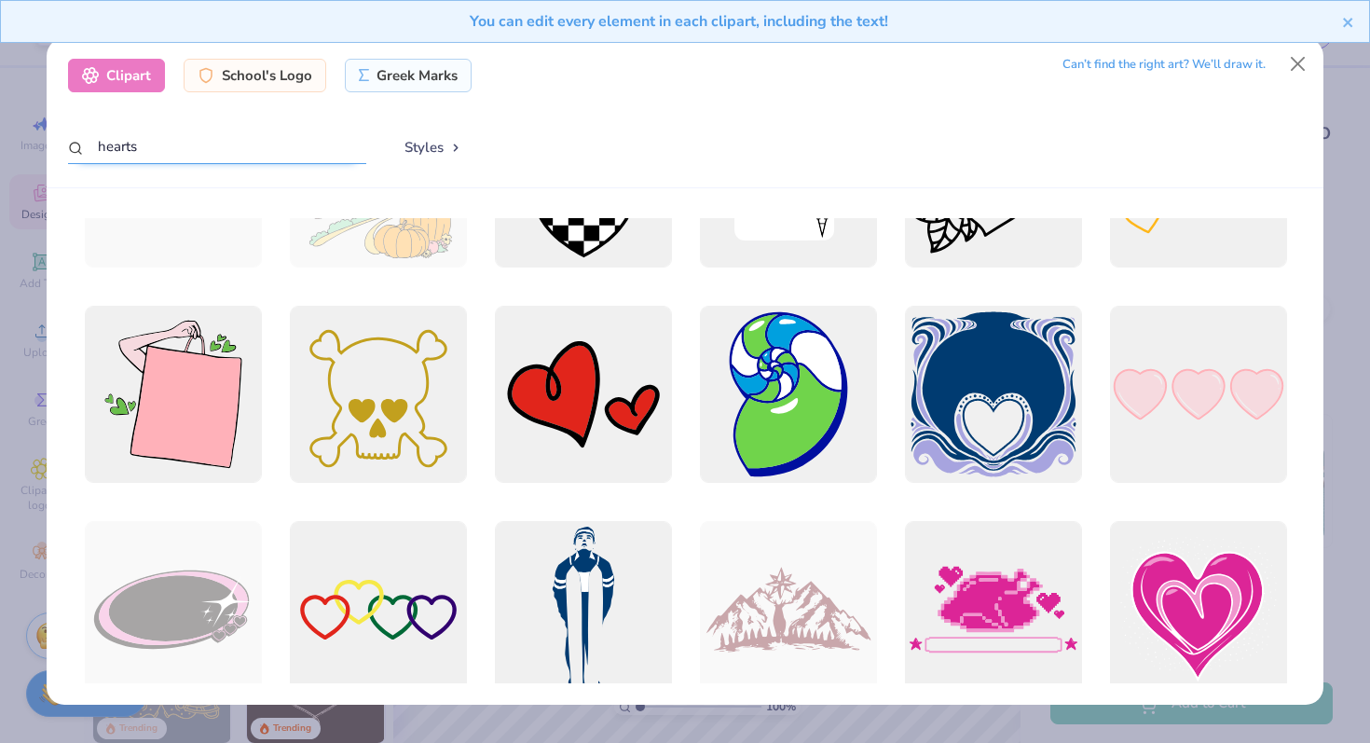
click at [251, 142] on input "hearts" at bounding box center [217, 147] width 298 height 34
type input "h"
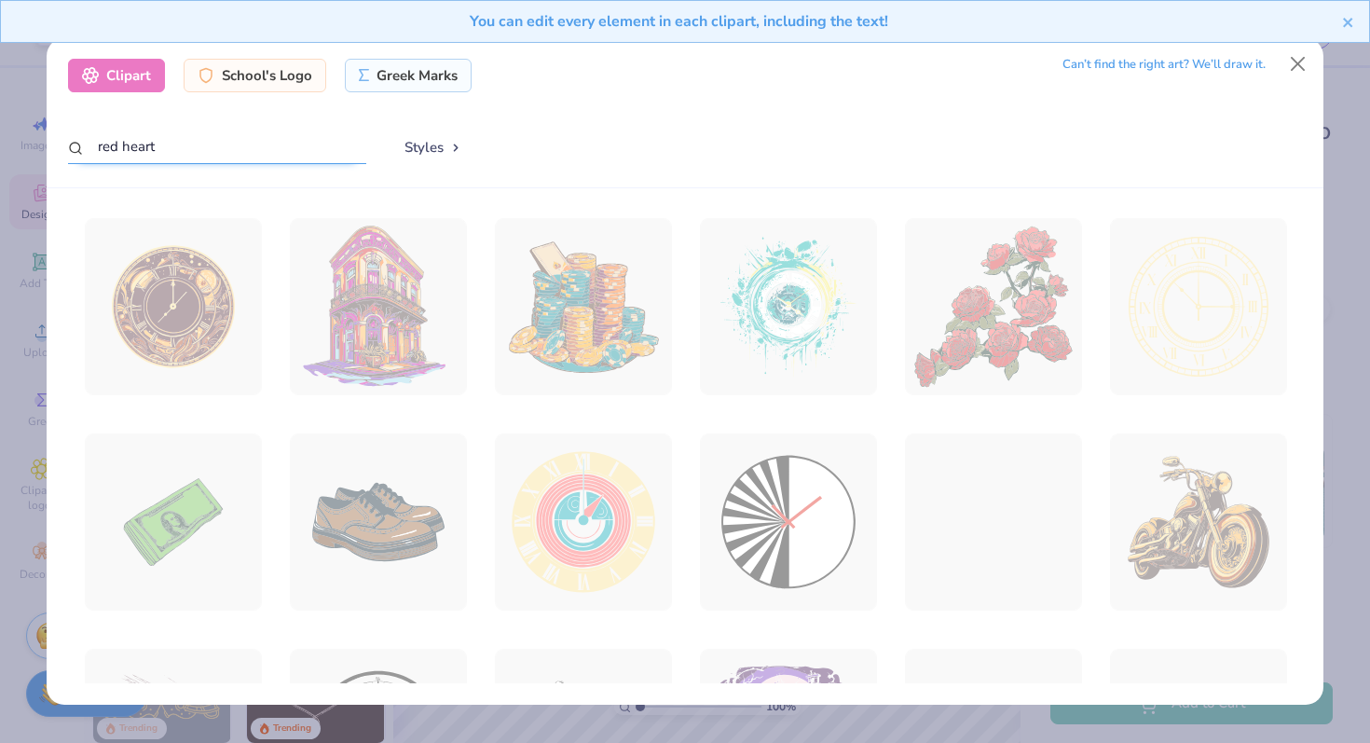
type input "red heart"
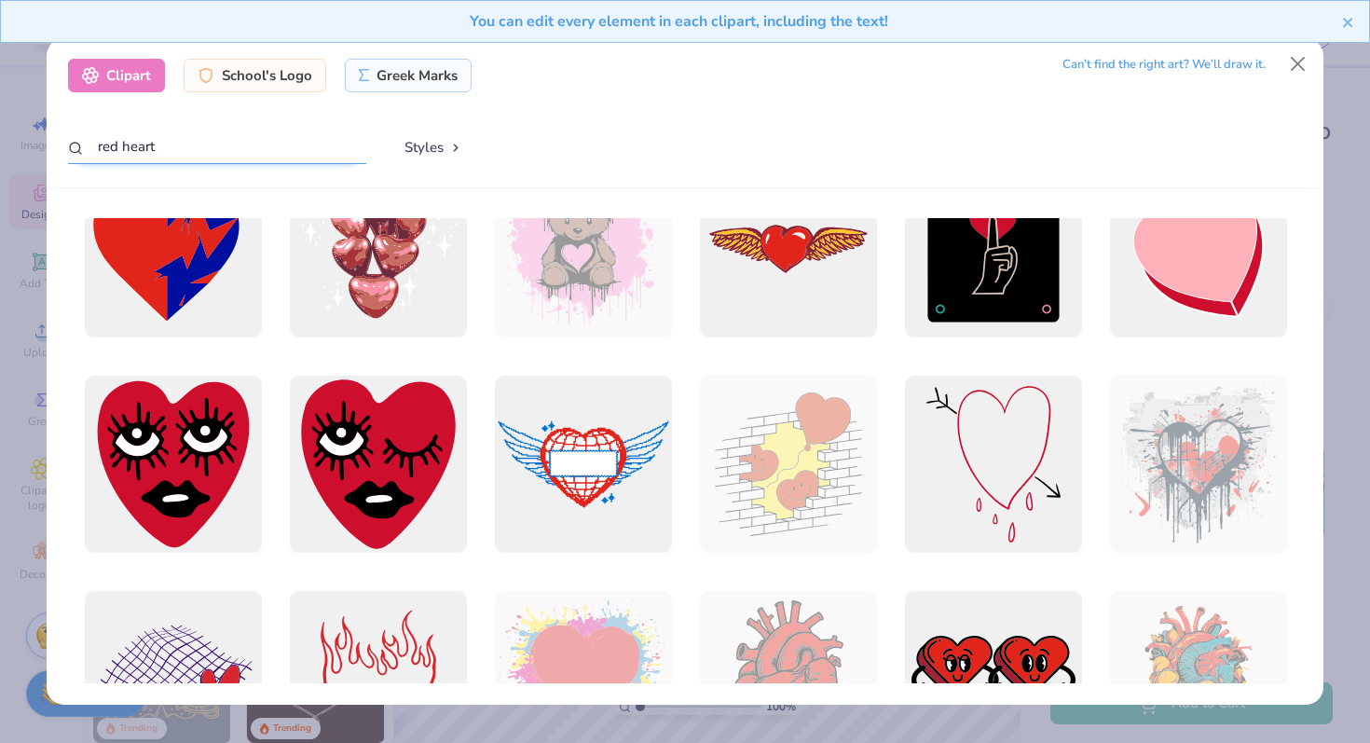
scroll to position [0, 0]
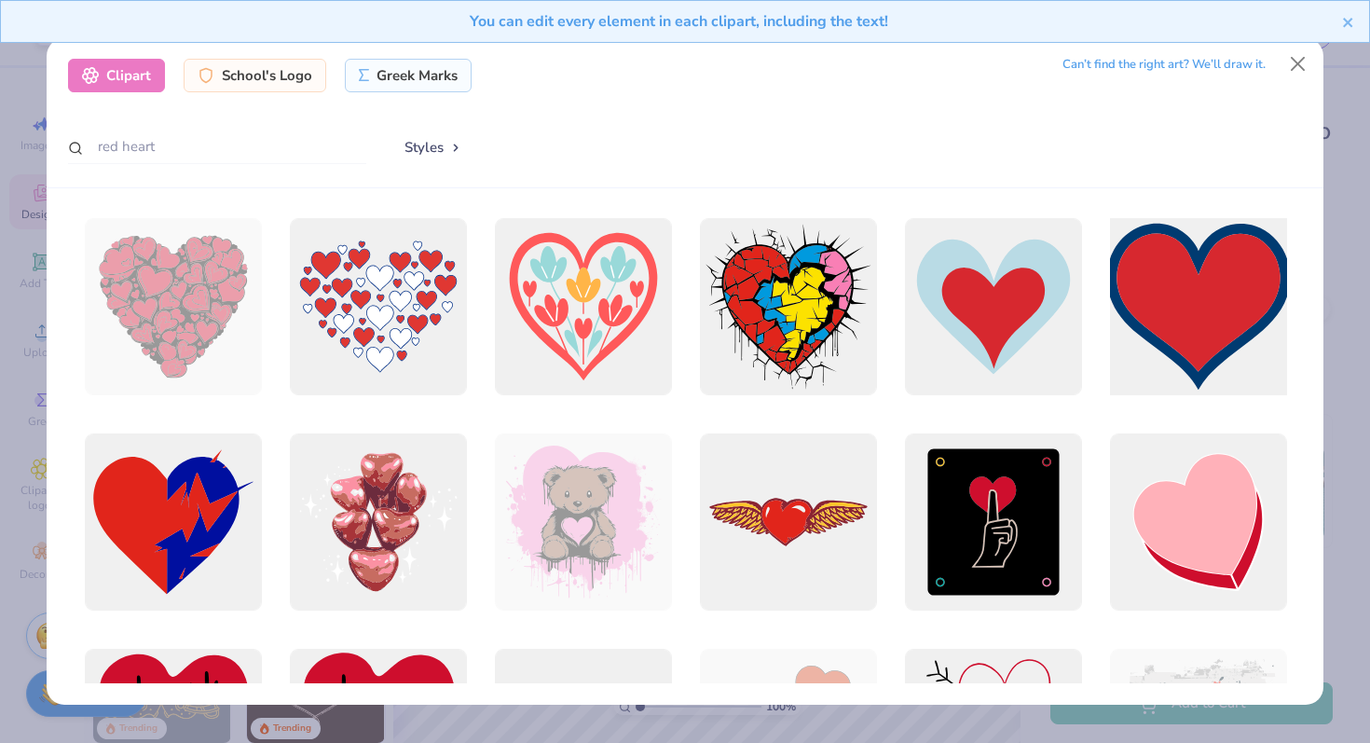
click at [1191, 330] on div at bounding box center [1197, 307] width 195 height 195
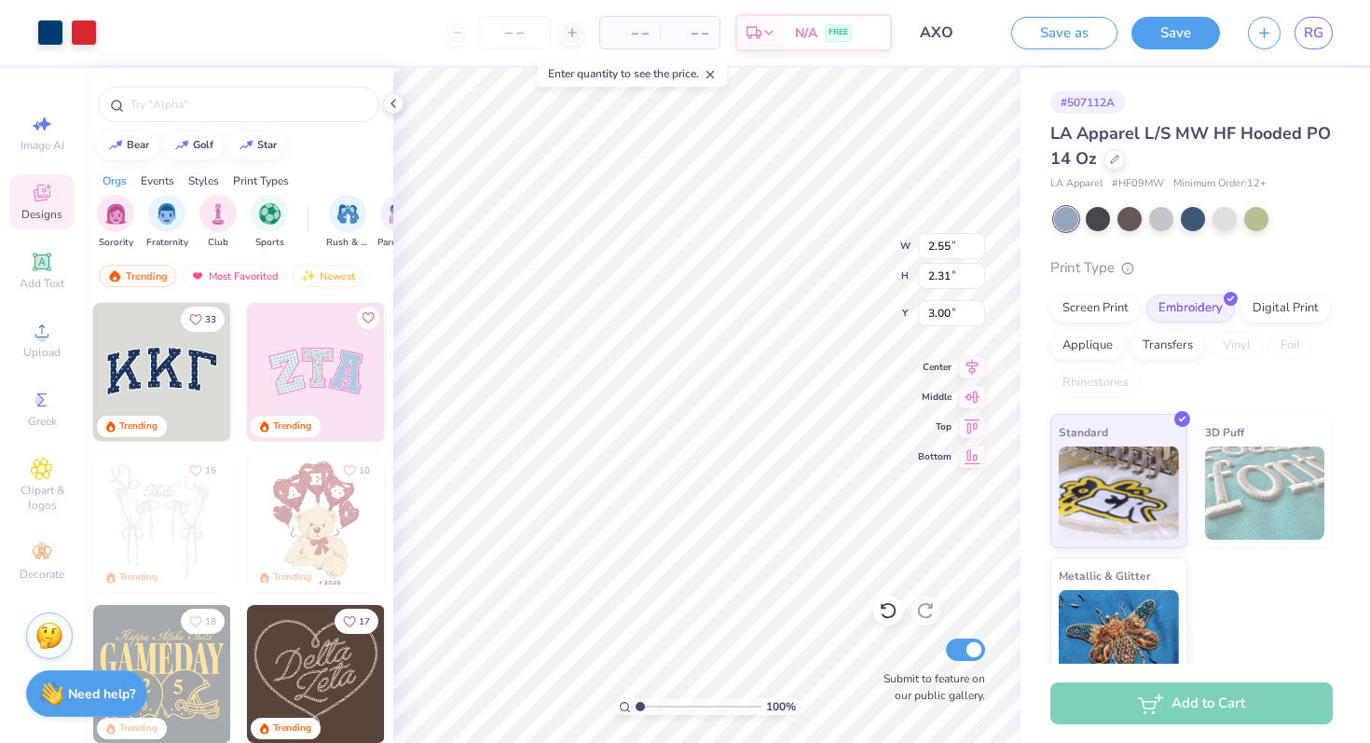
type input "2.55"
type input "2.31"
type input "8.68"
type input "2.53"
type input "2.41"
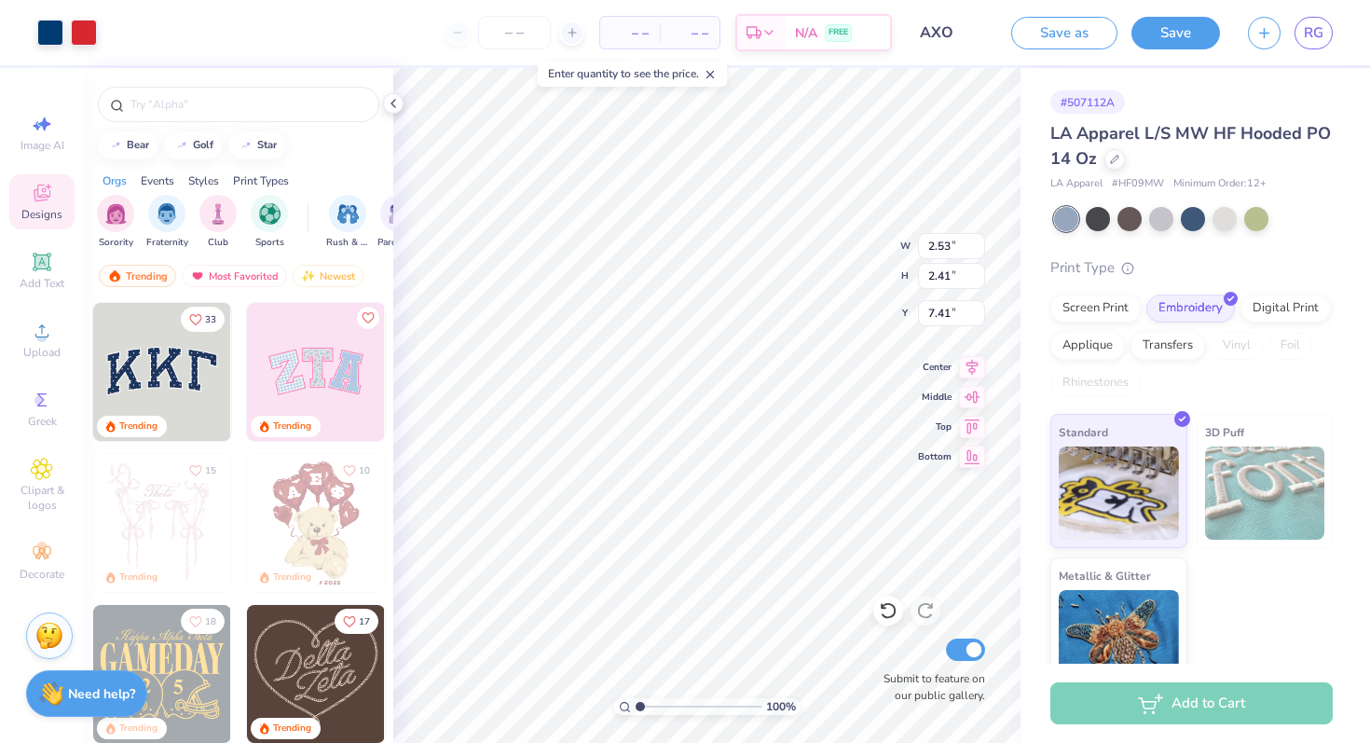
type input "7.00"
type input "1.72"
type input "1.64"
type input "7.15"
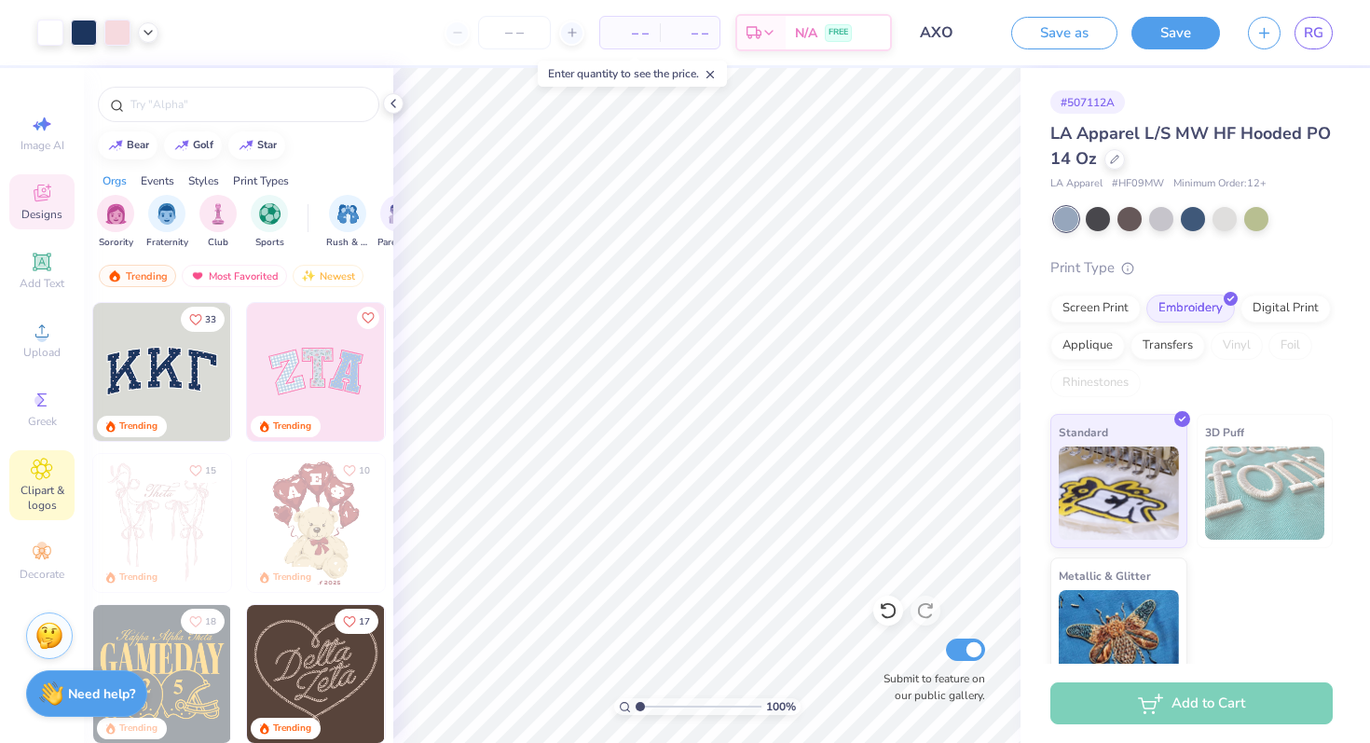
click at [65, 498] on span "Clipart & logos" at bounding box center [41, 498] width 65 height 30
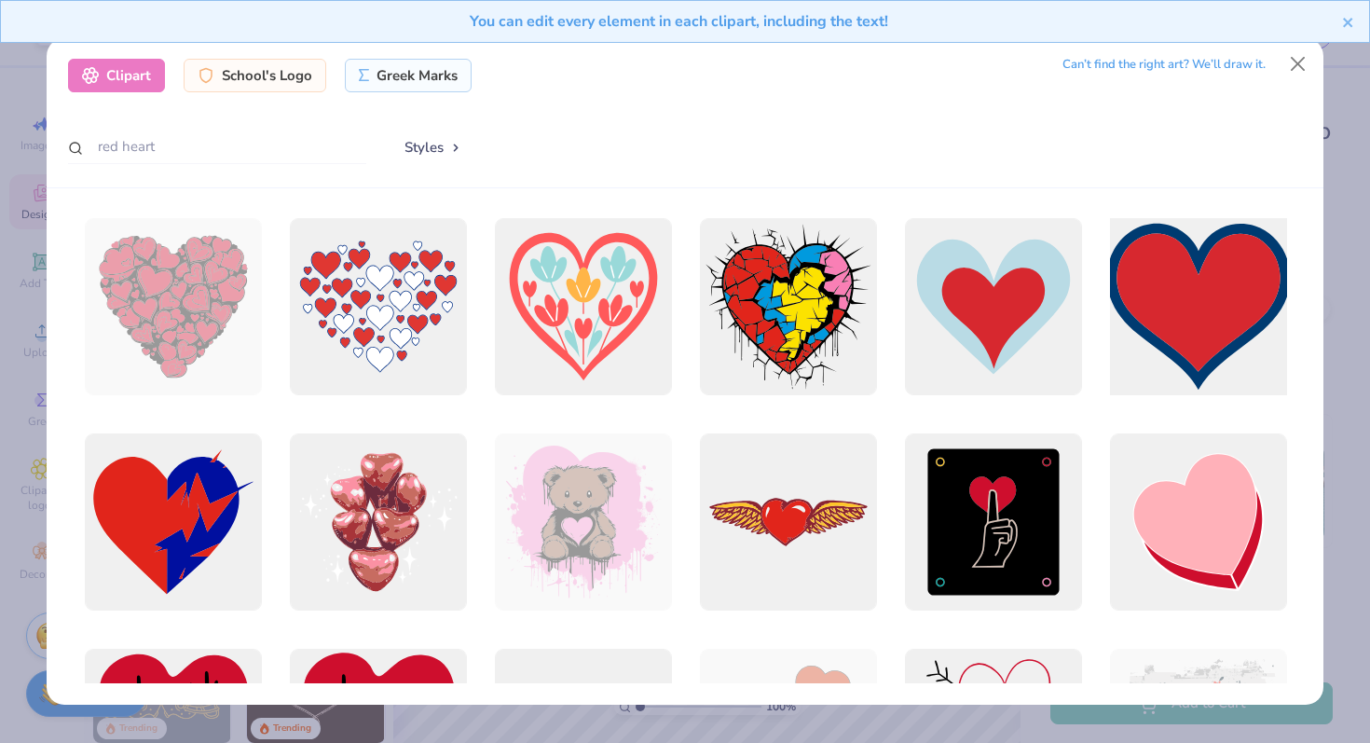
click at [1231, 322] on div at bounding box center [1197, 307] width 195 height 195
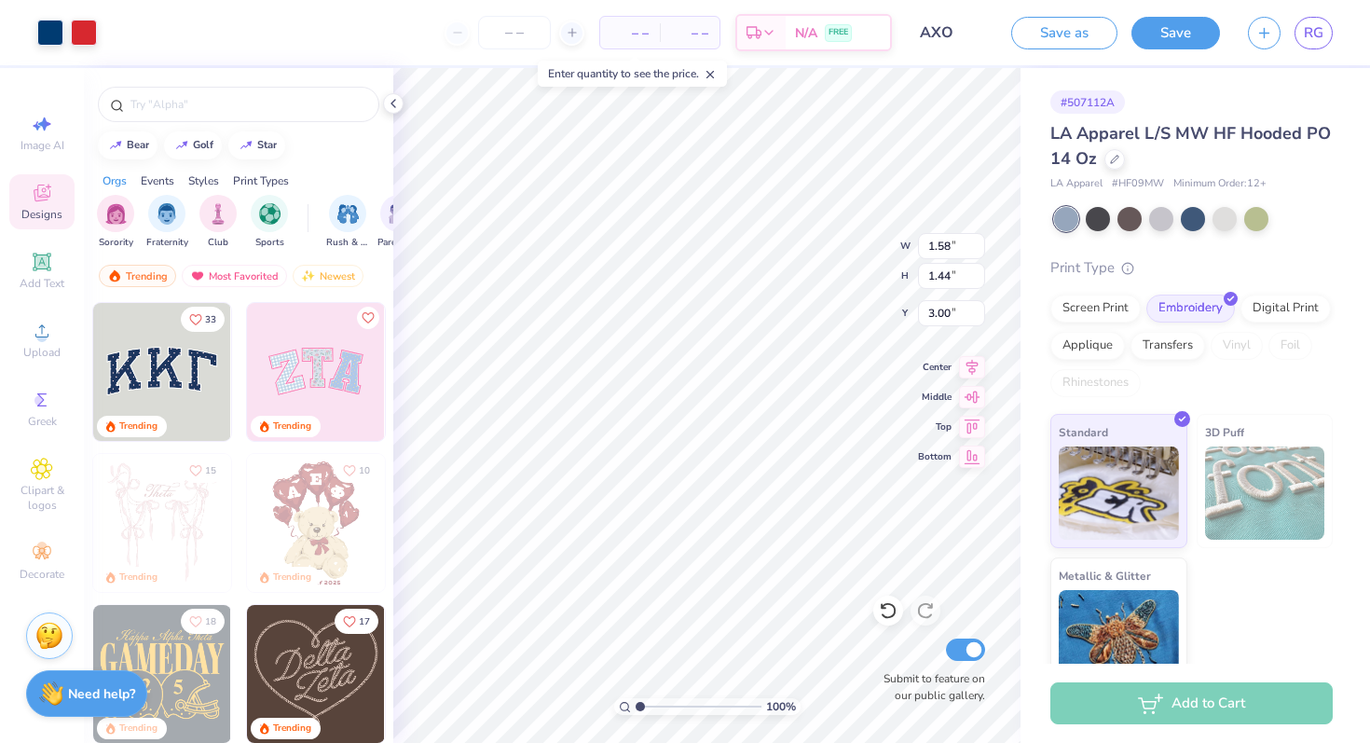
type input "1.58"
type input "1.44"
type input "2.58"
type input "1.55"
type input "1.50"
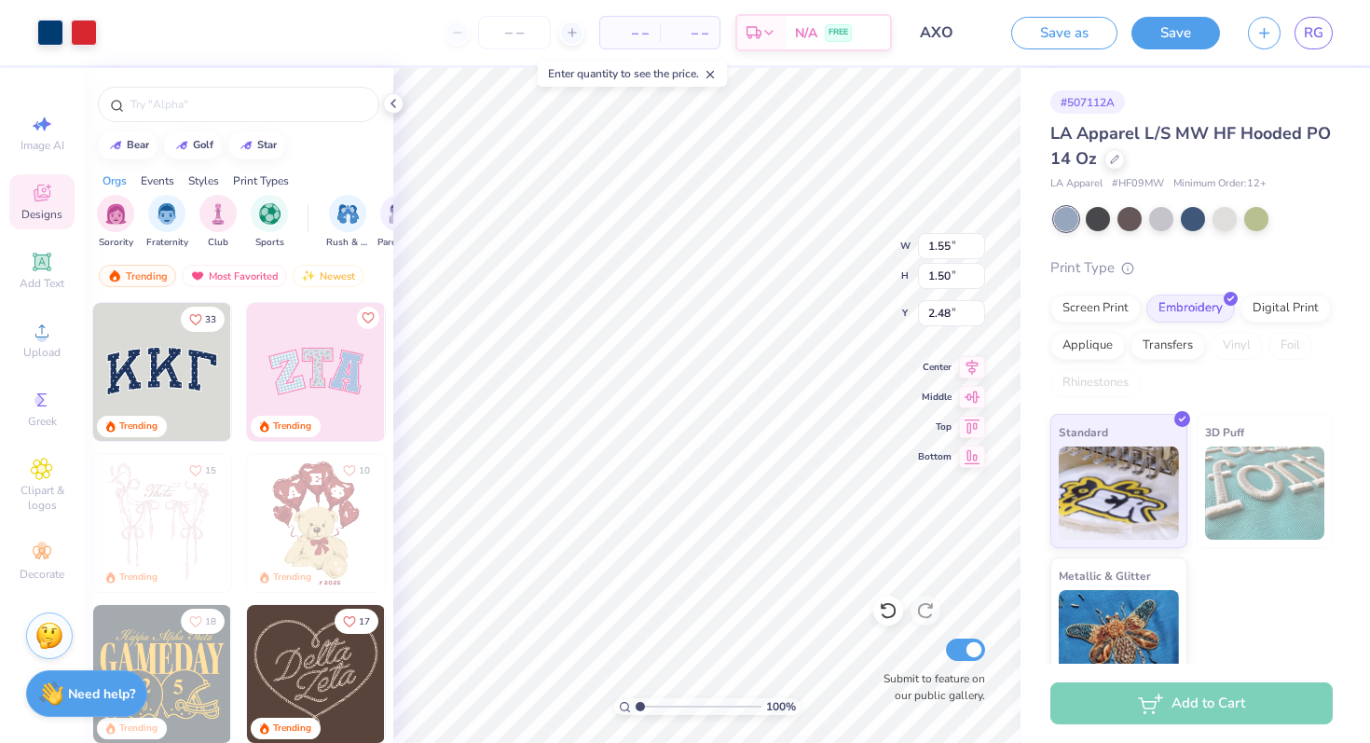
type input "2.62"
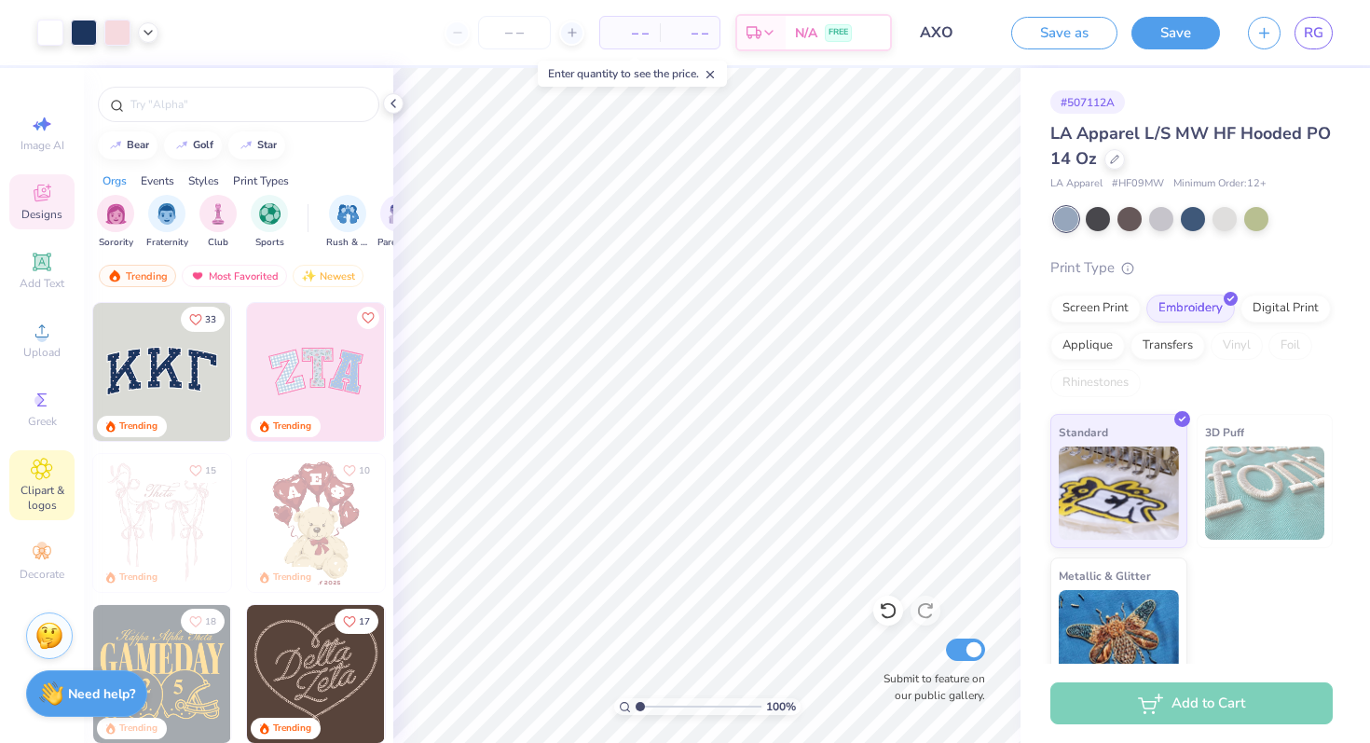
click at [30, 484] on span "Clipart & logos" at bounding box center [41, 498] width 65 height 30
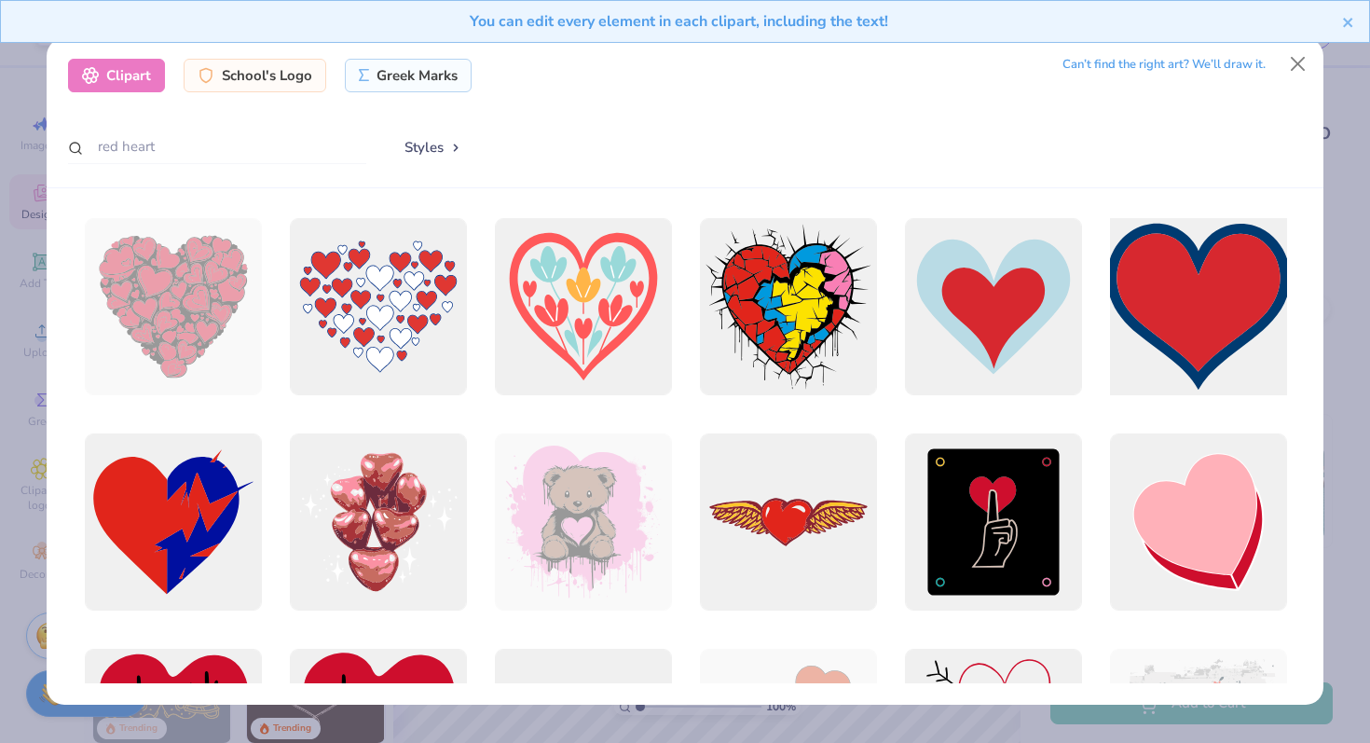
click at [1150, 266] on div at bounding box center [1197, 307] width 195 height 195
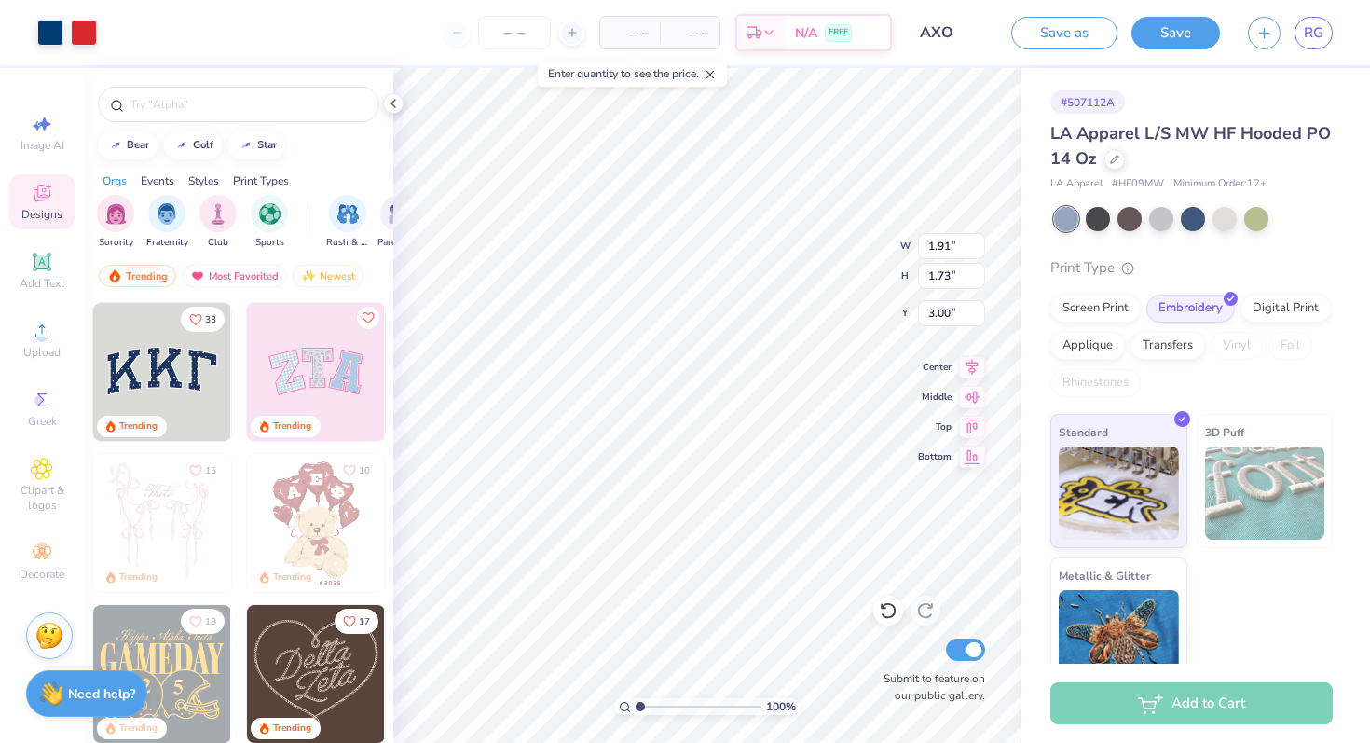
type input "1.91"
type input "1.73"
type input "1.89"
type input "1.79"
type input "5.21"
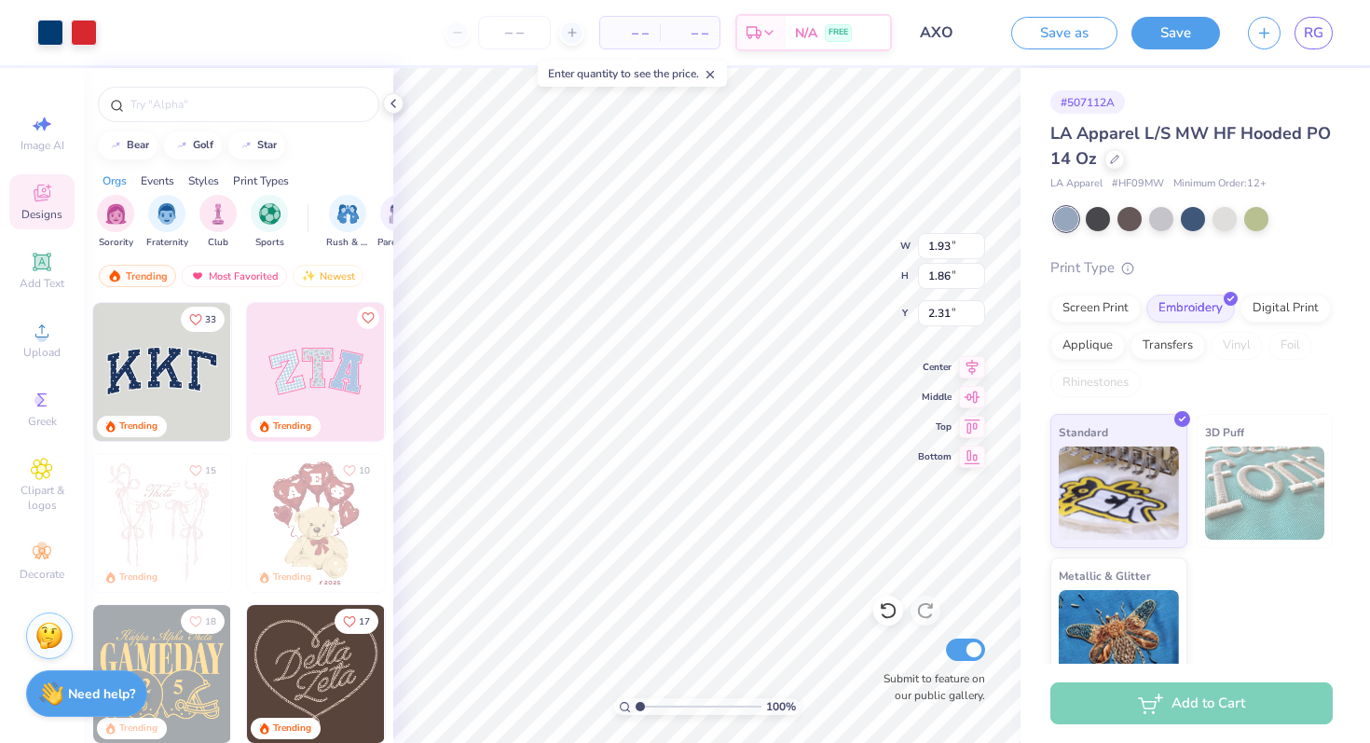
type input "1.93"
type input "1.86"
type input "2.31"
click at [954, 38] on input "AXO" at bounding box center [951, 32] width 91 height 37
click at [942, 23] on input "AXO" at bounding box center [951, 32] width 91 height 37
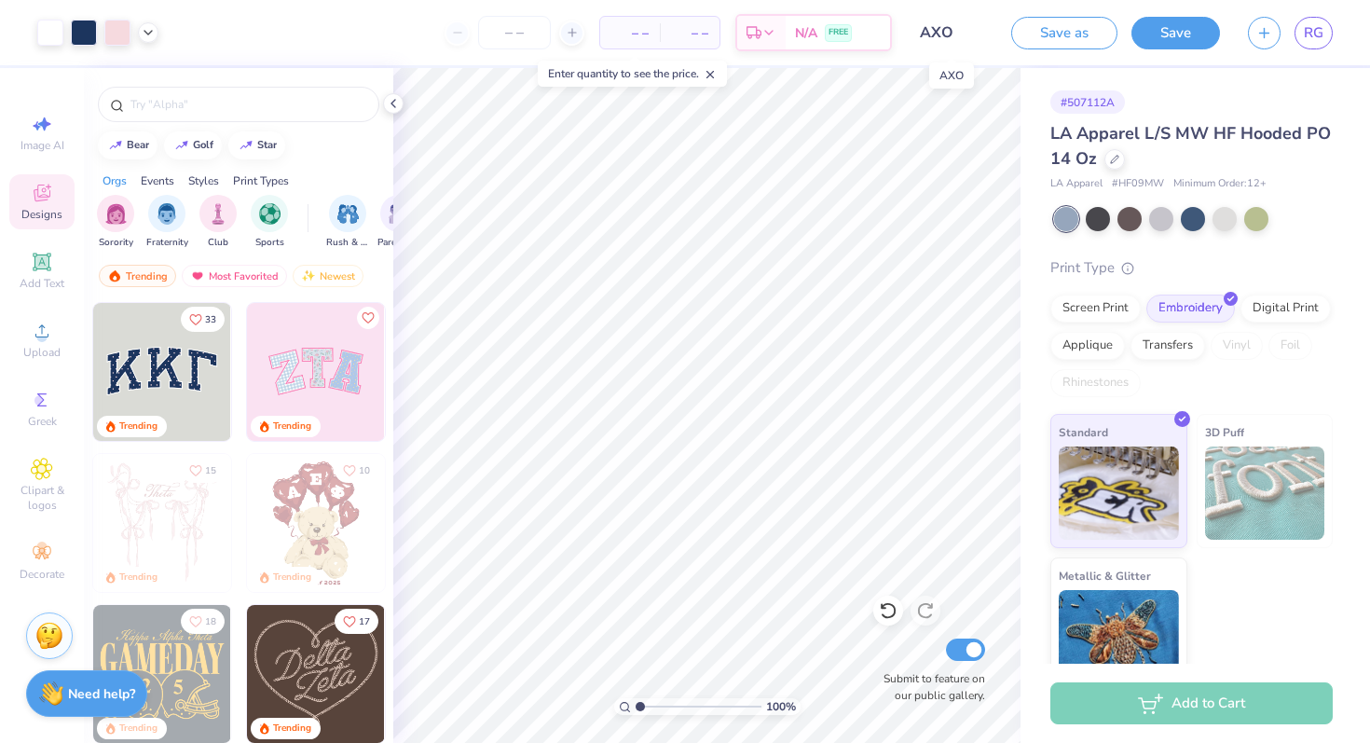
click at [943, 34] on input "AXO" at bounding box center [951, 32] width 91 height 37
click at [1067, 30] on button "Save as" at bounding box center [1064, 30] width 106 height 33
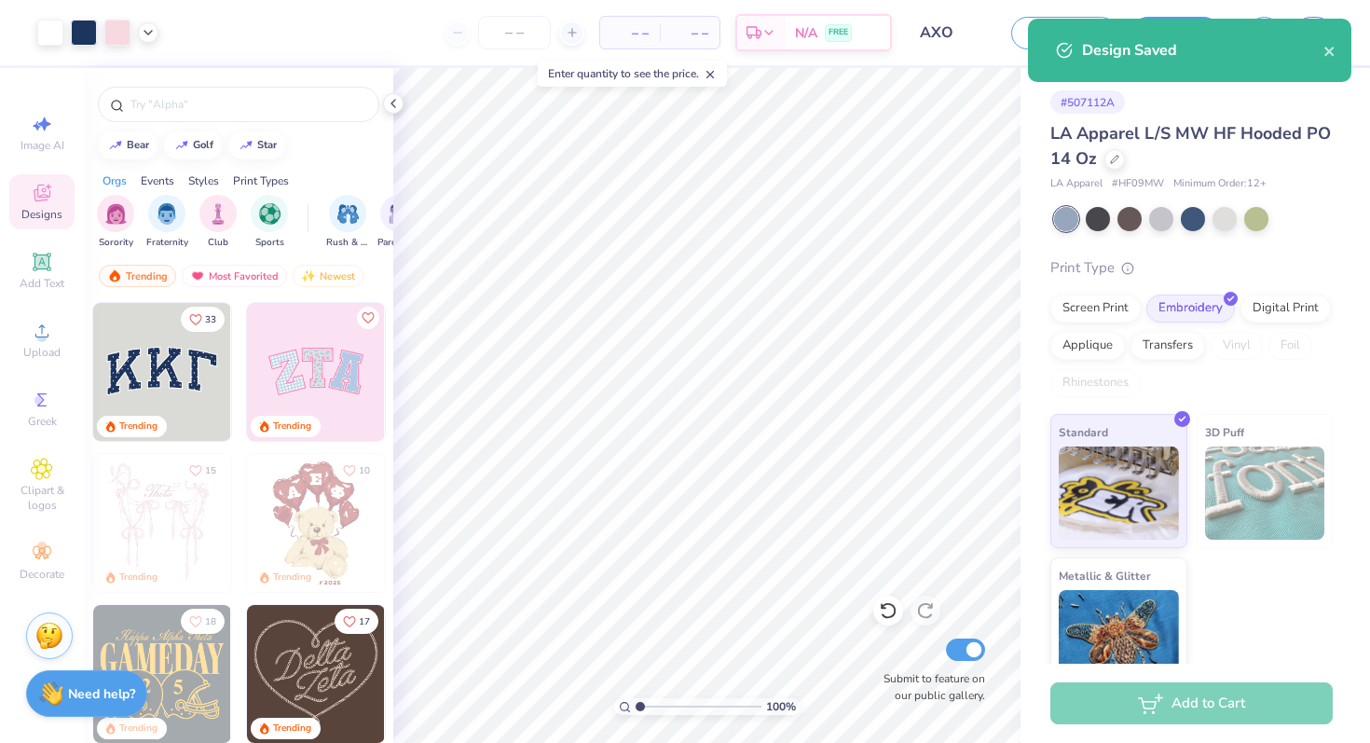
click at [1337, 51] on div "Design Saved" at bounding box center [1189, 50] width 323 height 63
click at [1333, 46] on icon "close" at bounding box center [1329, 51] width 13 height 15
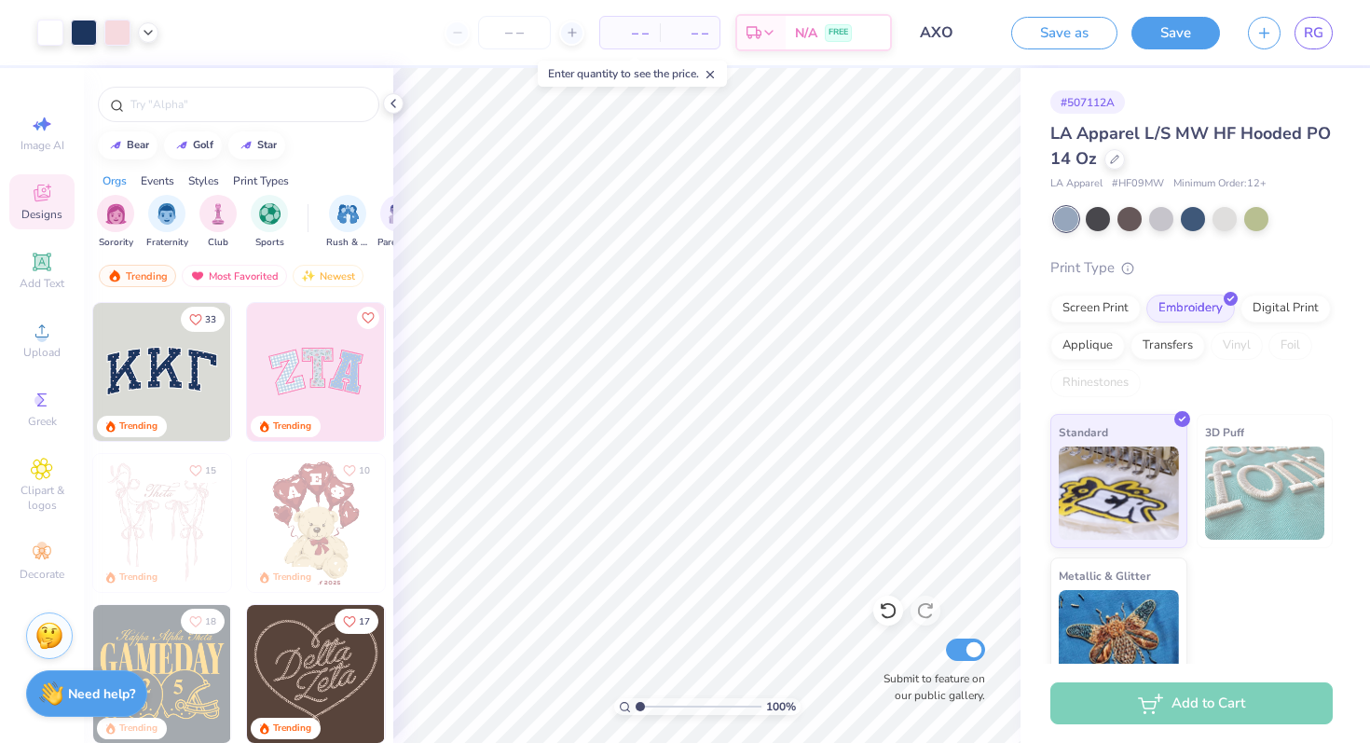
click at [1329, 18] on div "Design Saved" at bounding box center [1189, 57] width 331 height 85
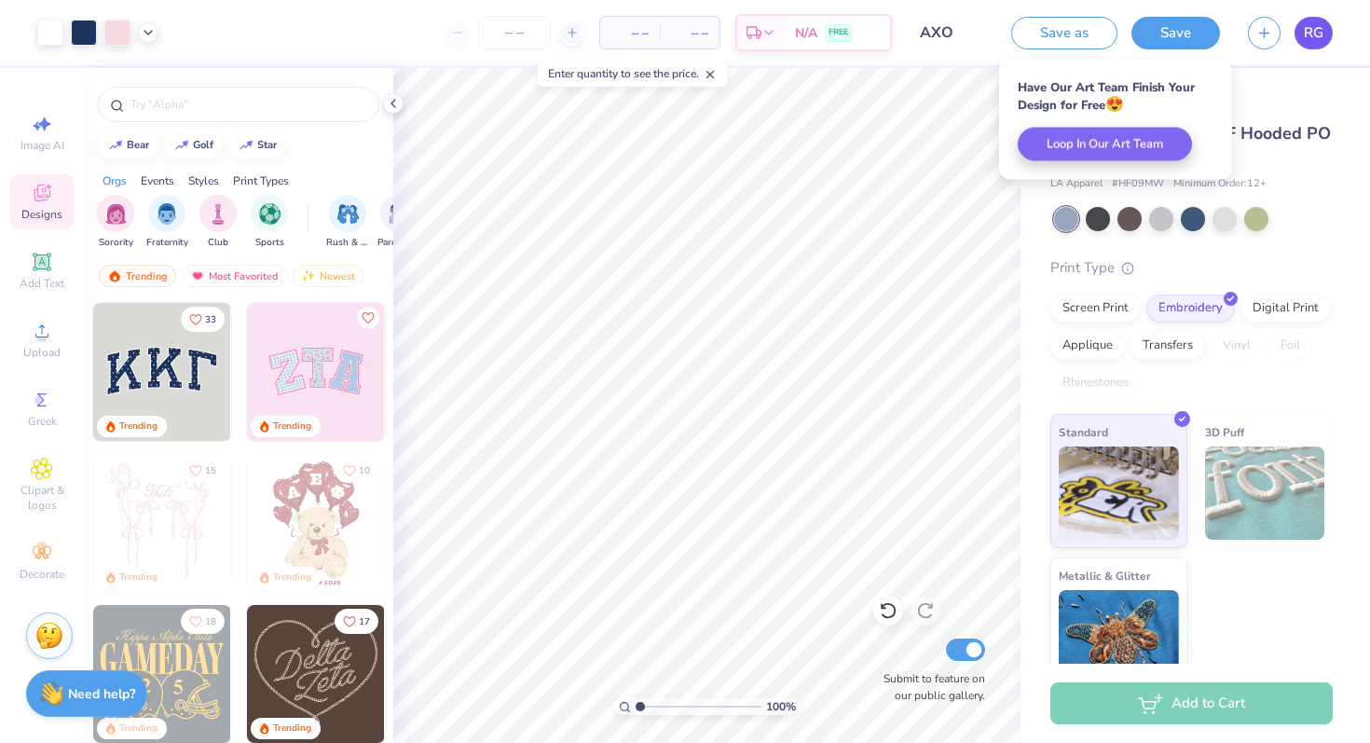
click at [1317, 32] on span "RG" at bounding box center [1314, 32] width 20 height 21
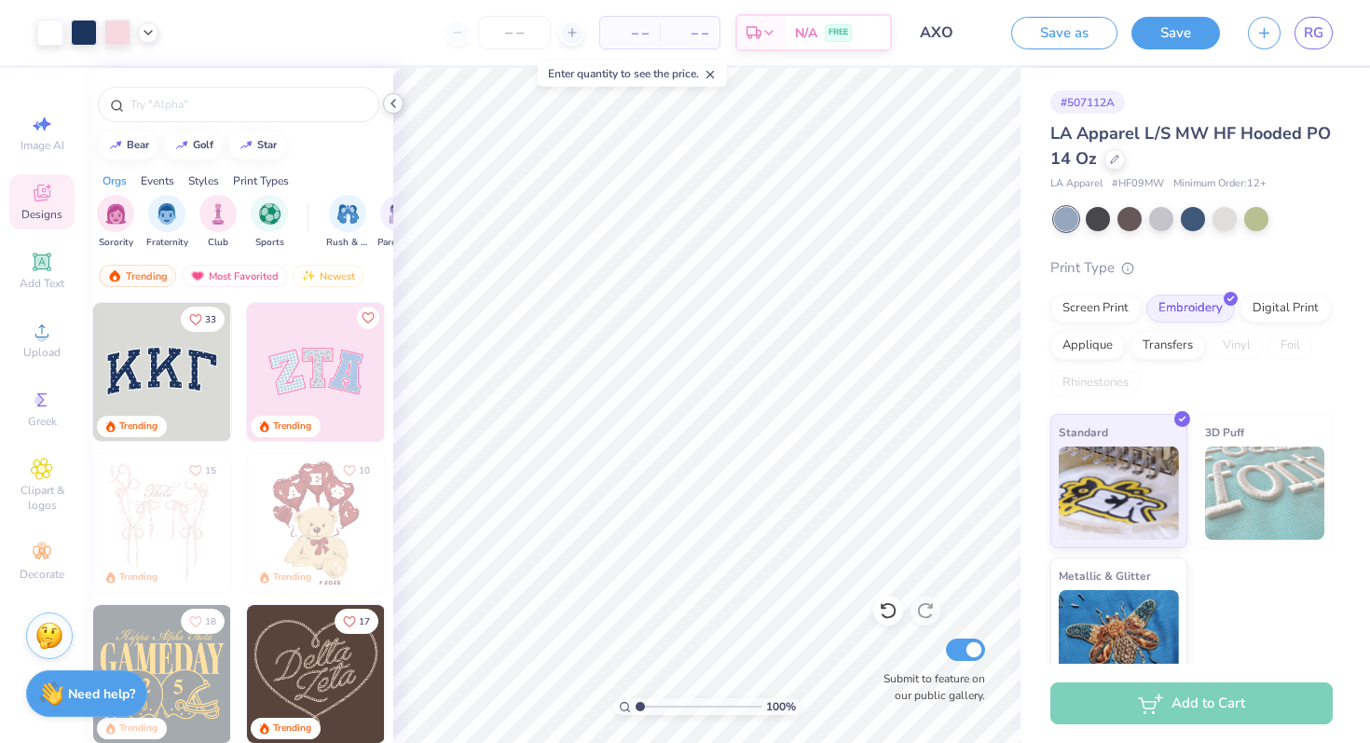
click at [393, 103] on icon at bounding box center [393, 103] width 15 height 15
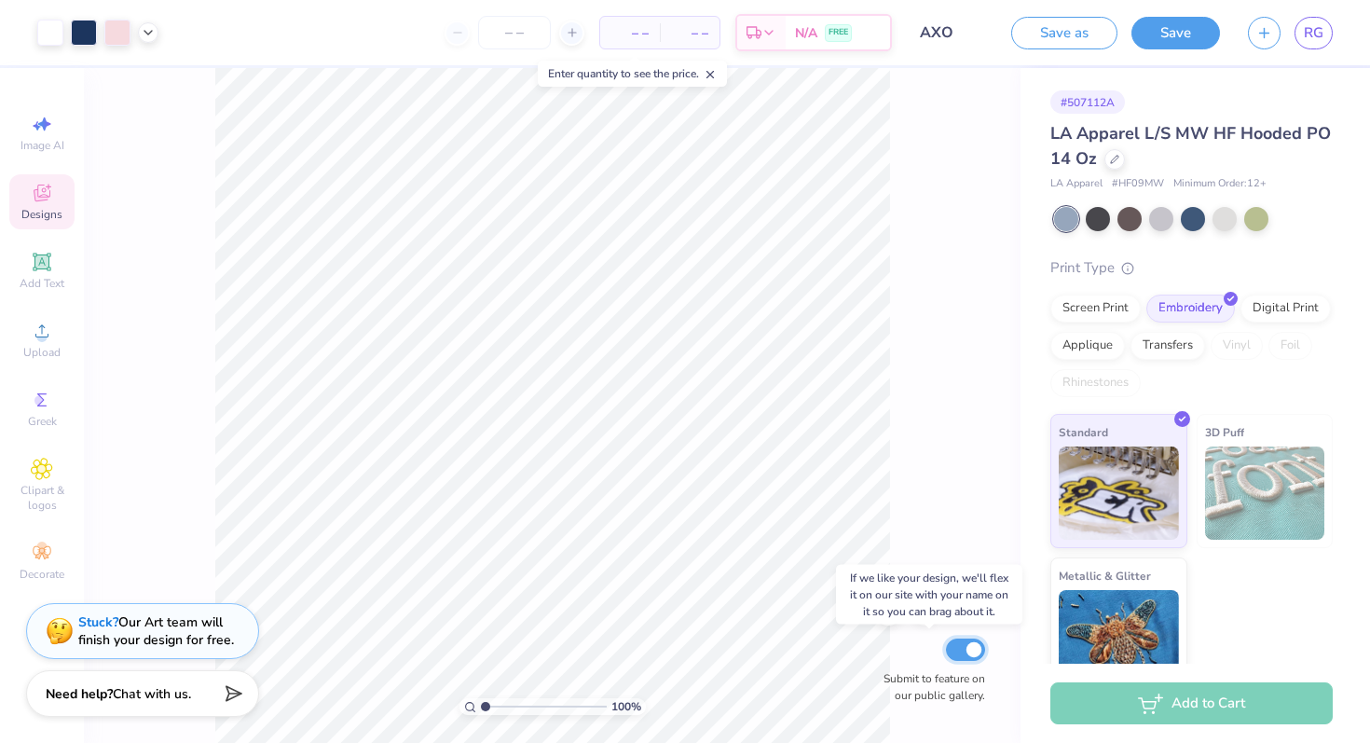
click at [966, 640] on input "Submit to feature on our public gallery." at bounding box center [965, 649] width 39 height 22
checkbox input "false"
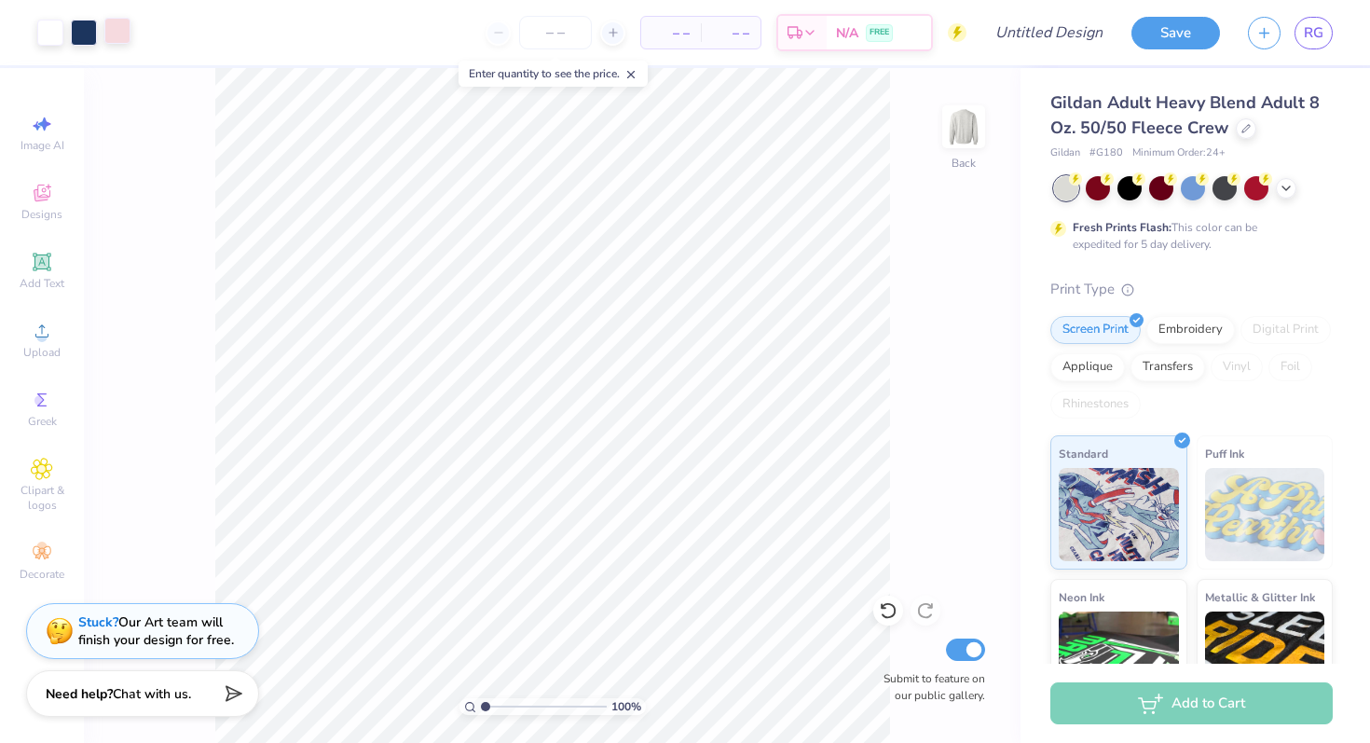
click at [116, 32] on div at bounding box center [117, 31] width 26 height 26
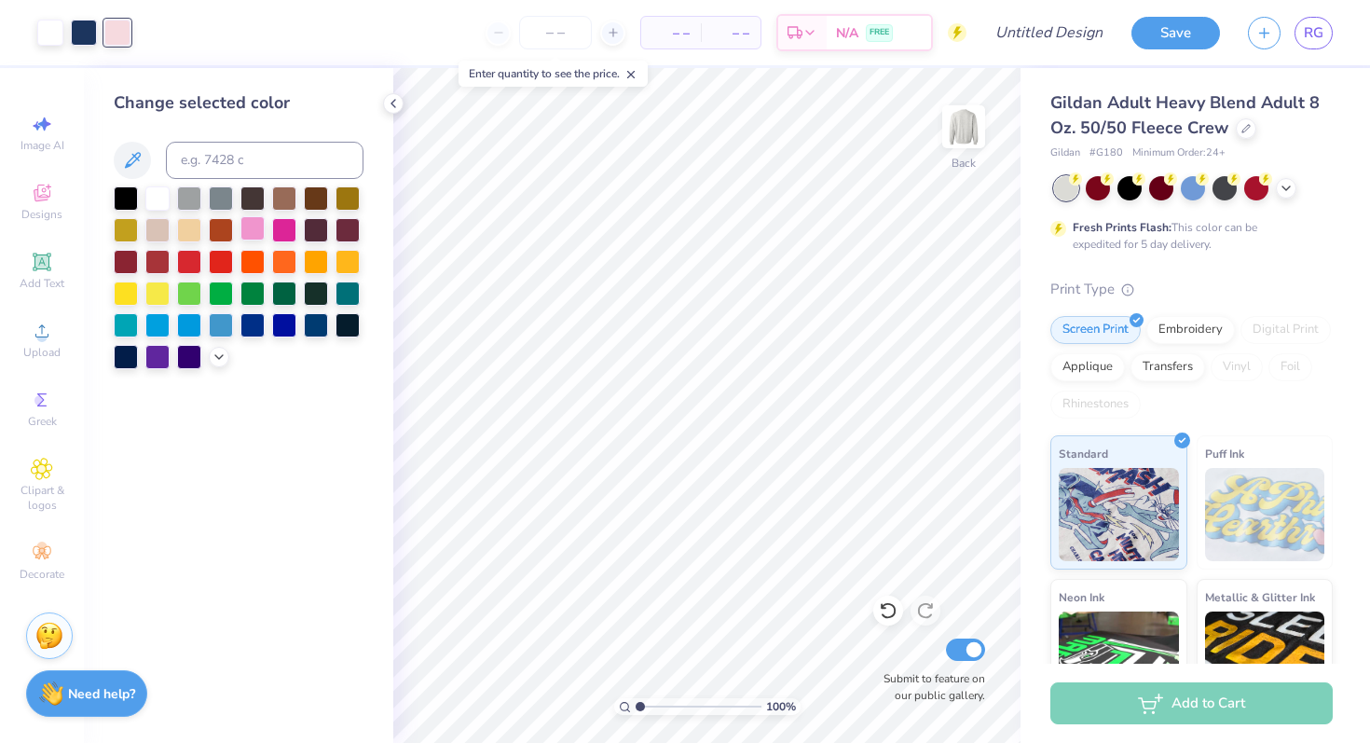
click at [240, 225] on div at bounding box center [252, 228] width 24 height 24
click at [345, 293] on div at bounding box center [347, 292] width 24 height 24
click at [165, 327] on div at bounding box center [157, 323] width 24 height 24
click at [190, 202] on div at bounding box center [189, 196] width 24 height 24
click at [153, 207] on div at bounding box center [157, 196] width 24 height 24
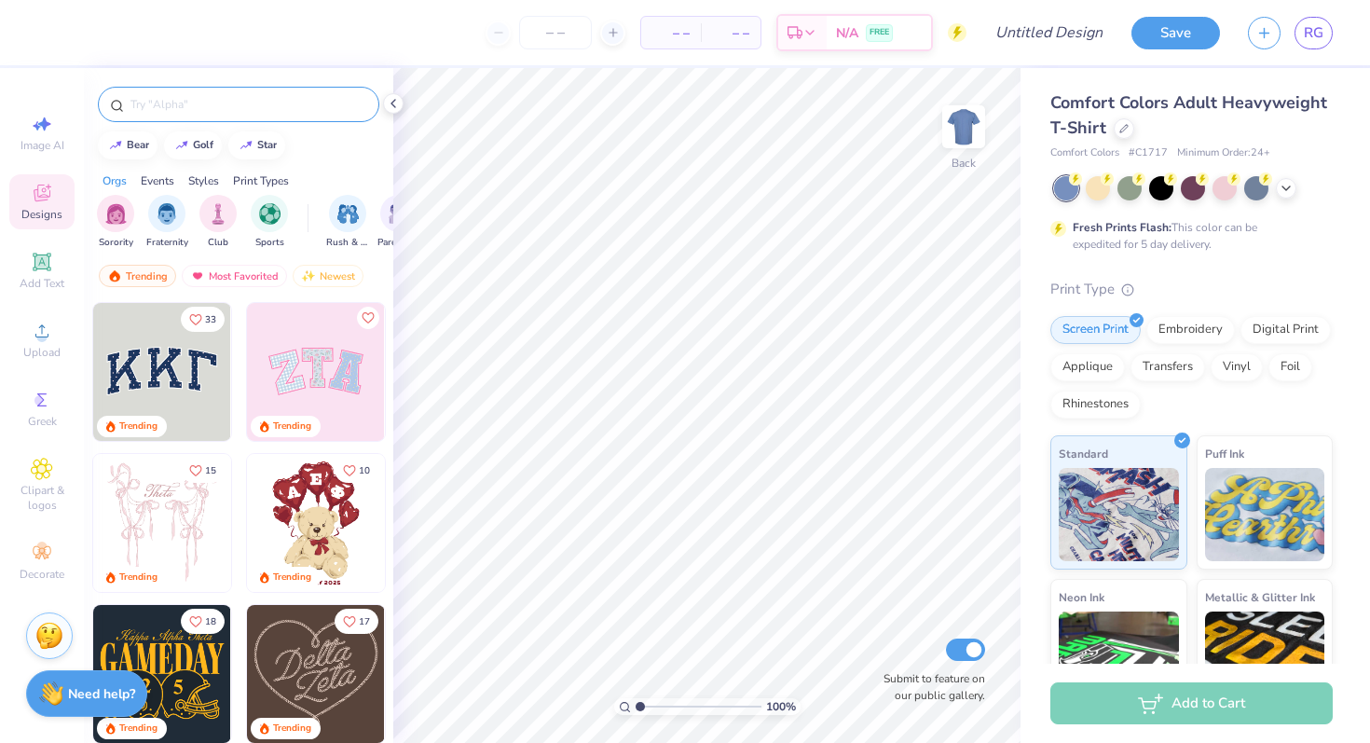
click at [246, 106] on input "text" at bounding box center [248, 104] width 239 height 19
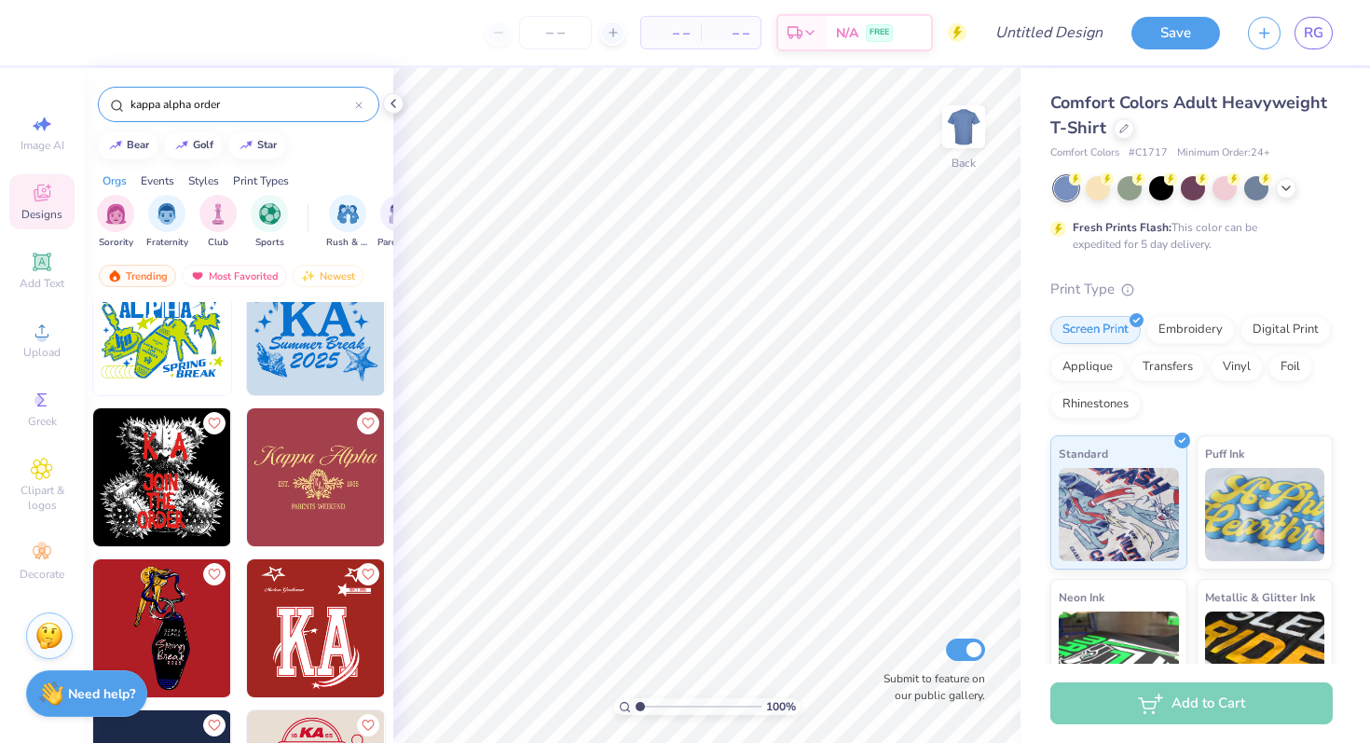
scroll to position [1569, 0]
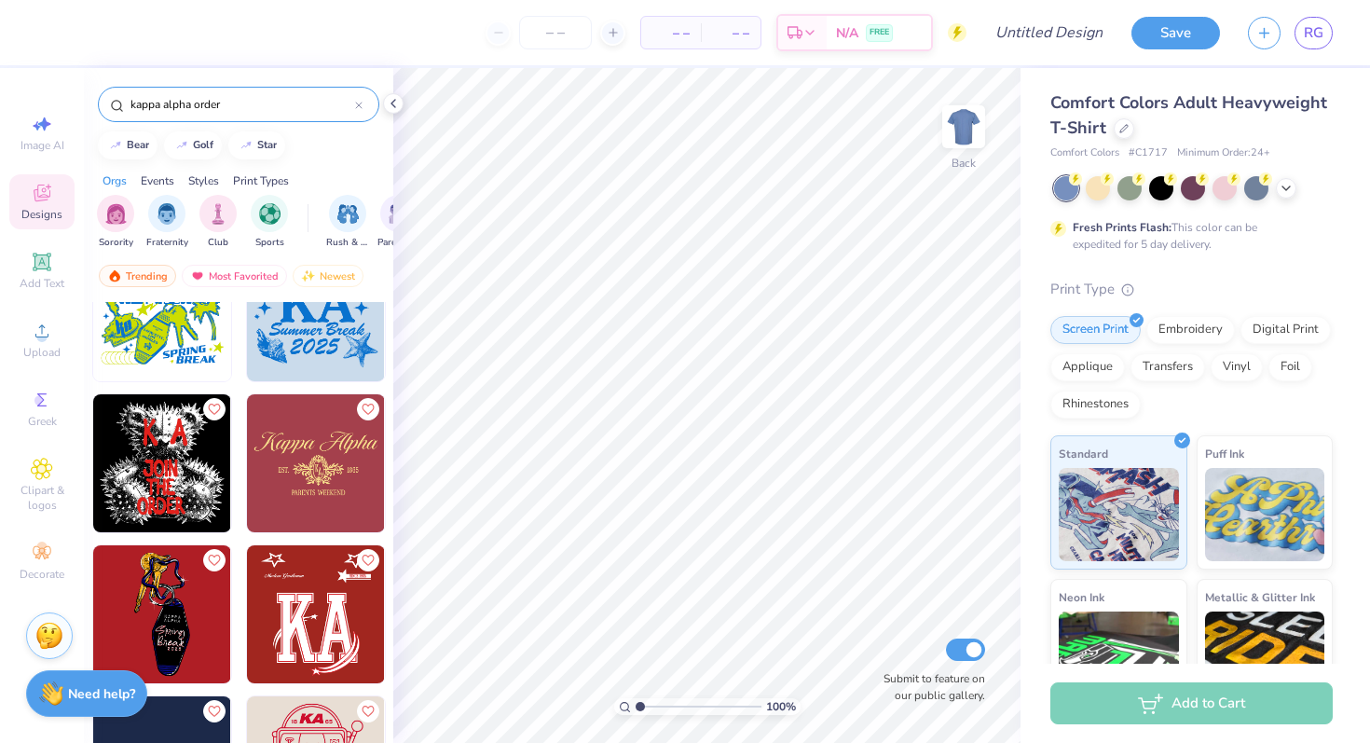
type input "kappa alpha order"
click at [190, 628] on img at bounding box center [162, 614] width 138 height 138
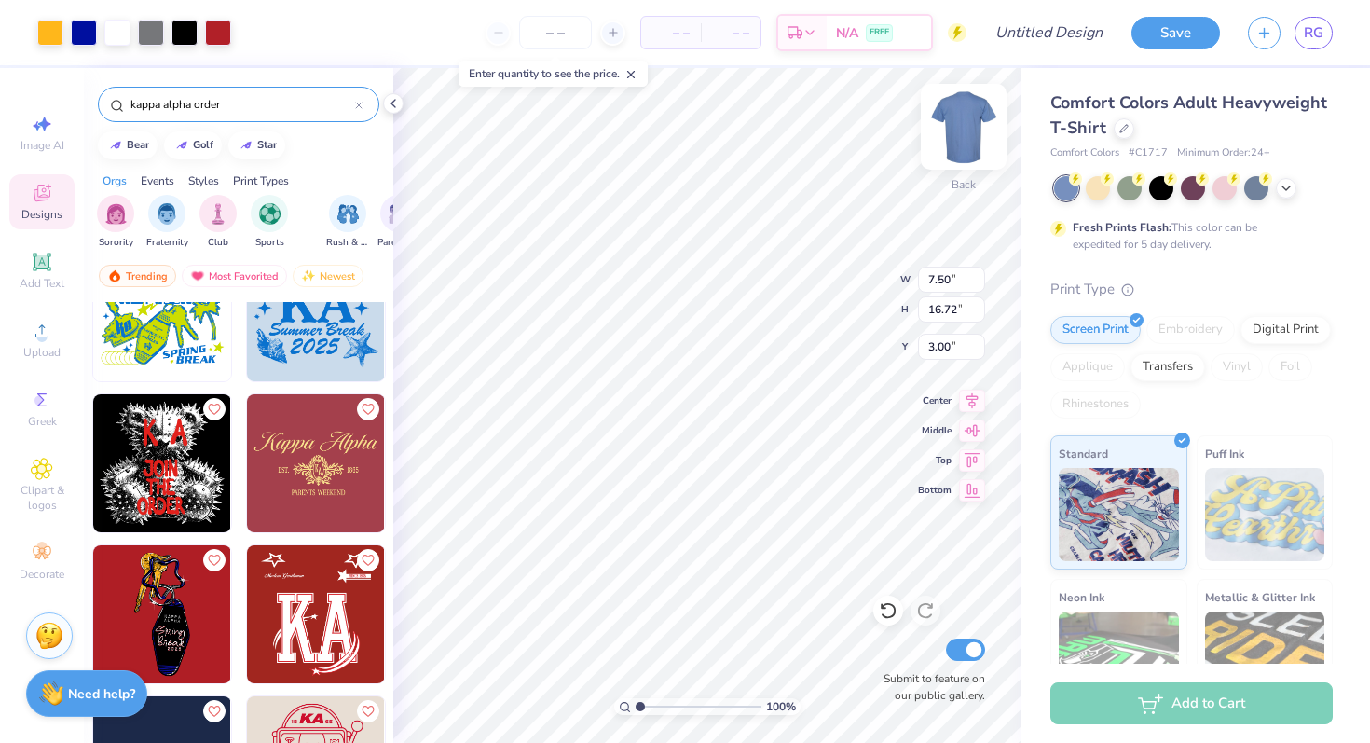
click at [965, 125] on img at bounding box center [963, 126] width 75 height 75
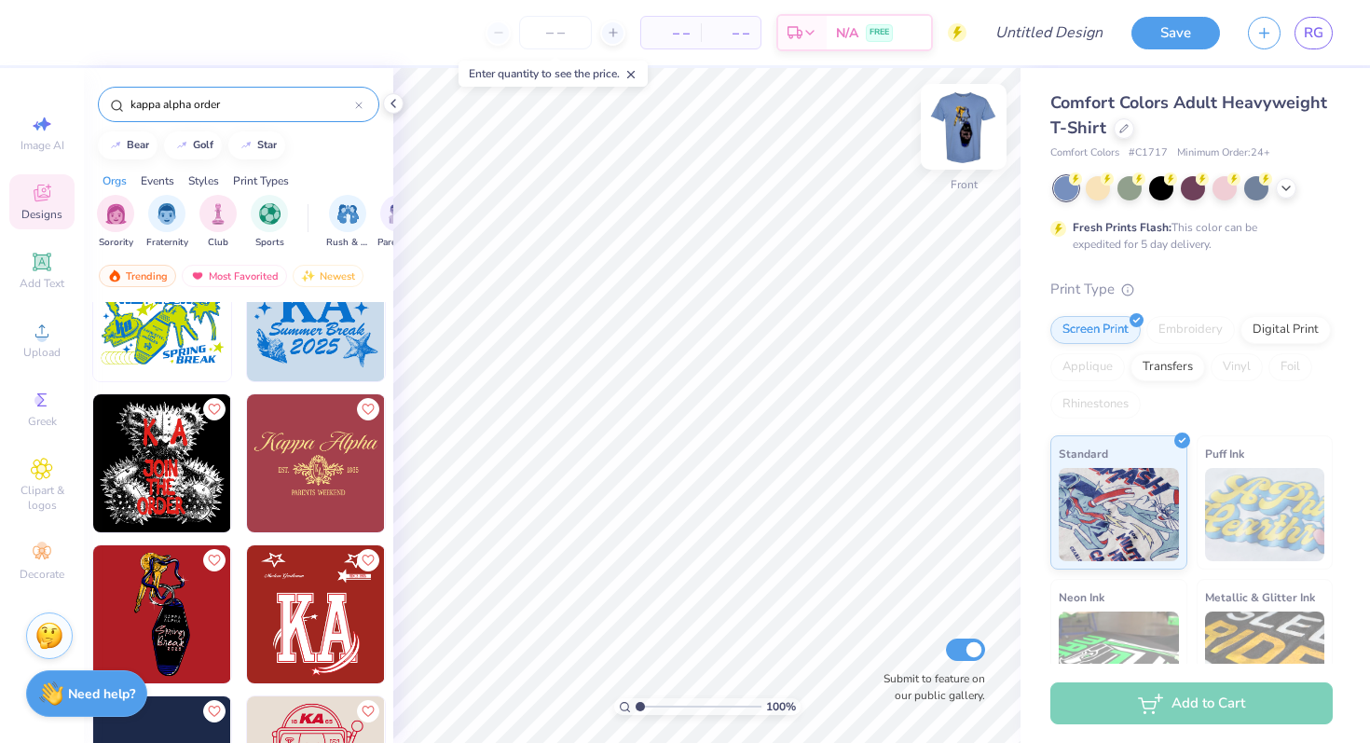
click at [963, 139] on img at bounding box center [963, 126] width 75 height 75
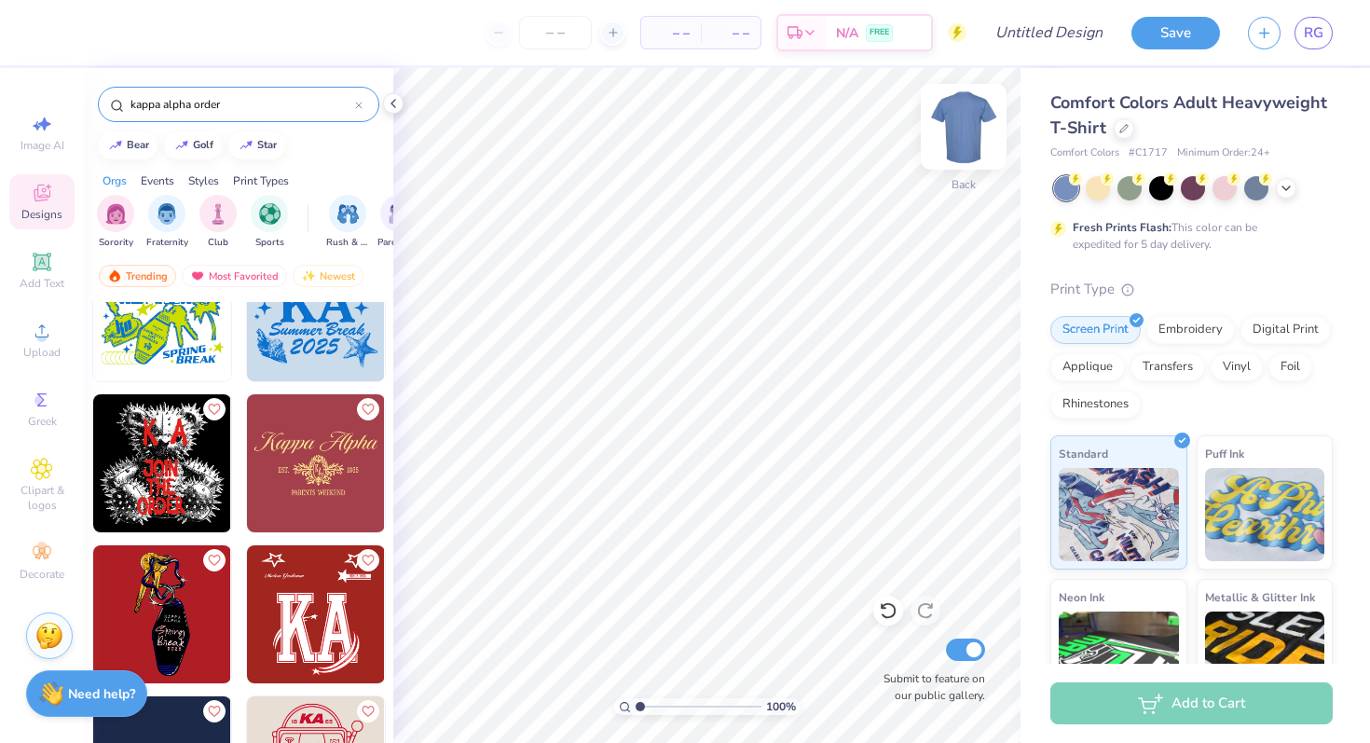
click at [971, 130] on img at bounding box center [963, 126] width 75 height 75
click at [1206, 327] on div "Embroidery" at bounding box center [1190, 327] width 89 height 28
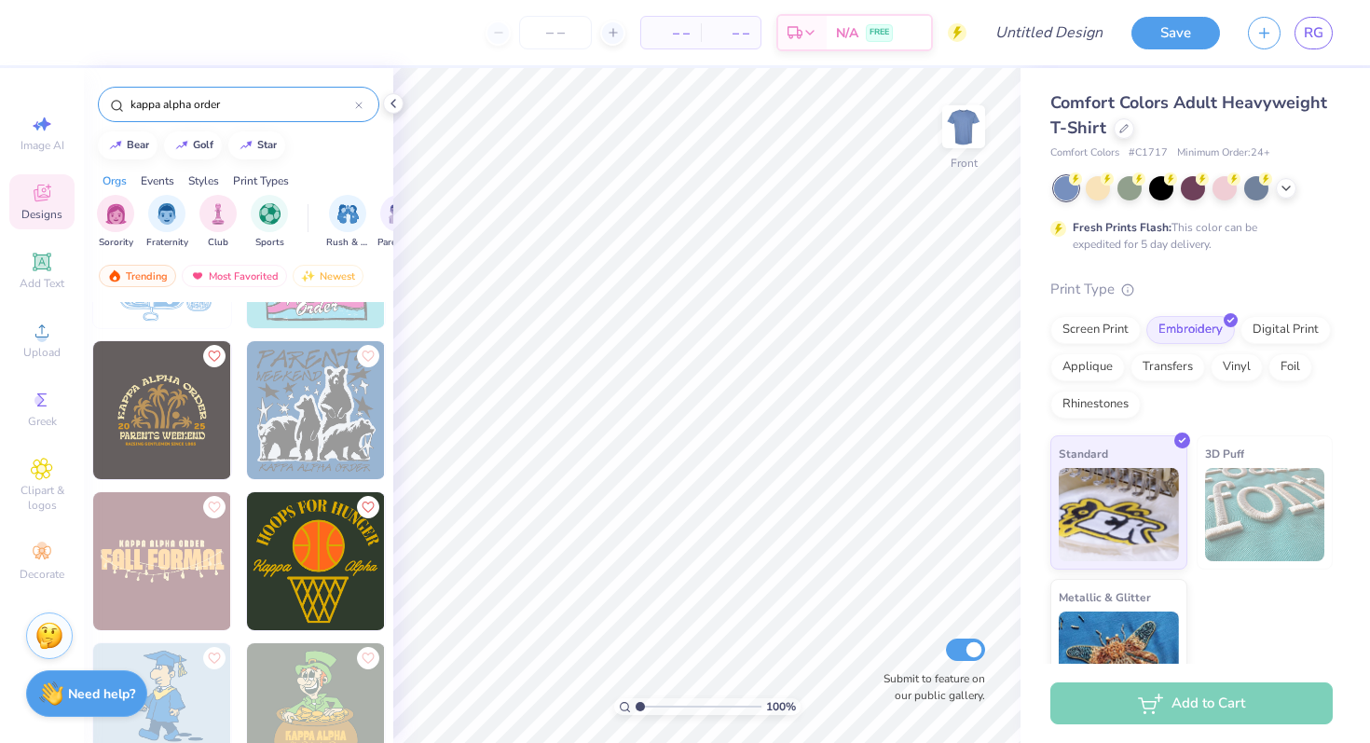
scroll to position [2659, 0]
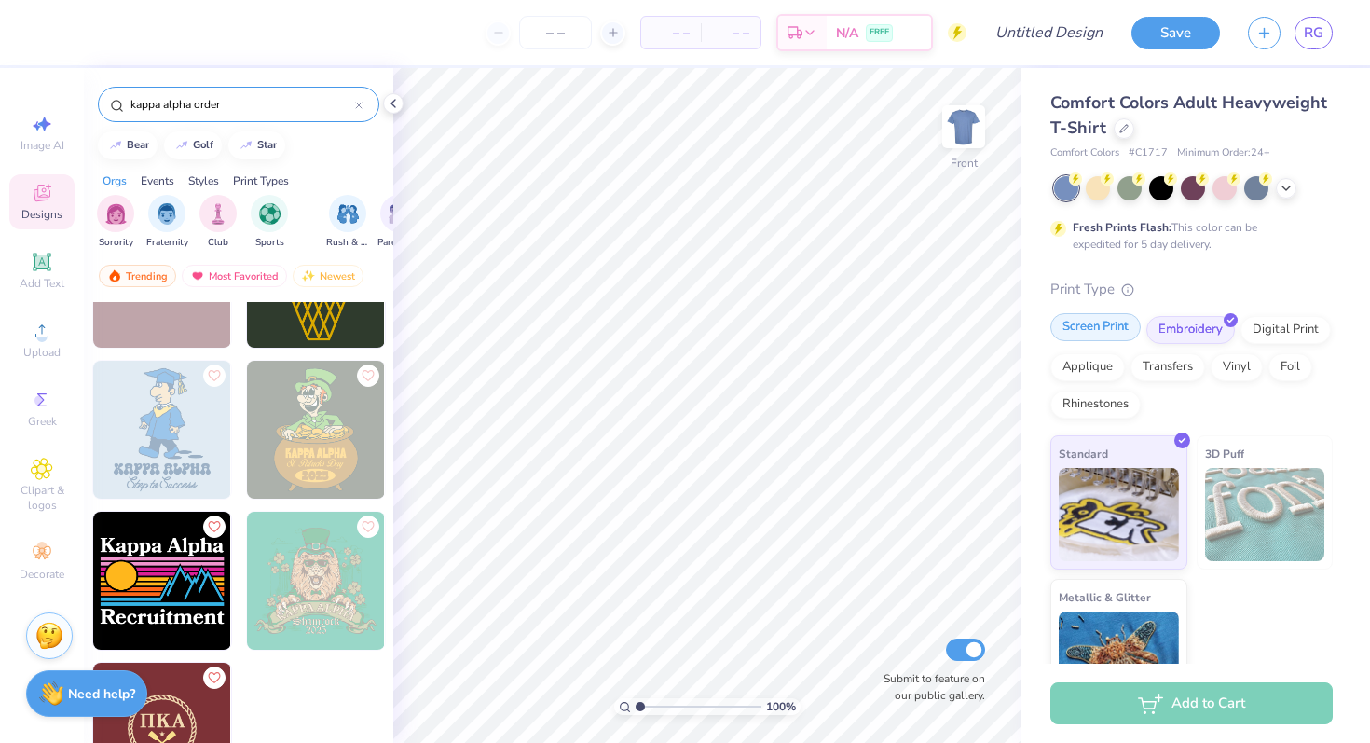
click at [1096, 325] on div "Screen Print" at bounding box center [1095, 327] width 90 height 28
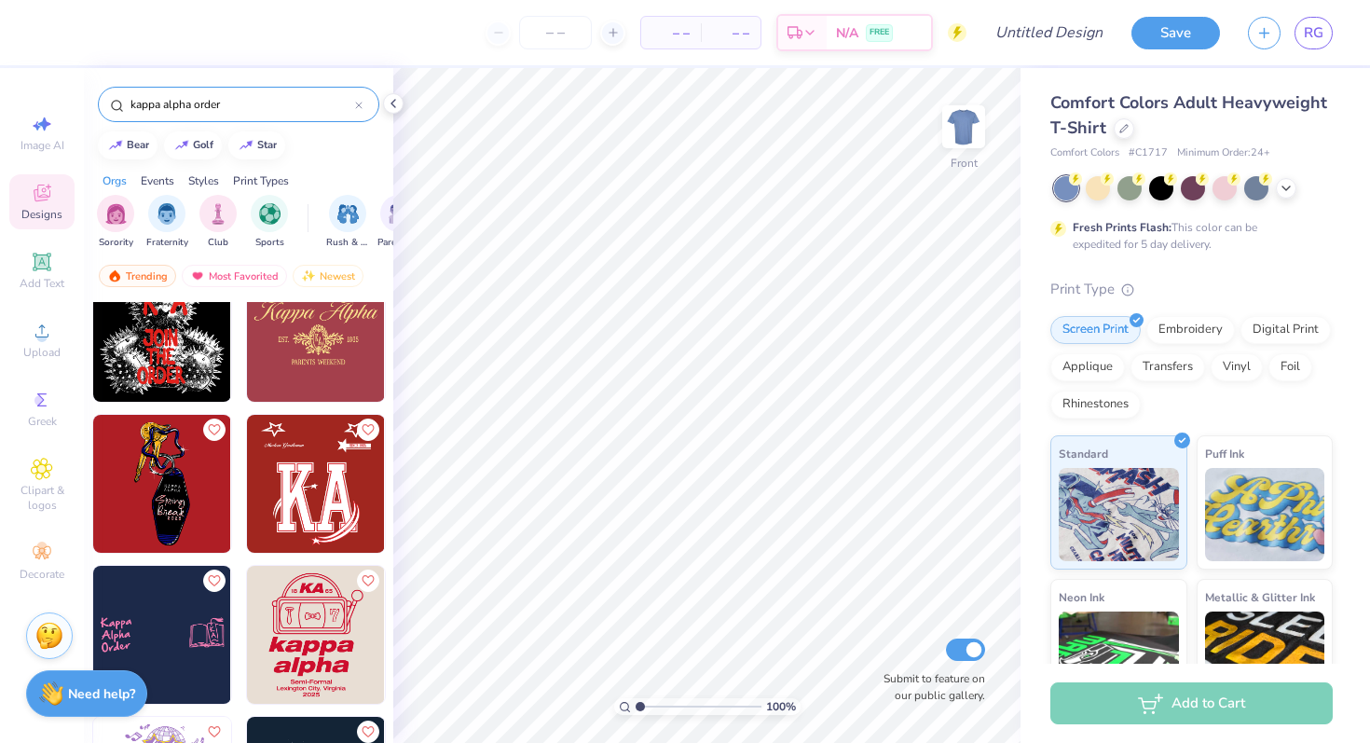
scroll to position [1697, 0]
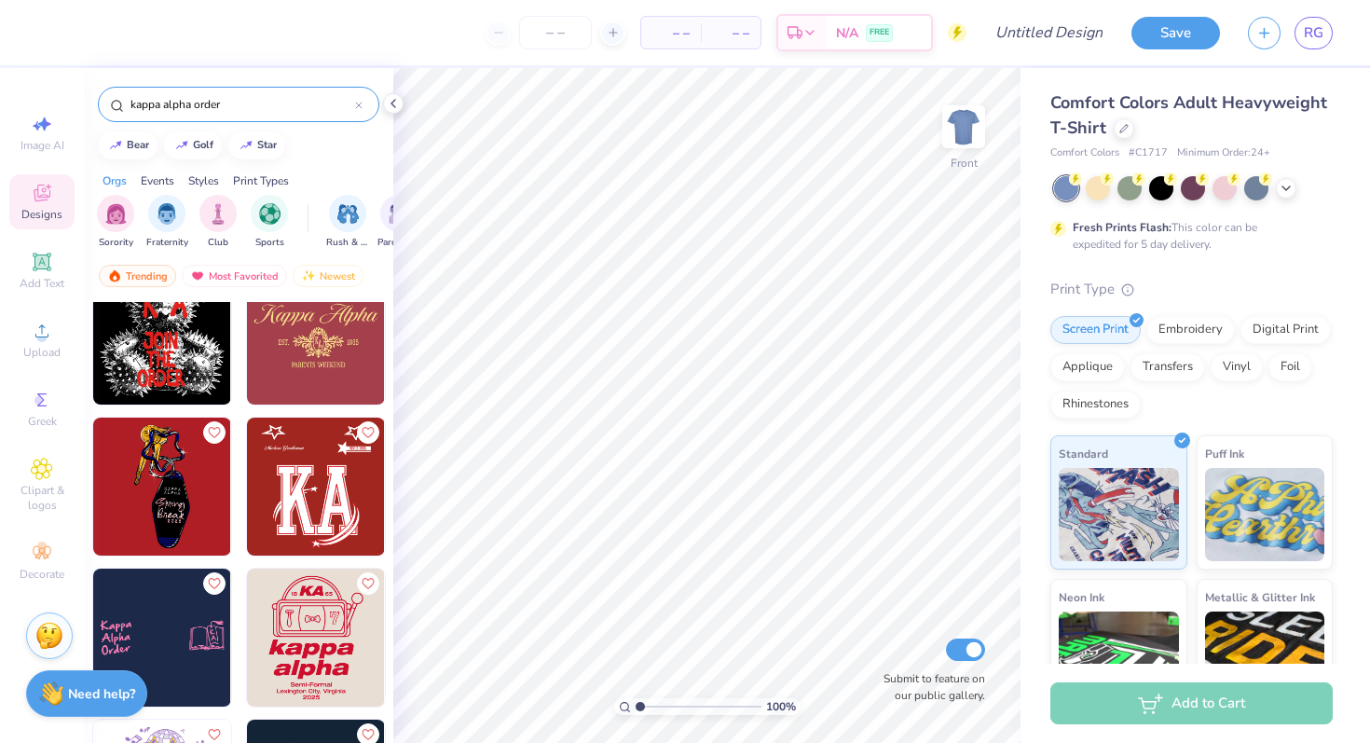
click at [163, 494] on img at bounding box center [162, 486] width 138 height 138
